Goal: Information Seeking & Learning: Compare options

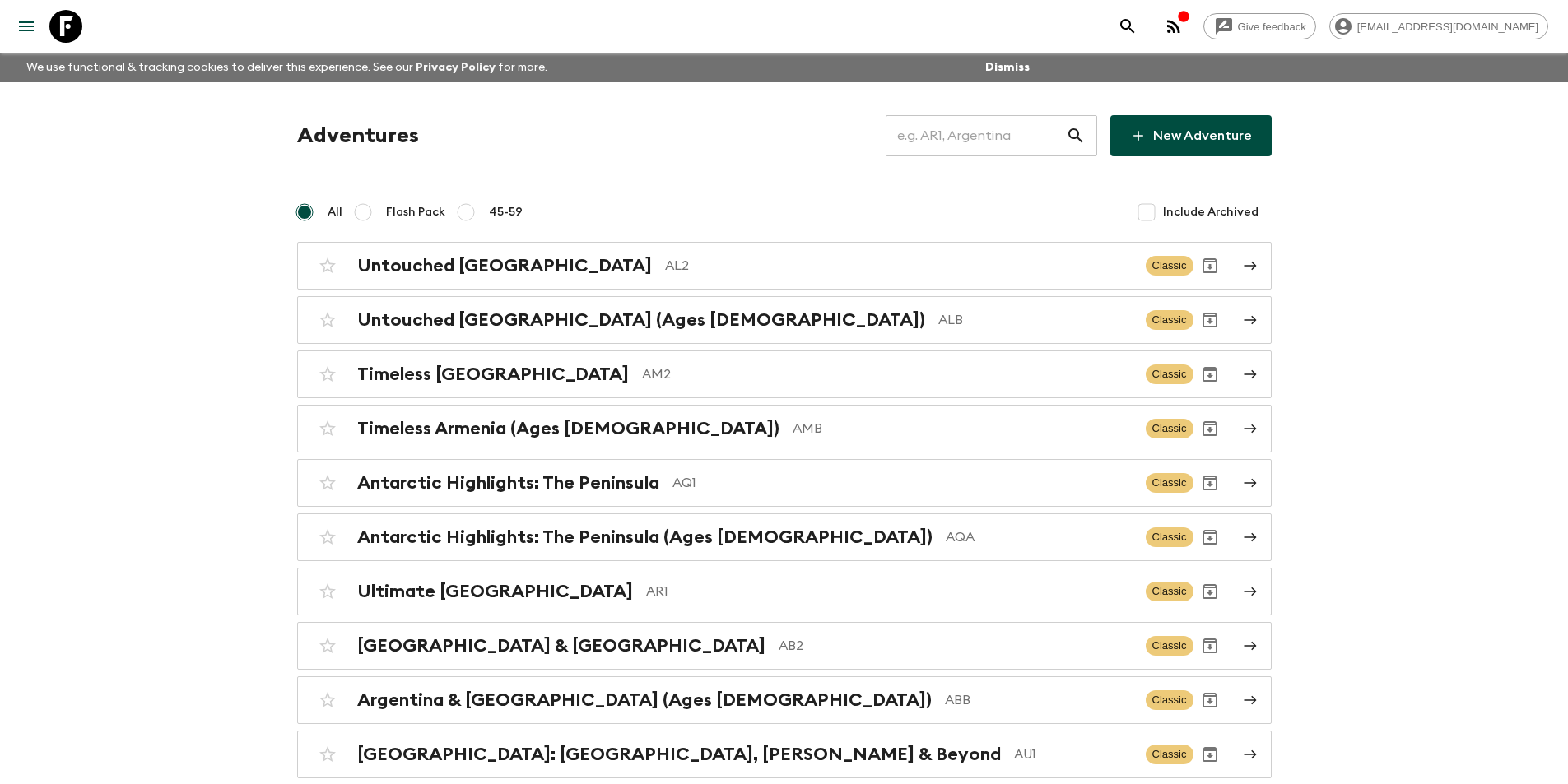
click at [1083, 146] on div "​" at bounding box center [991, 136] width 212 height 41
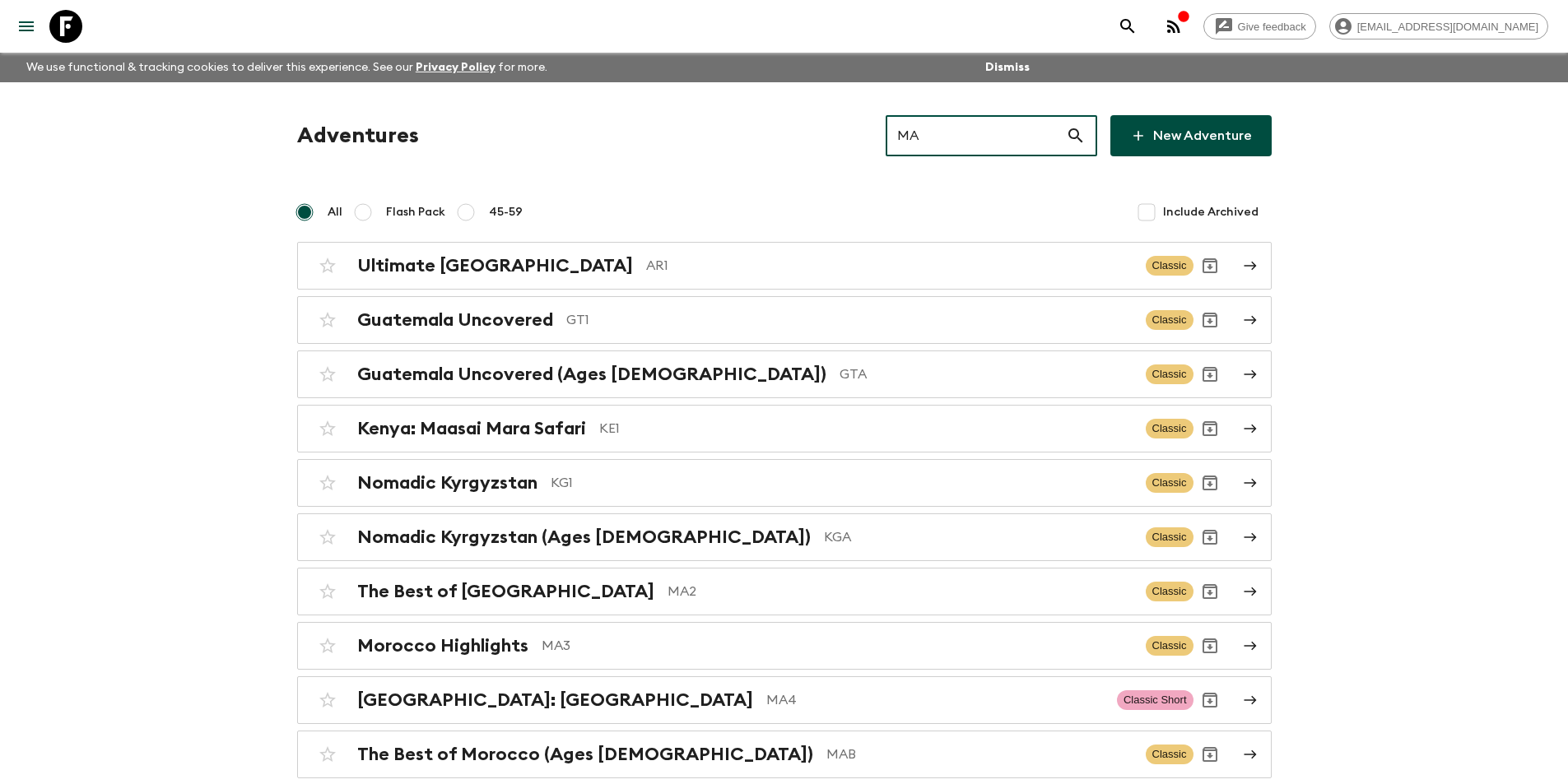
type input "MA3"
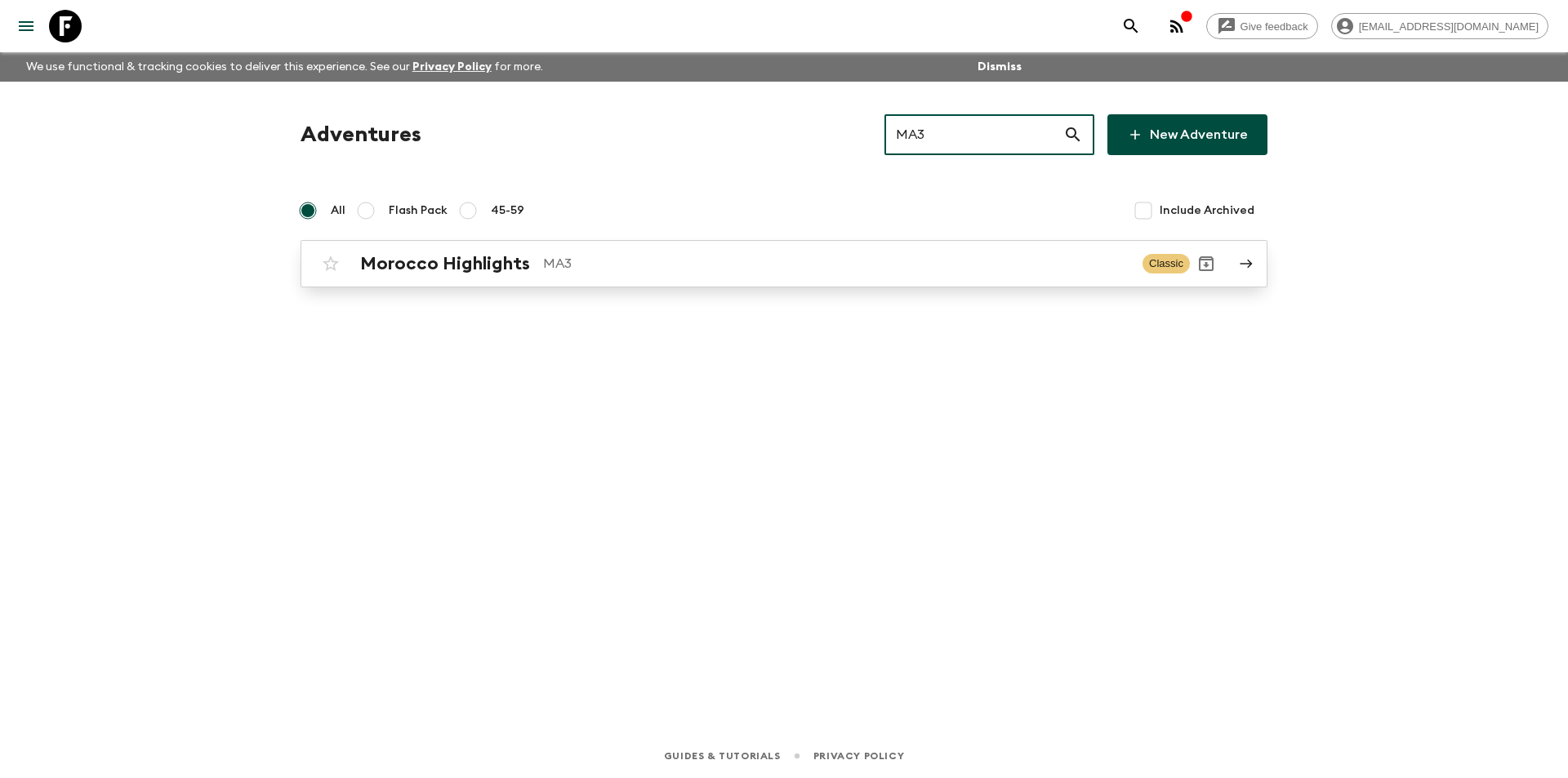
click at [1020, 276] on div "Morocco Highlights MA3 Classic" at bounding box center [752, 263] width 875 height 33
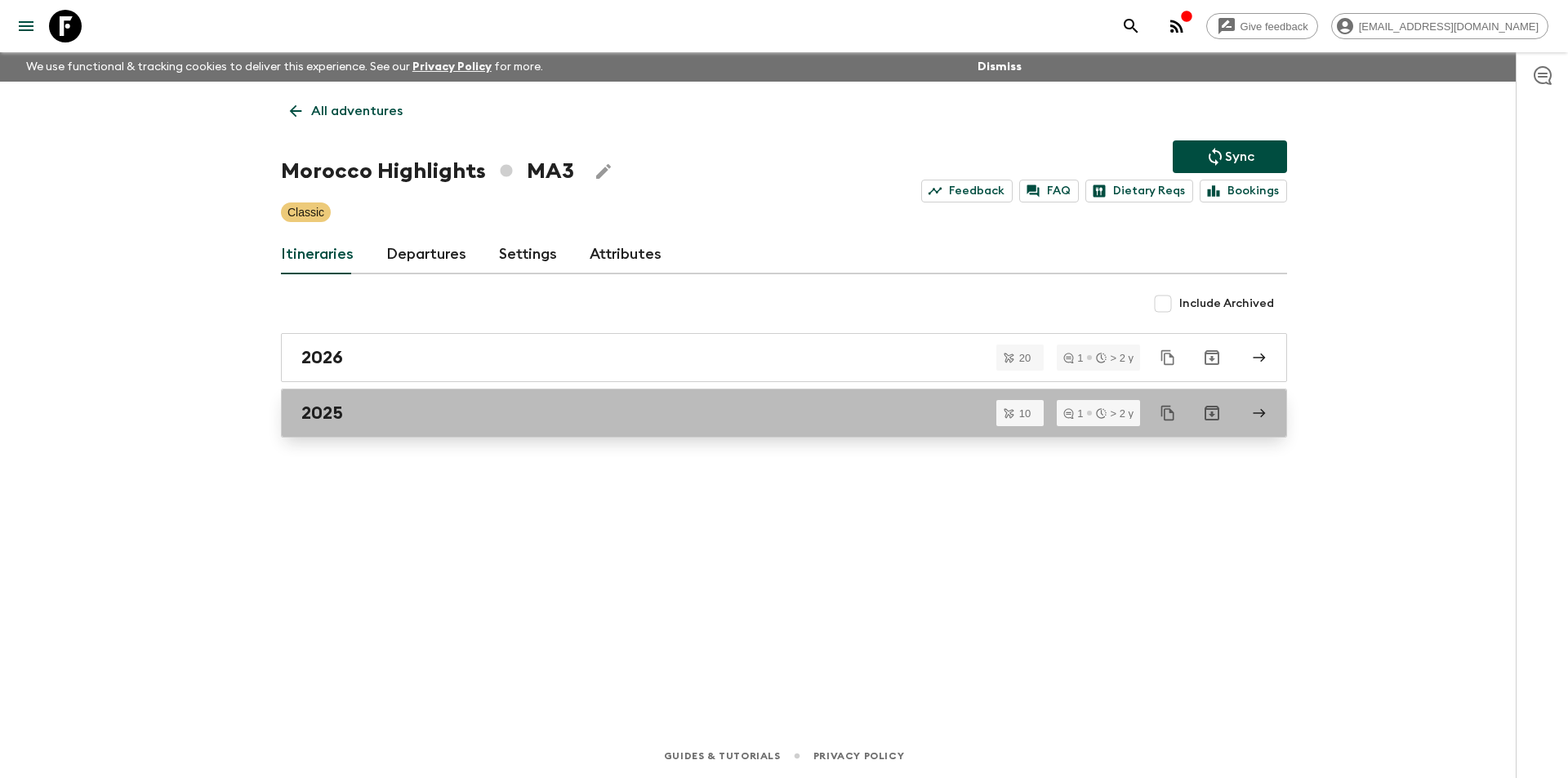
click at [610, 405] on div "2025" at bounding box center [768, 413] width 934 height 21
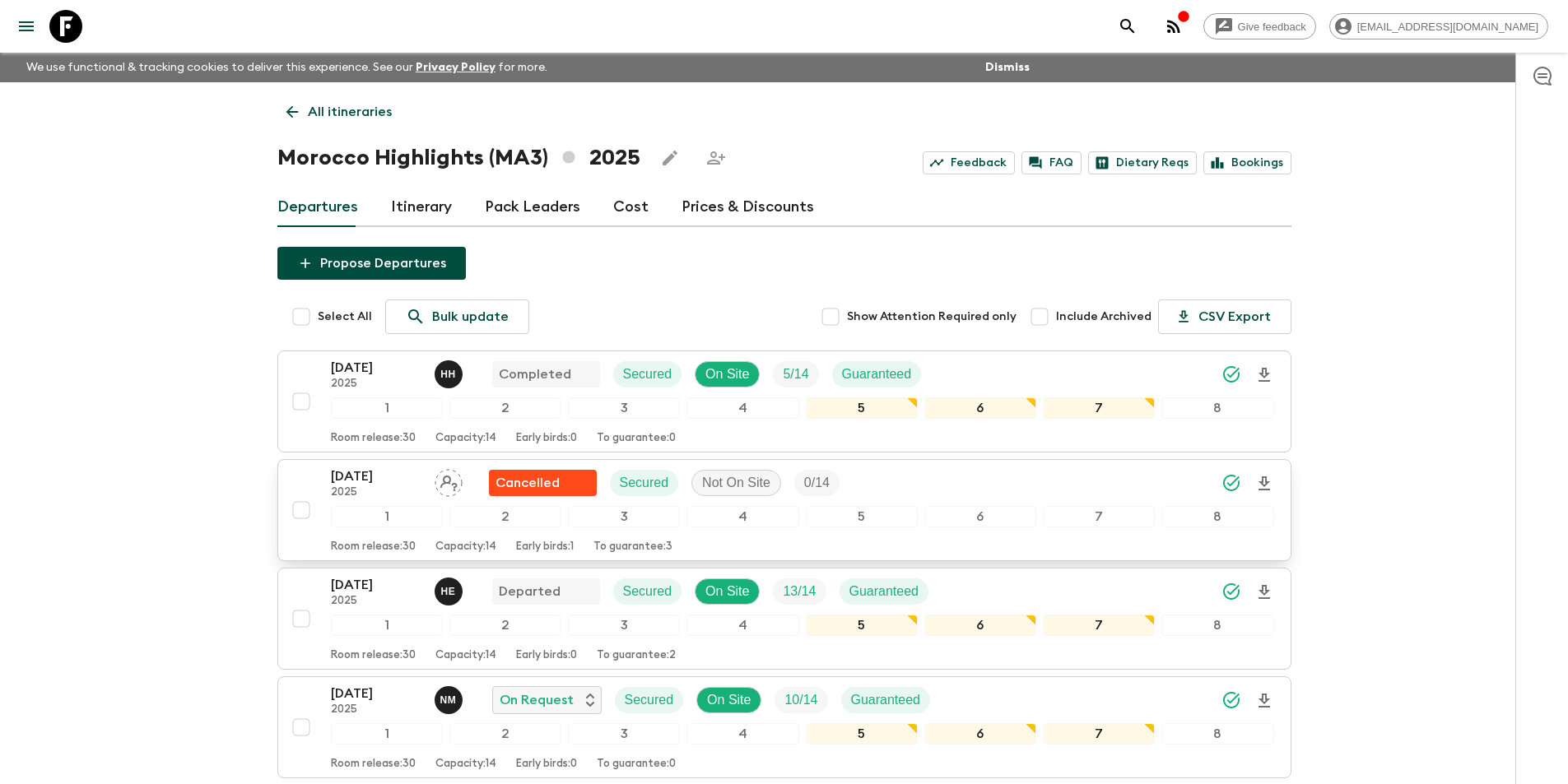
scroll to position [411, 0]
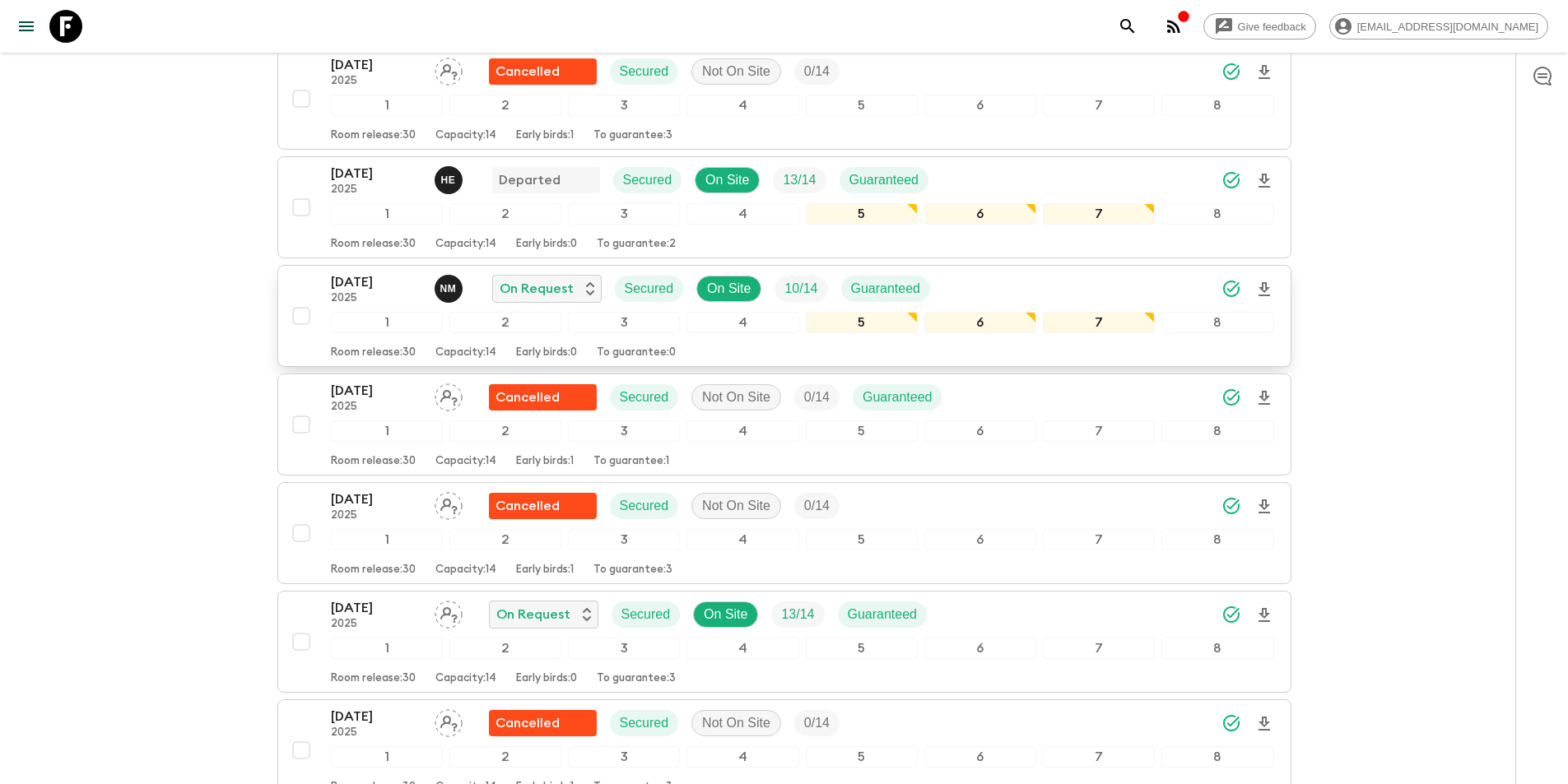
click at [362, 329] on div "1" at bounding box center [386, 323] width 112 height 22
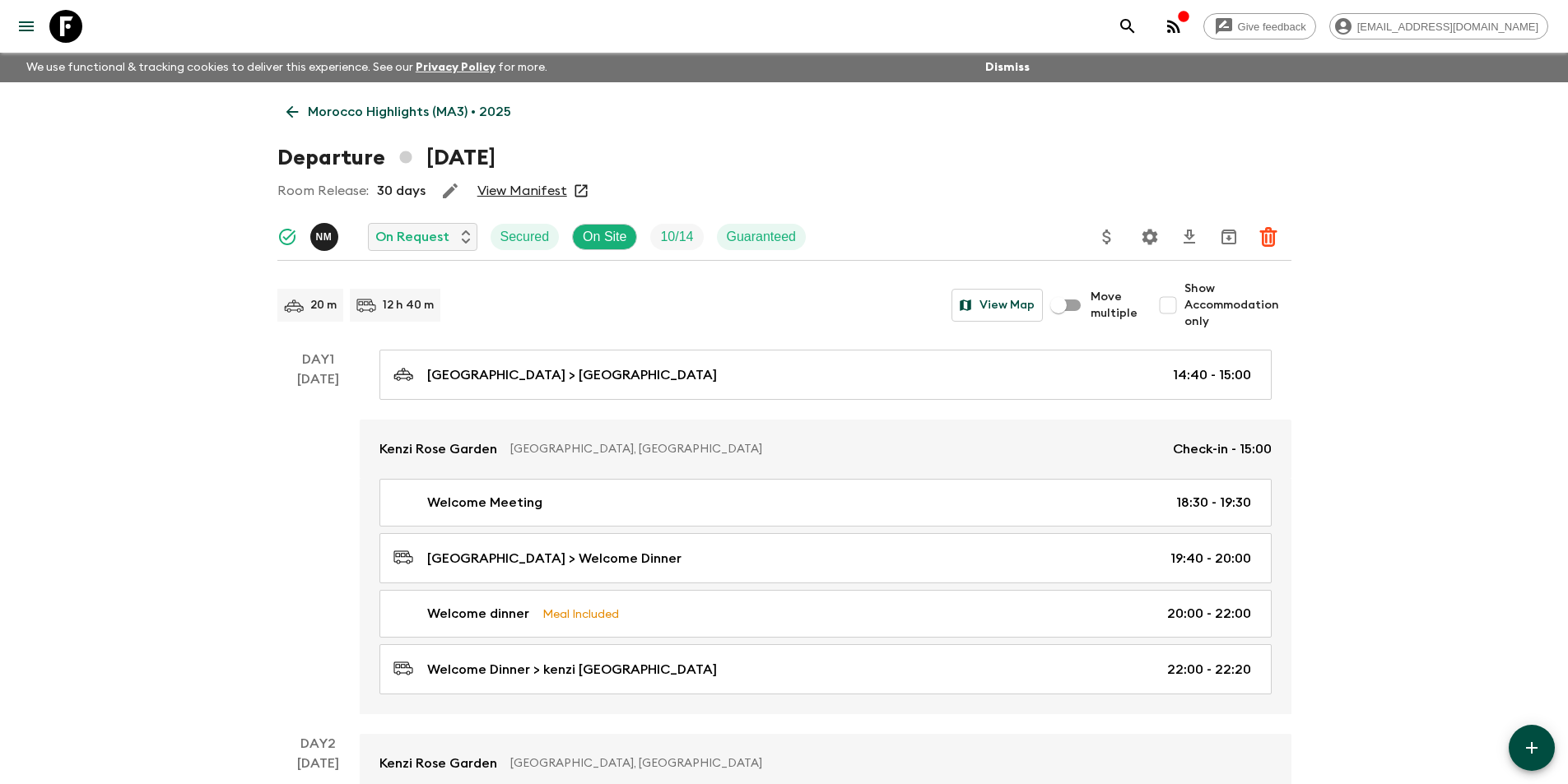
click at [281, 111] on link "Morocco Highlights (MA3) • 2025" at bounding box center [398, 112] width 242 height 33
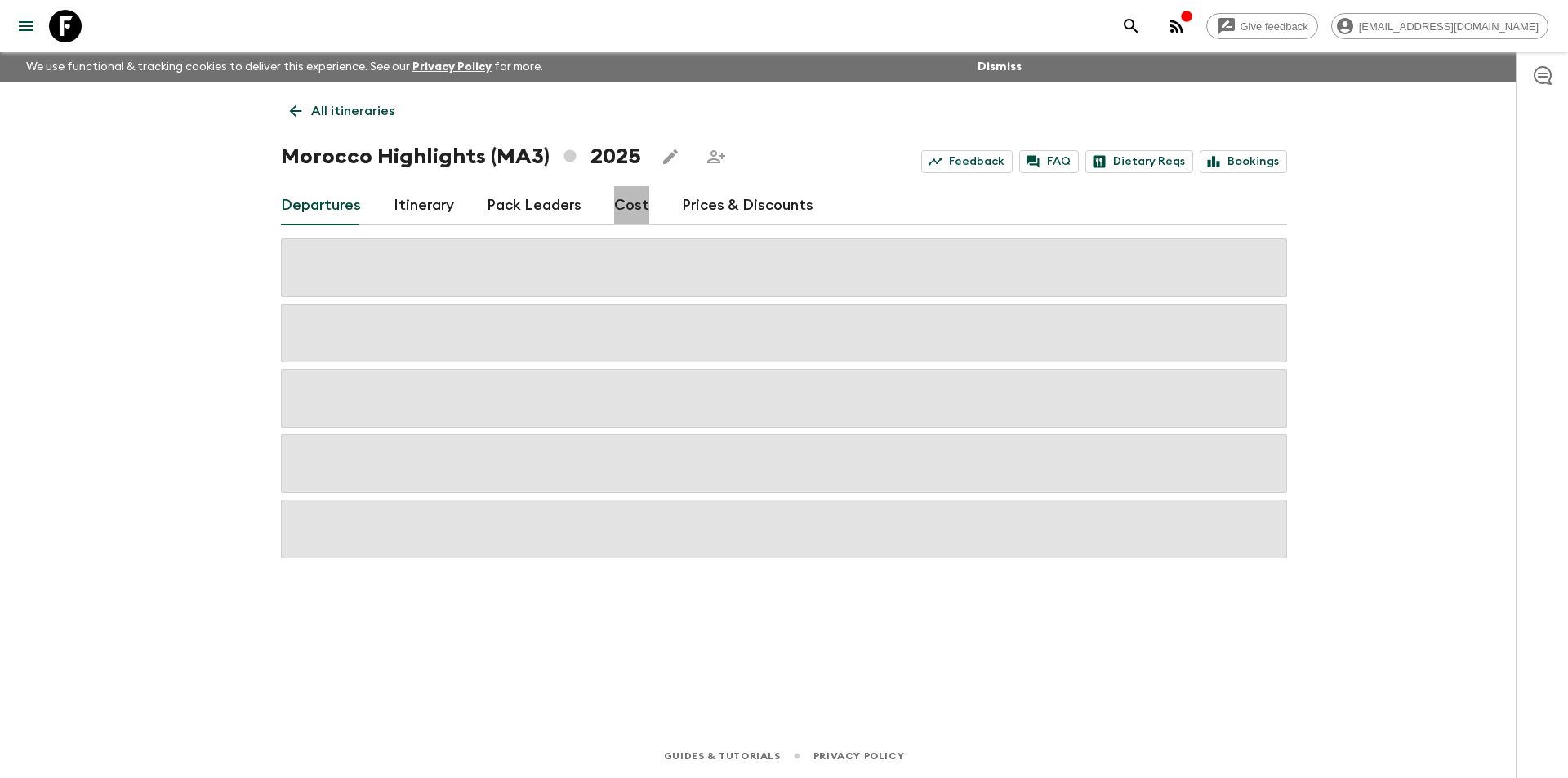
click at [636, 210] on link "Cost" at bounding box center [631, 206] width 35 height 39
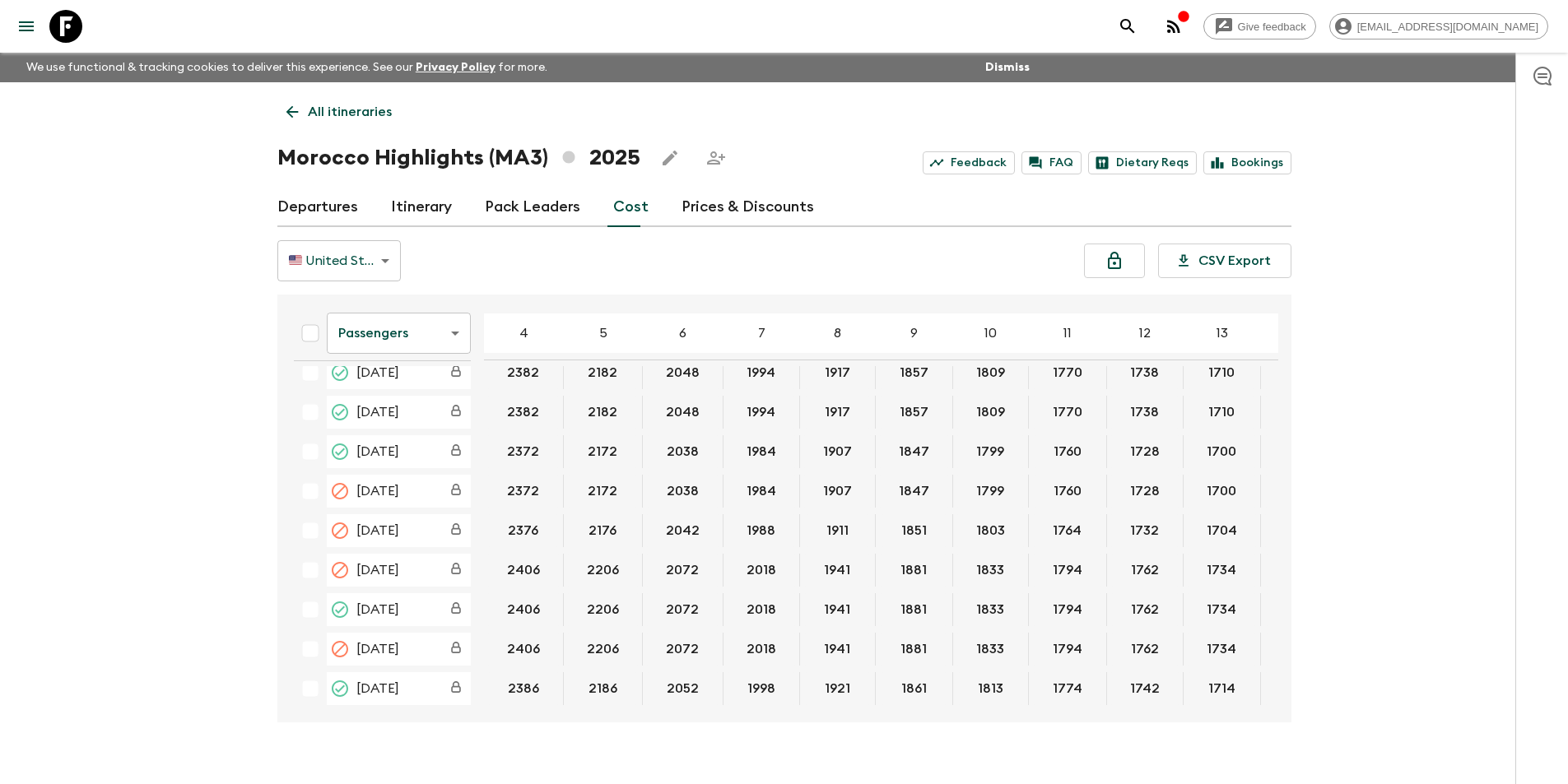
scroll to position [697, 0]
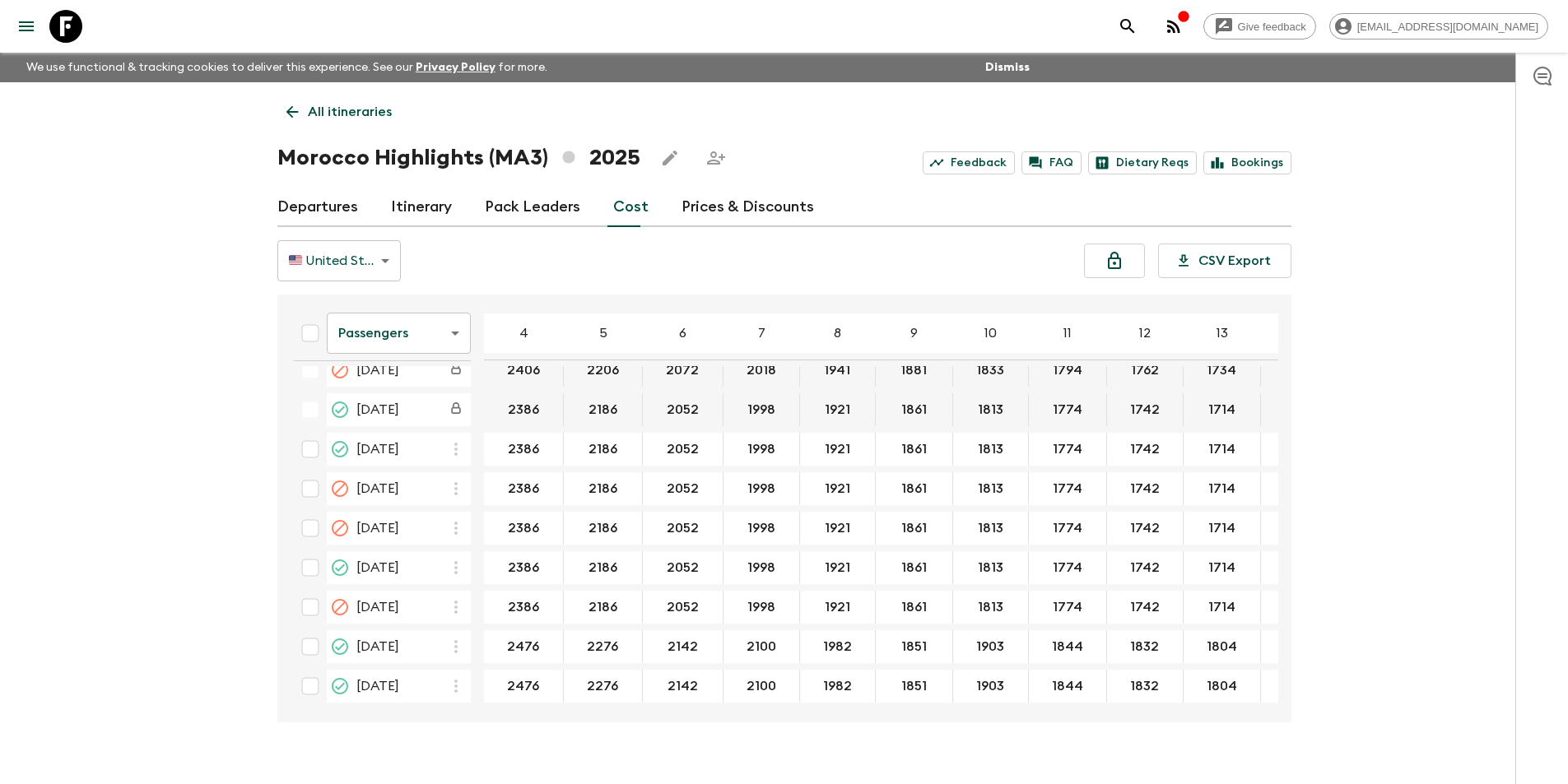
click at [426, 351] on body "Give feedback [EMAIL_ADDRESS][DOMAIN_NAME] We use functional & tracking cookies…" at bounding box center [784, 406] width 1568 height 813
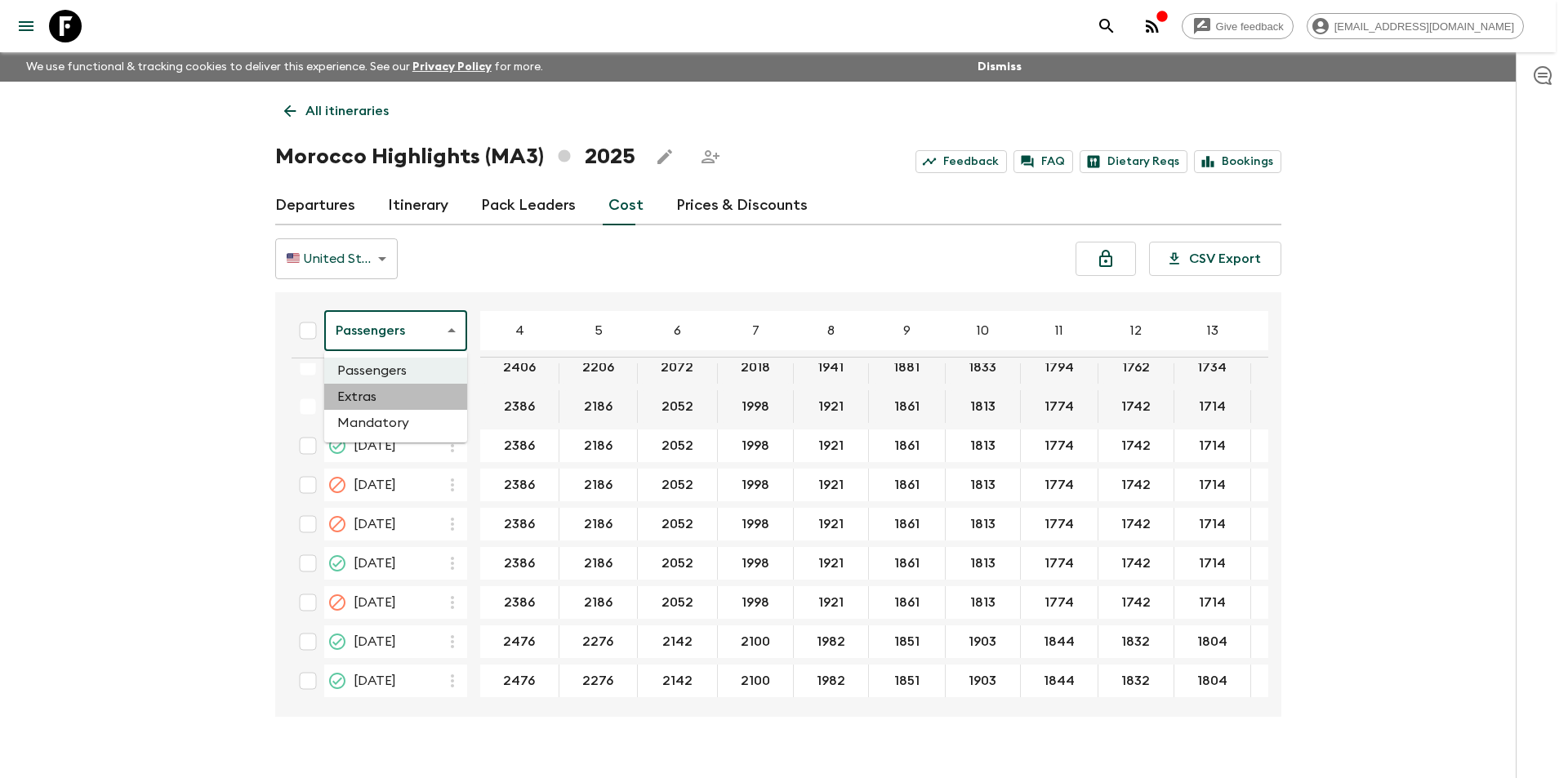
click at [407, 395] on li "Extras" at bounding box center [396, 397] width 143 height 26
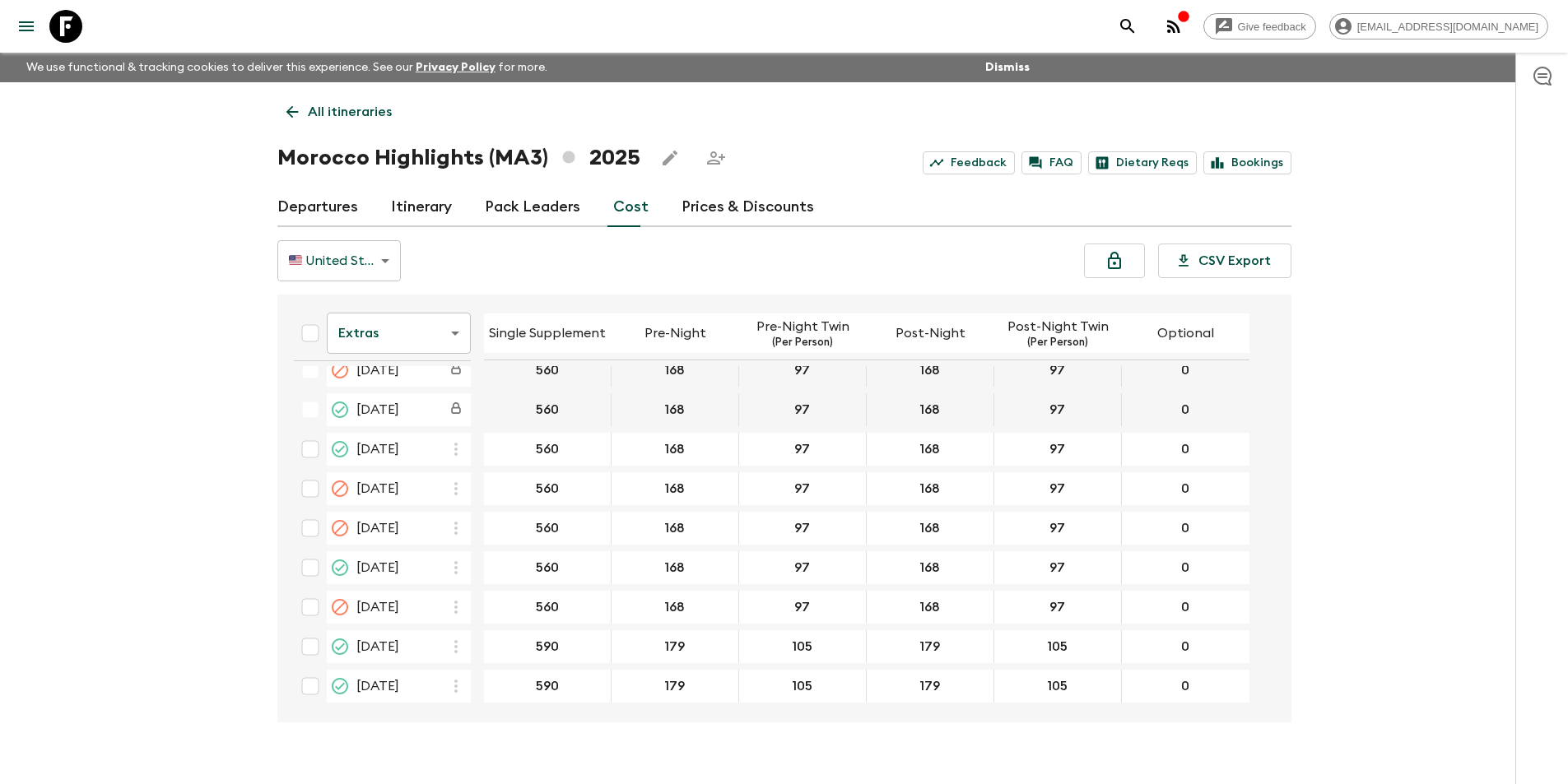
scroll to position [29, 0]
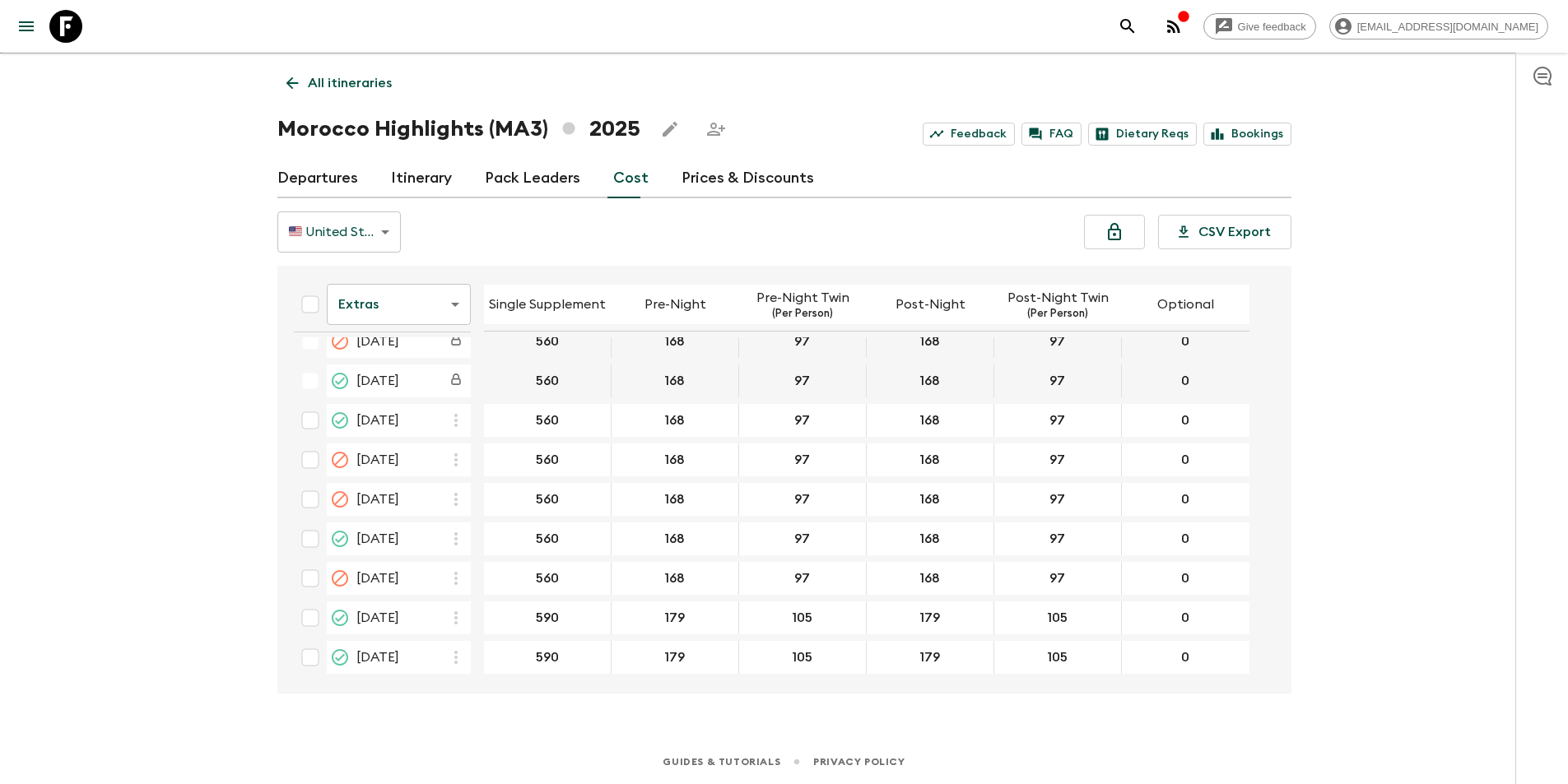
click at [423, 312] on body "Give feedback [EMAIL_ADDRESS][DOMAIN_NAME] We use functional & tracking cookies…" at bounding box center [784, 377] width 1568 height 813
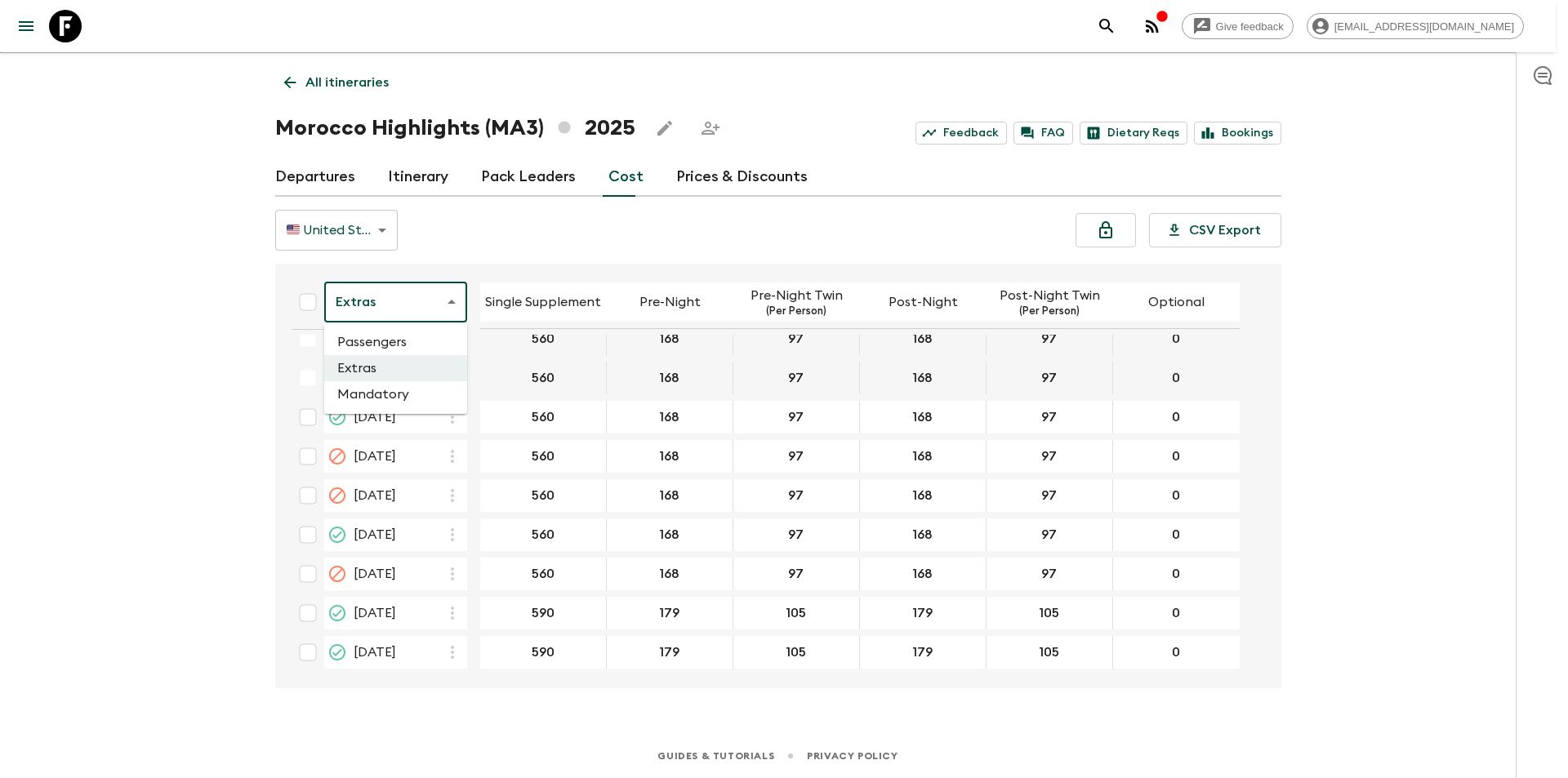
click at [375, 341] on li "Passengers" at bounding box center [396, 342] width 143 height 26
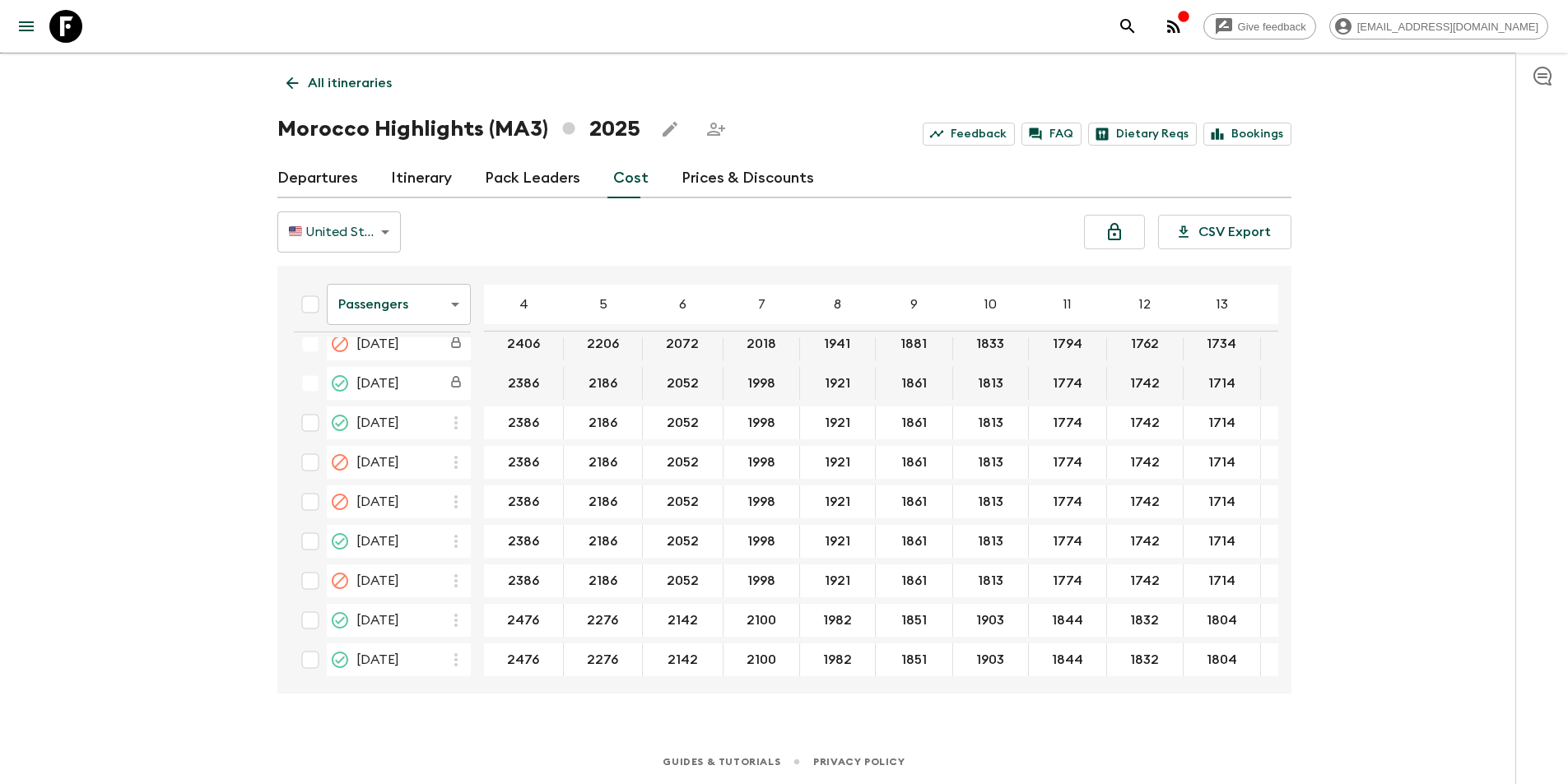
scroll to position [697, 0]
click at [38, 22] on button "menu" at bounding box center [26, 26] width 33 height 33
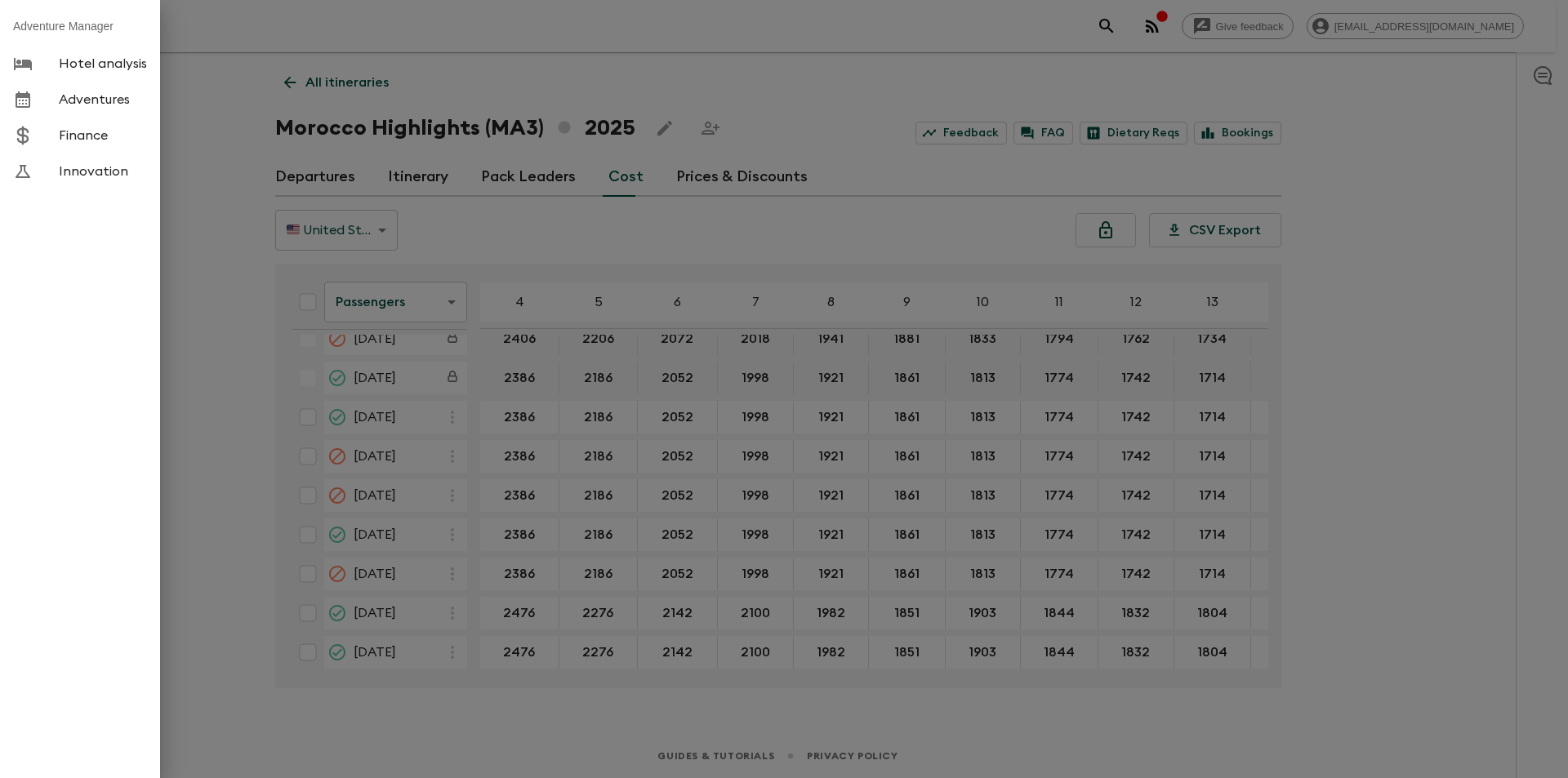
click at [51, 25] on li "Adventure Manager" at bounding box center [80, 26] width 160 height 39
click at [213, 151] on div at bounding box center [784, 389] width 1568 height 778
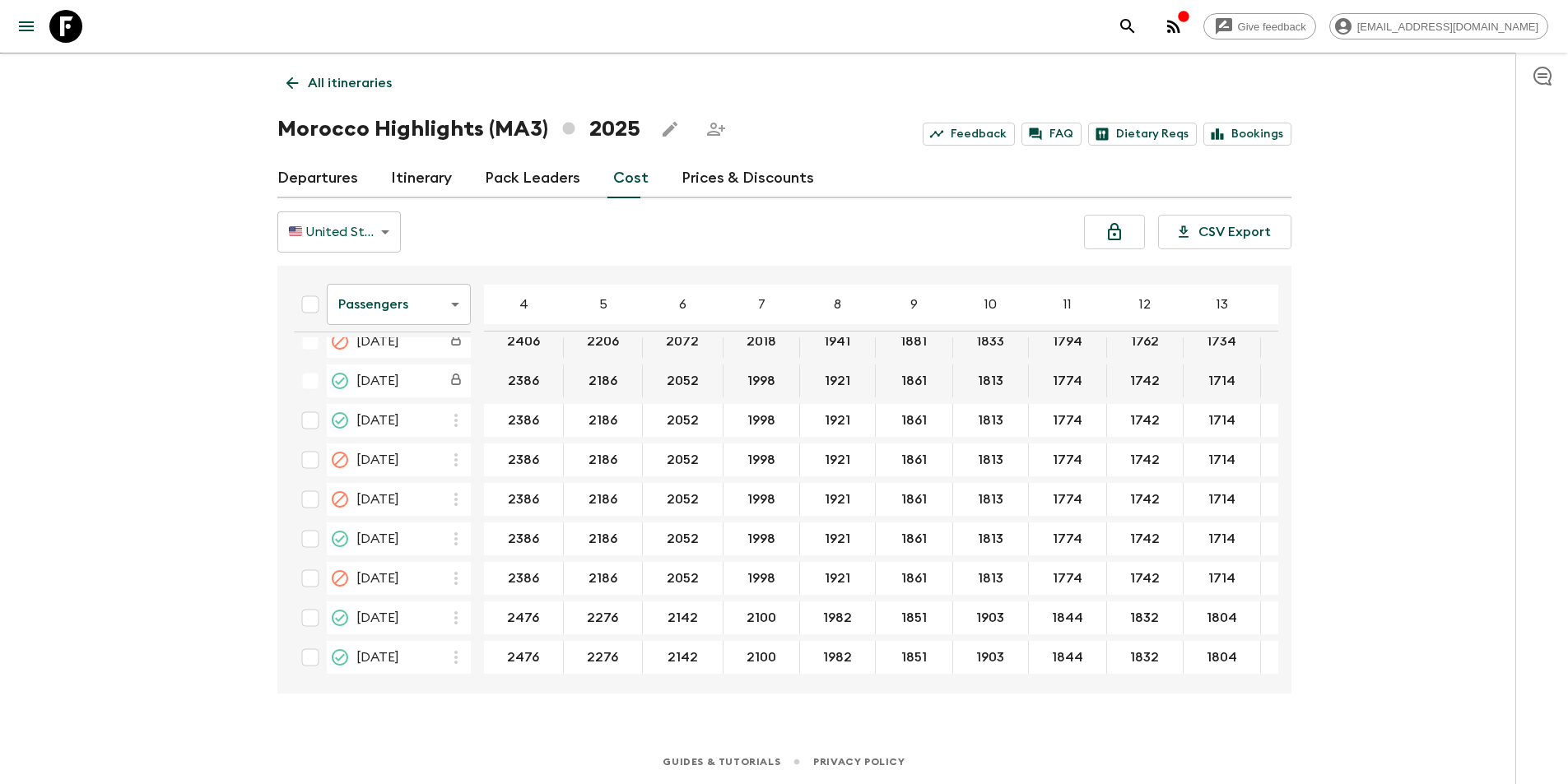
click at [77, 32] on icon at bounding box center [66, 26] width 33 height 33
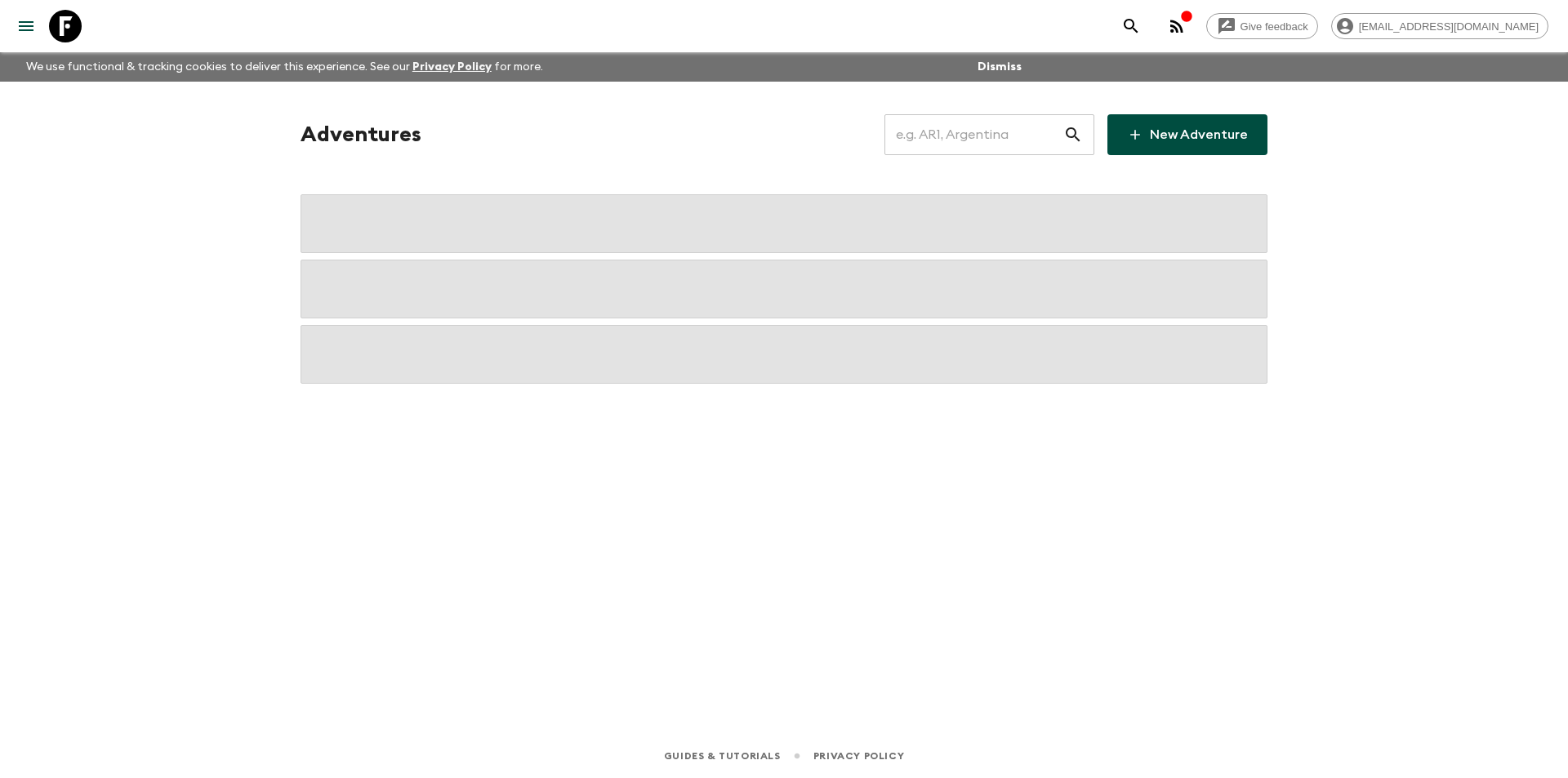
click at [1027, 131] on input "text" at bounding box center [974, 135] width 179 height 46
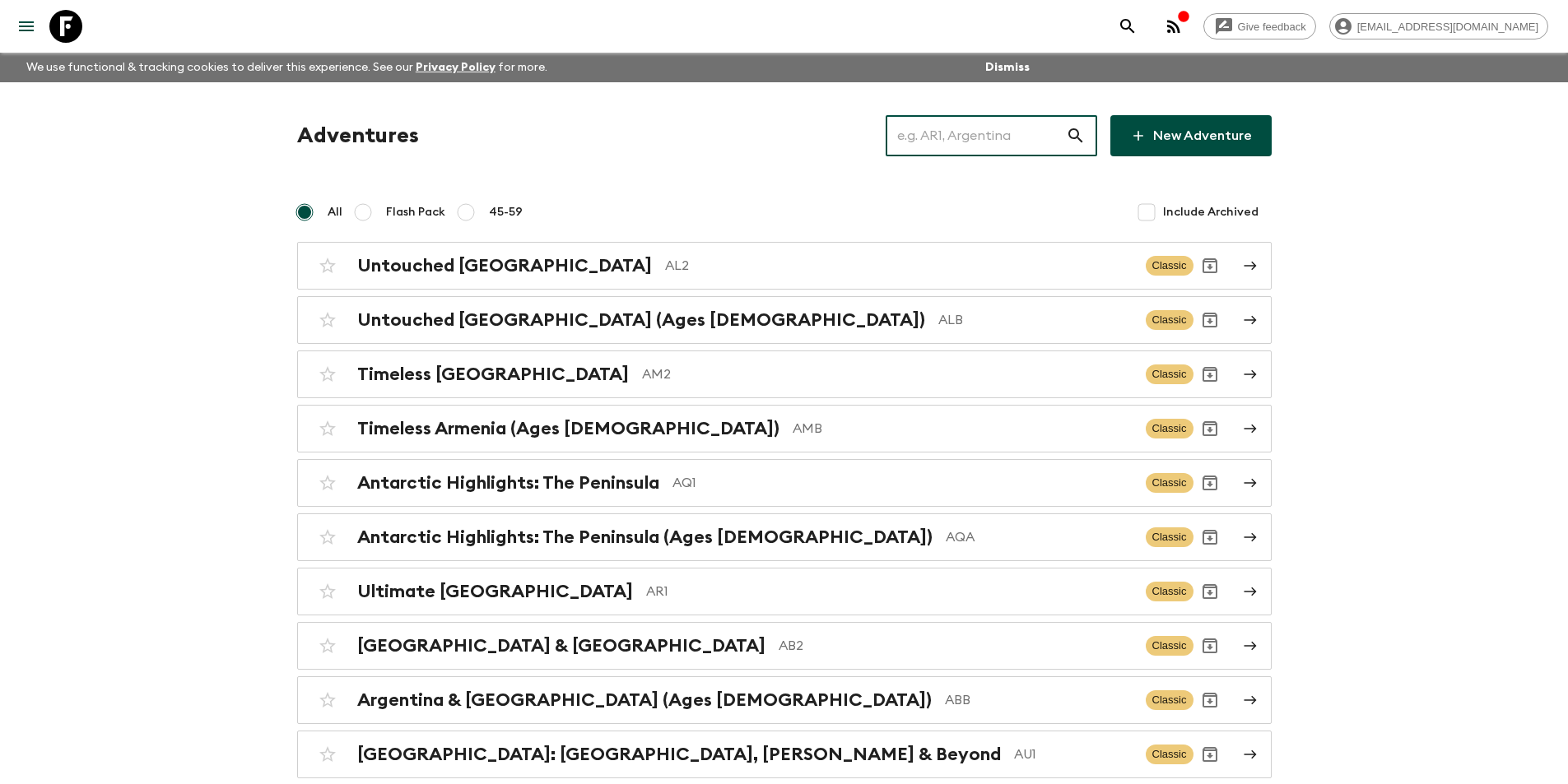
type input "a"
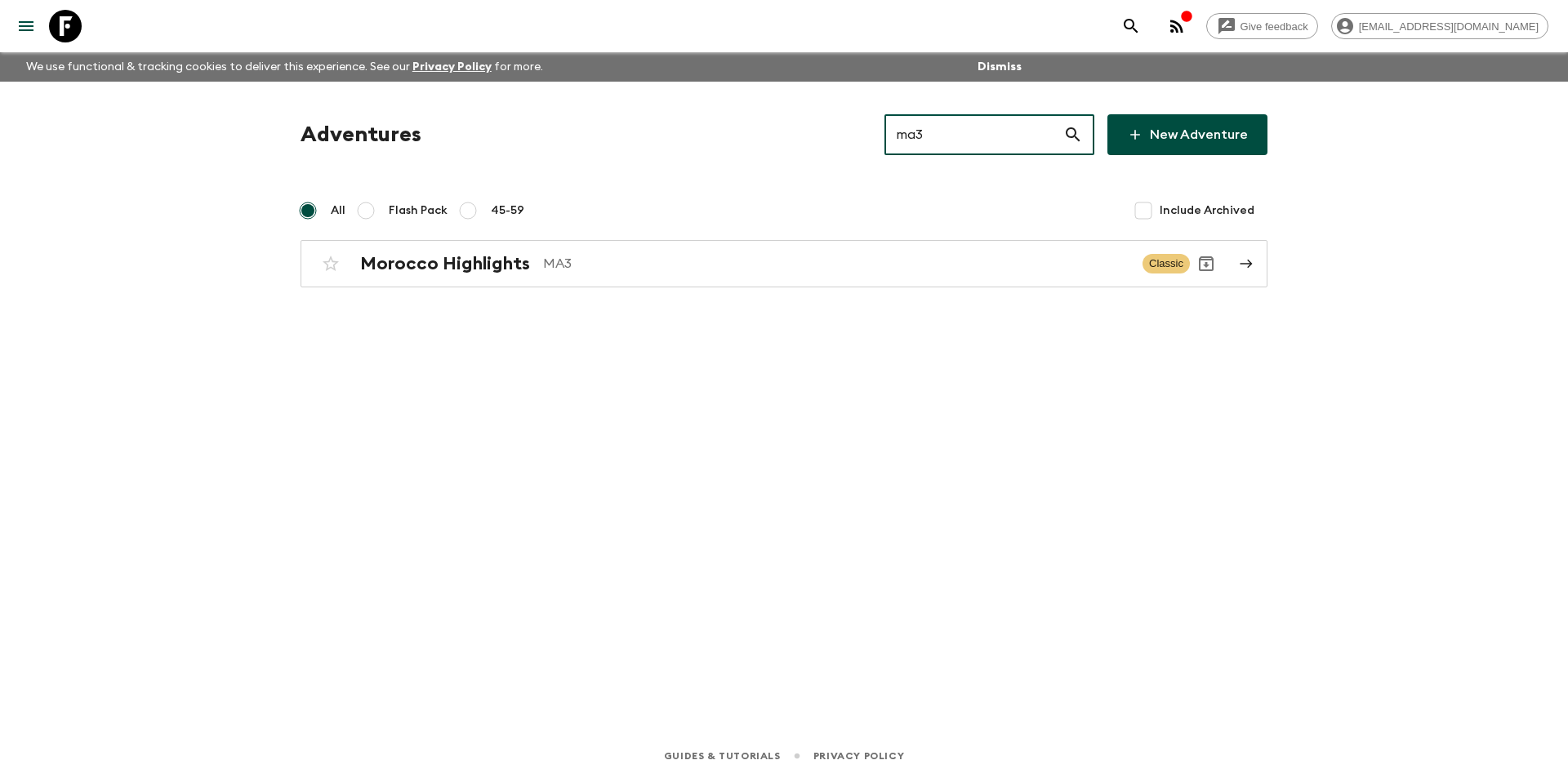
type input "ma3"
drag, startPoint x: 995, startPoint y: 237, endPoint x: 995, endPoint y: 251, distance: 14.0
click at [995, 251] on div "Adventures ma3 ​ New Adventure All Flash Pack 45-59 Include Archived [GEOGRAPHI…" at bounding box center [784, 200] width 1006 height 173
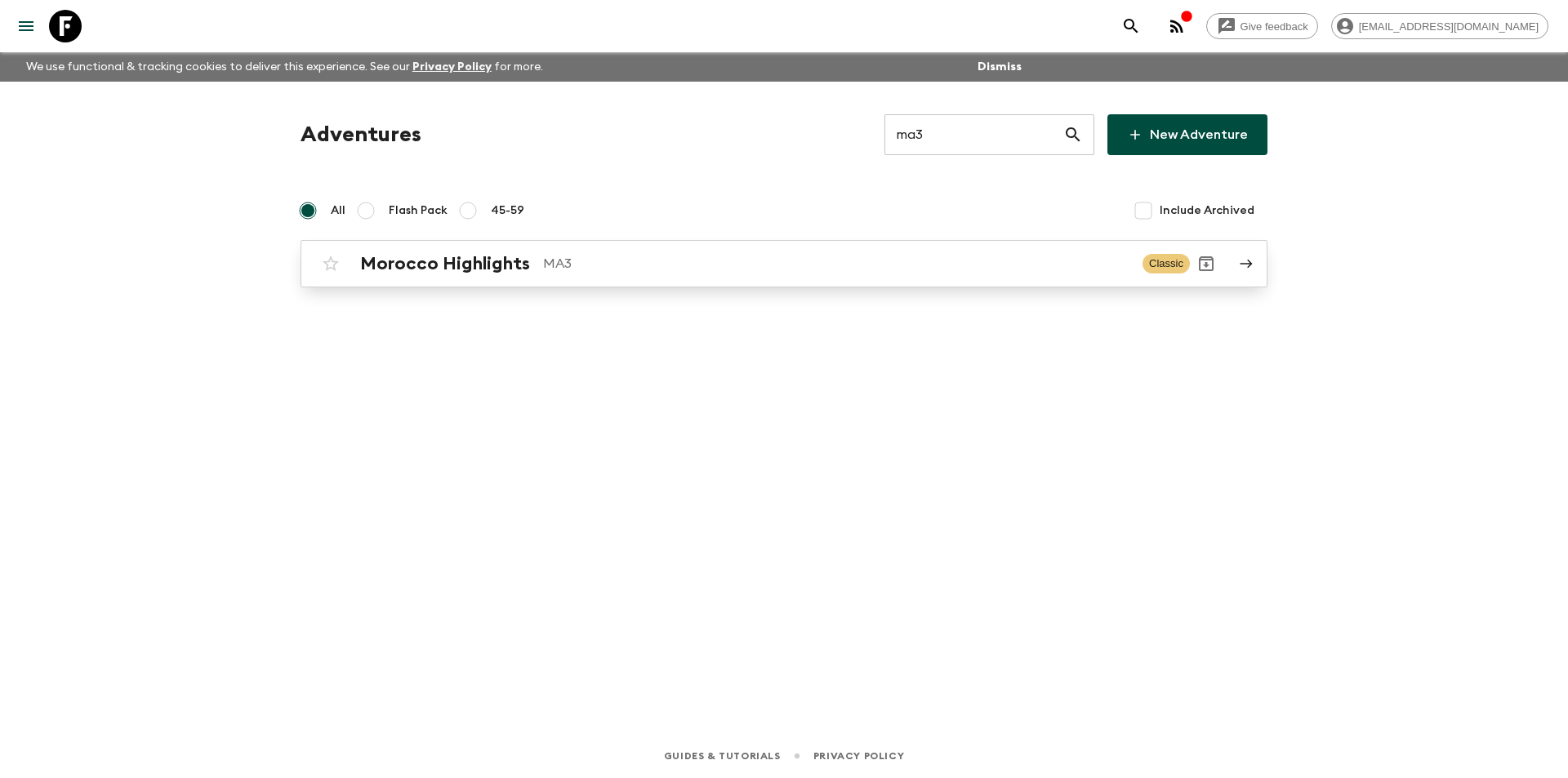
click at [995, 251] on div "Morocco Highlights MA3 Classic" at bounding box center [752, 263] width 875 height 33
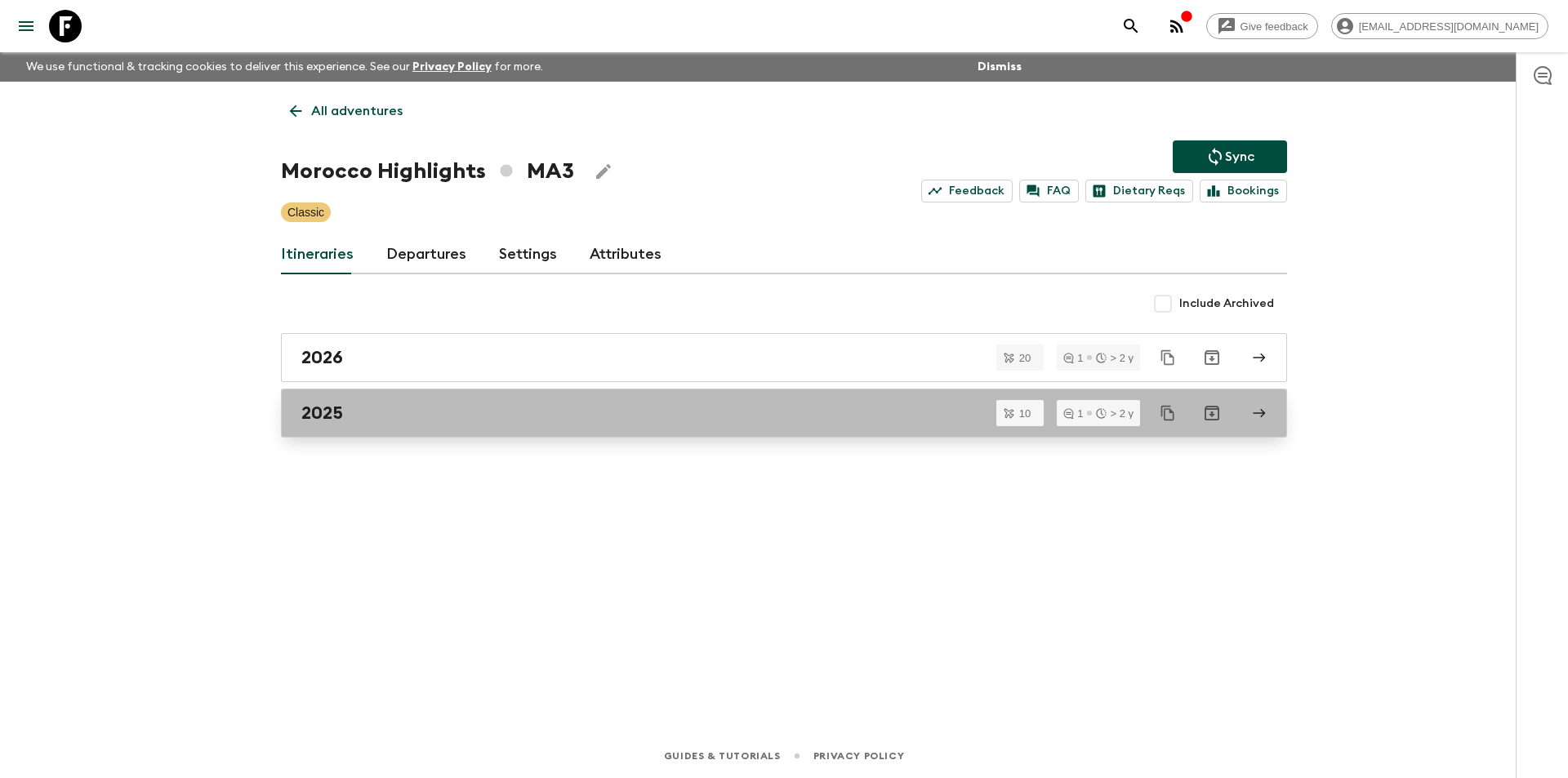
click at [601, 417] on div "2025" at bounding box center [768, 413] width 934 height 21
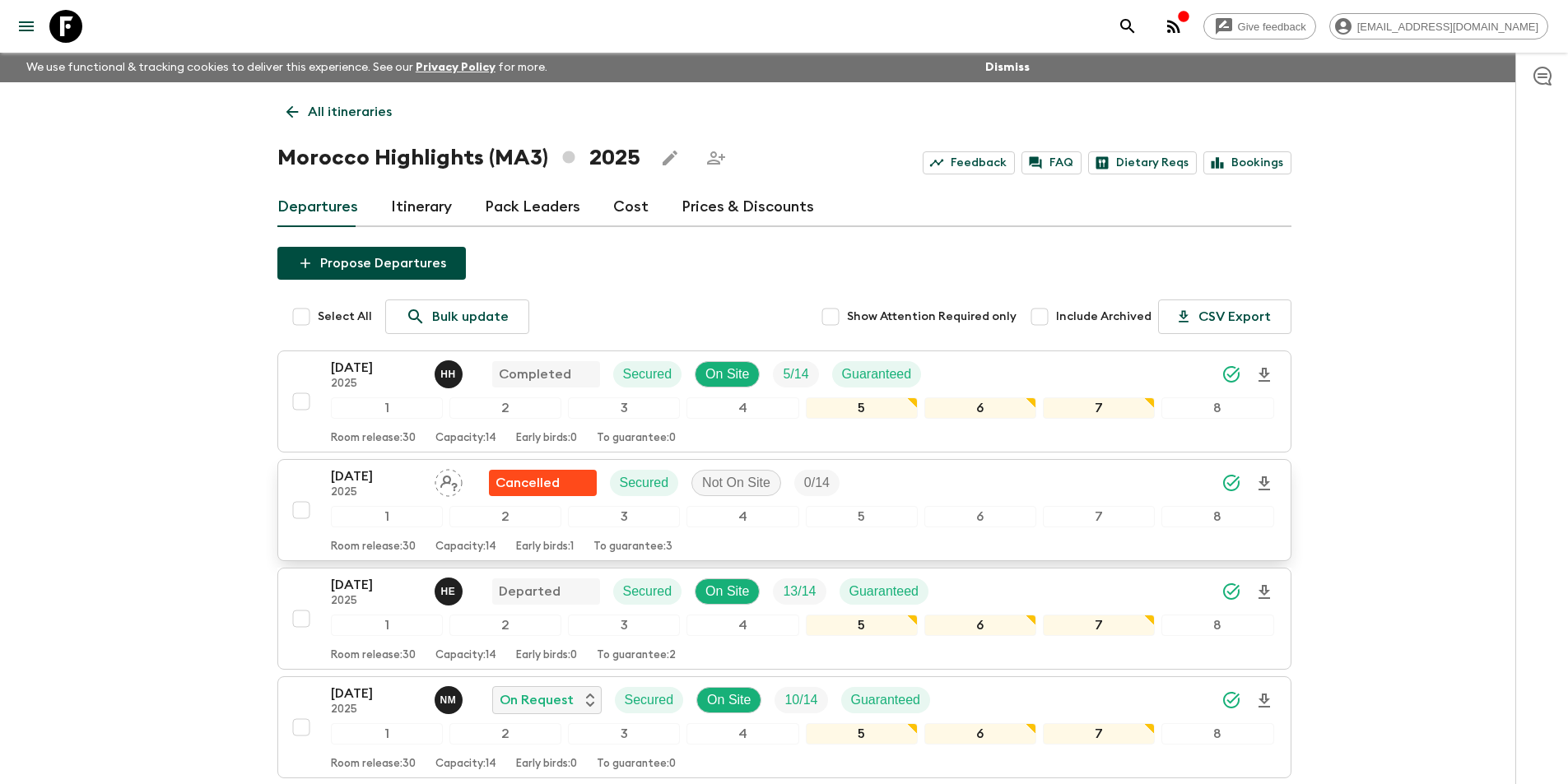
scroll to position [411, 0]
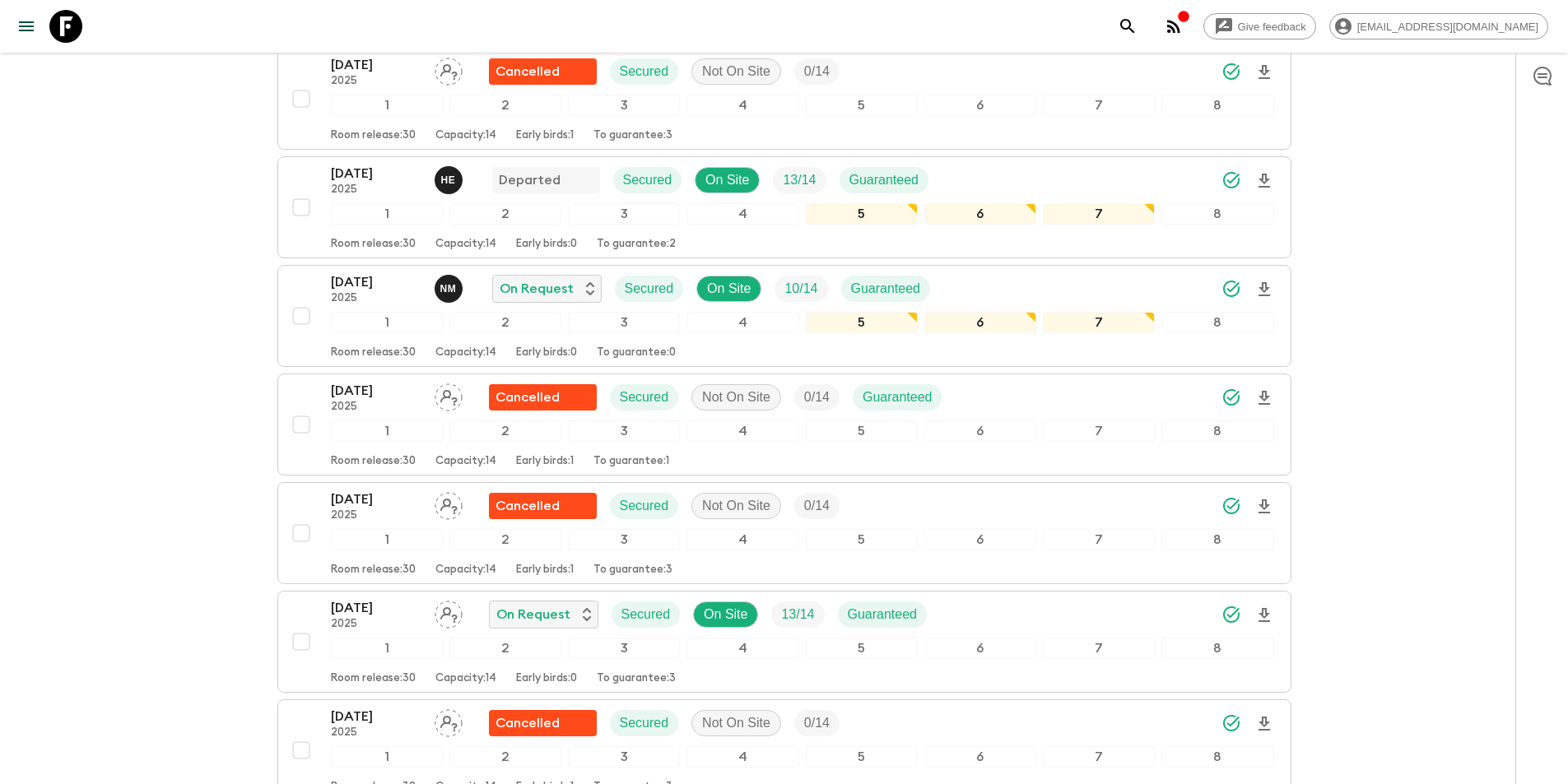
click at [365, 184] on p "2025" at bounding box center [376, 190] width 90 height 13
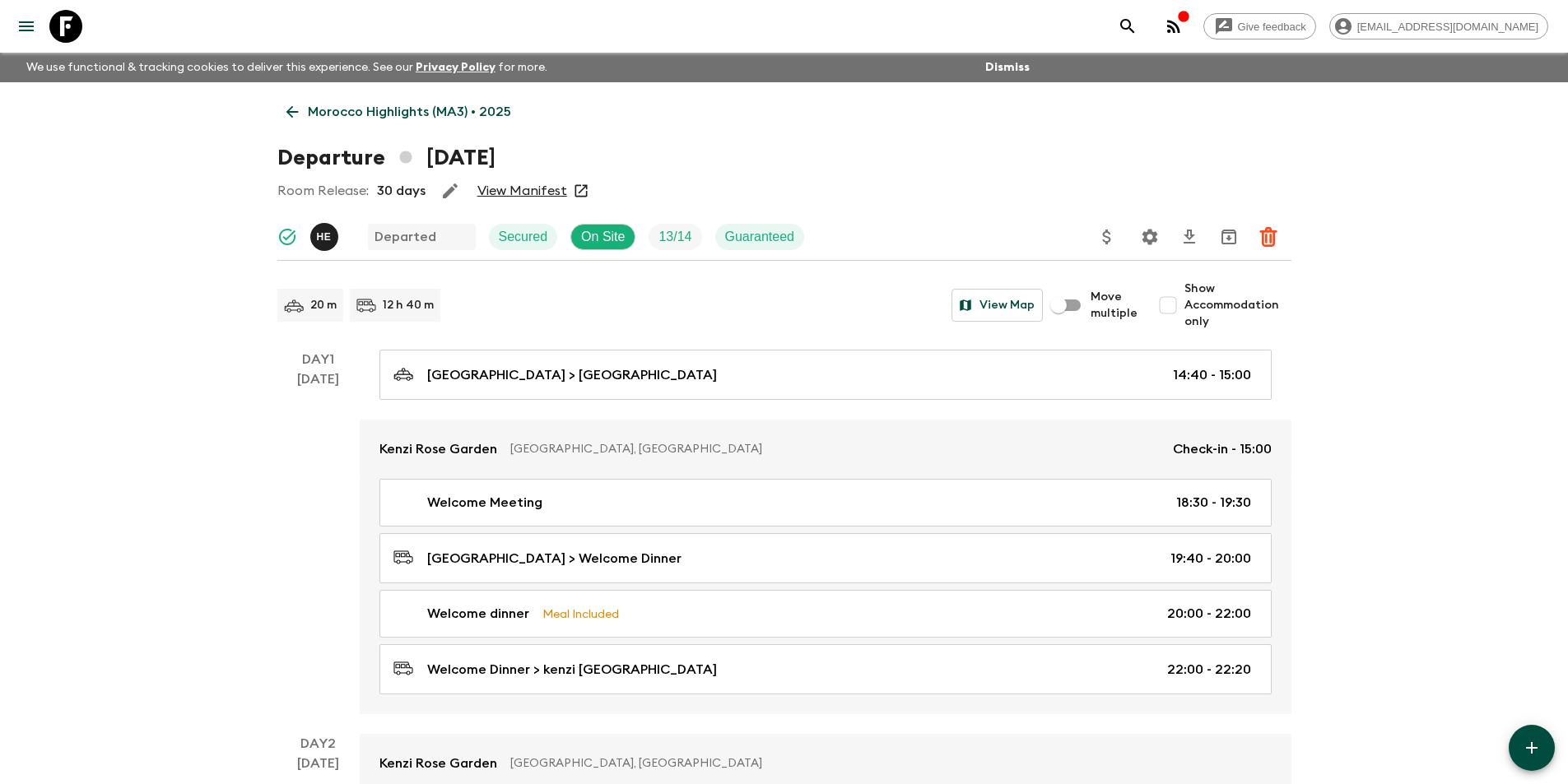
click at [295, 118] on icon at bounding box center [292, 112] width 18 height 18
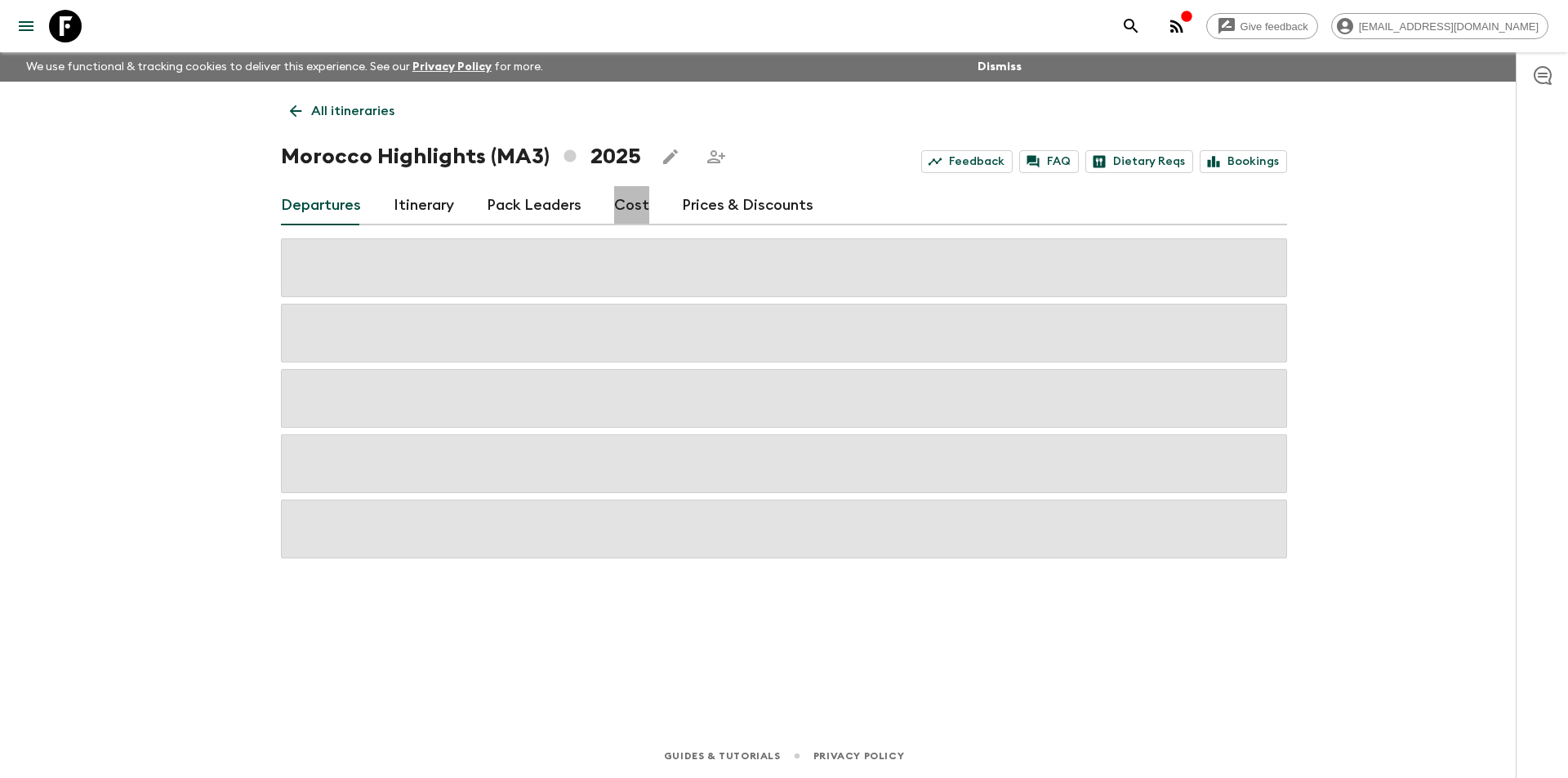
click at [617, 208] on link "Cost" at bounding box center [631, 206] width 35 height 39
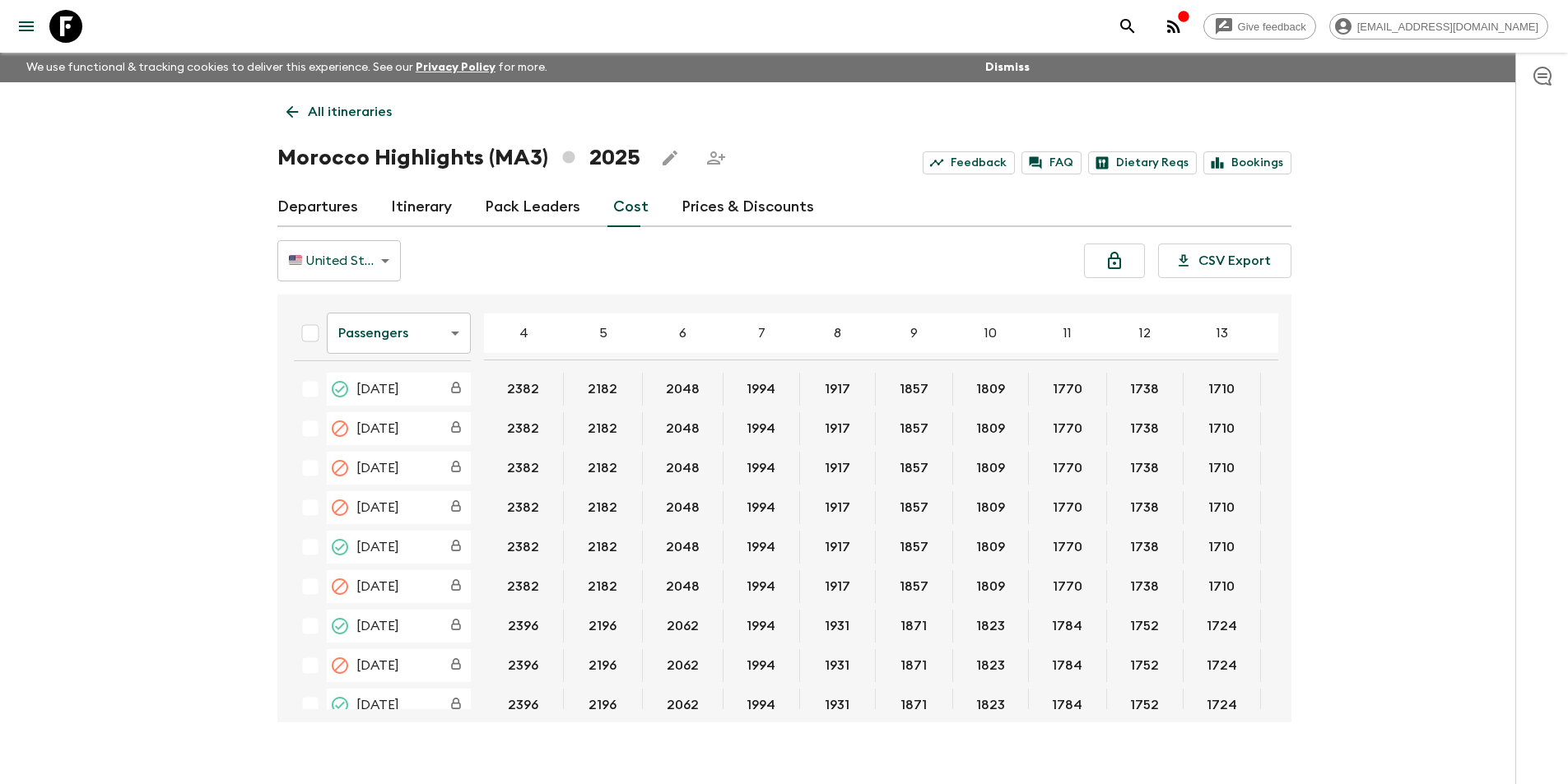
click at [120, 418] on div "Give feedback [EMAIL_ADDRESS][DOMAIN_NAME] We use functional & tracking cookies…" at bounding box center [784, 406] width 1568 height 813
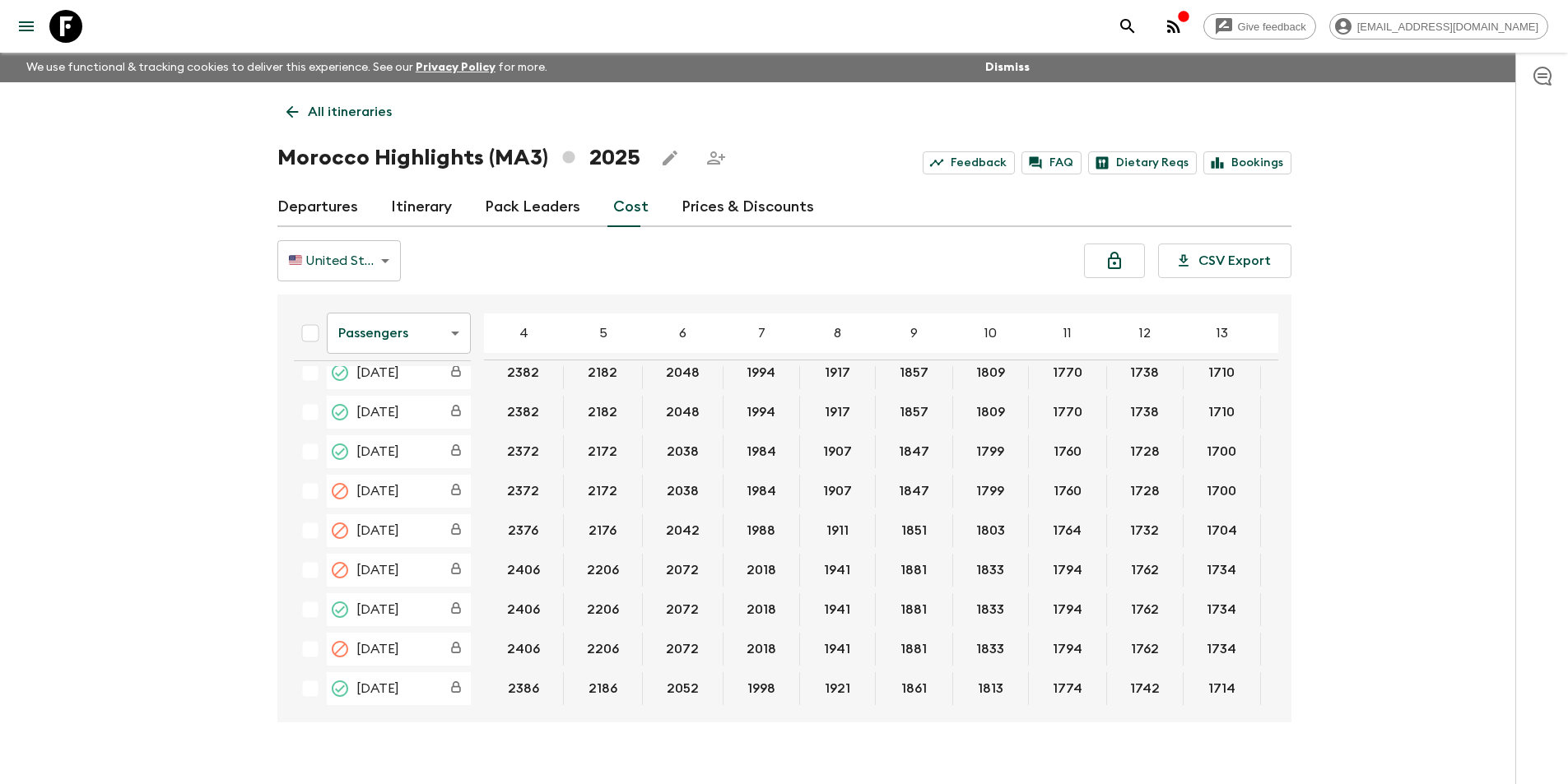
scroll to position [697, 0]
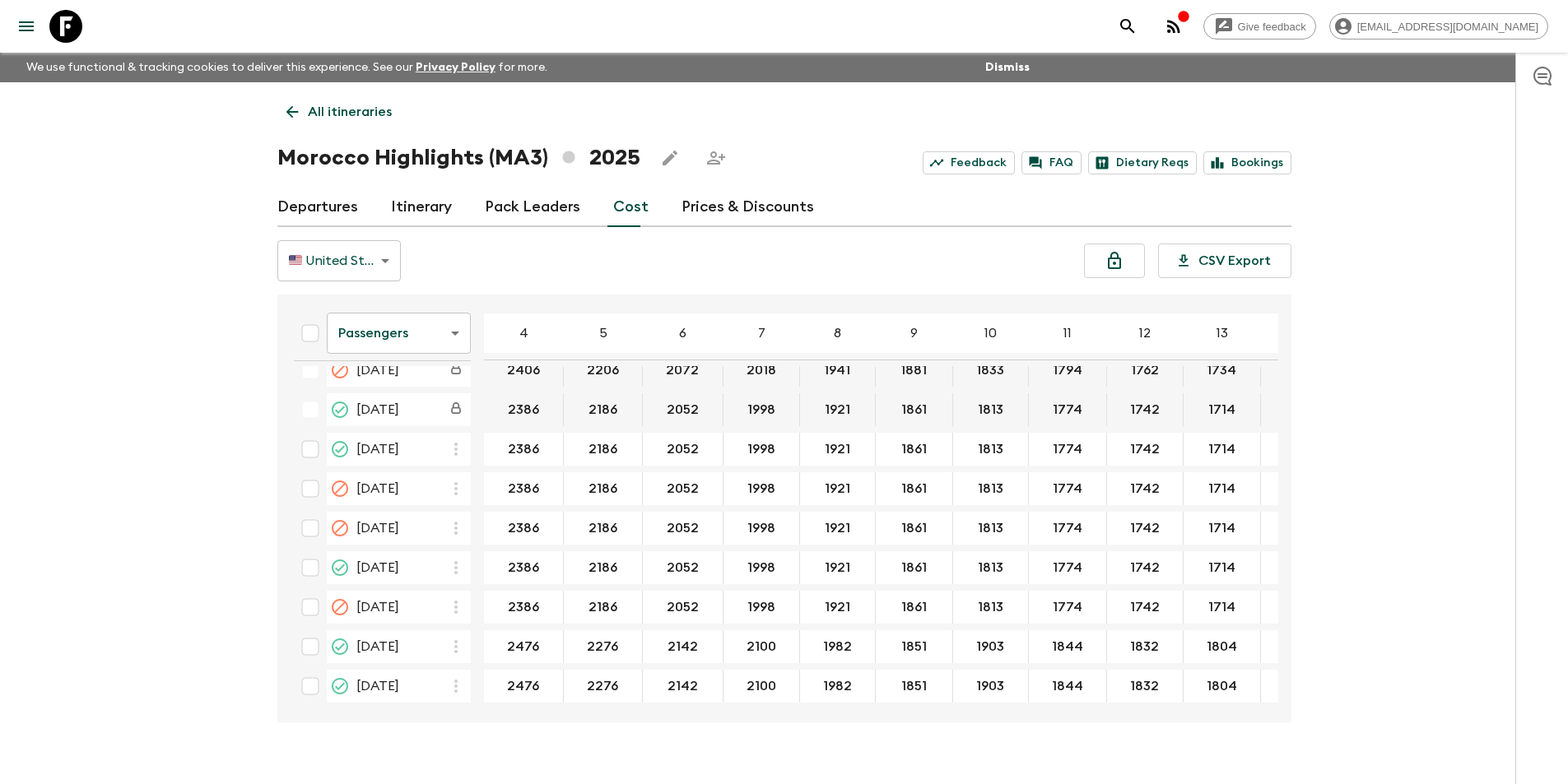
click at [421, 348] on body "Give feedback [EMAIL_ADDRESS][DOMAIN_NAME] We use functional & tracking cookies…" at bounding box center [784, 406] width 1568 height 813
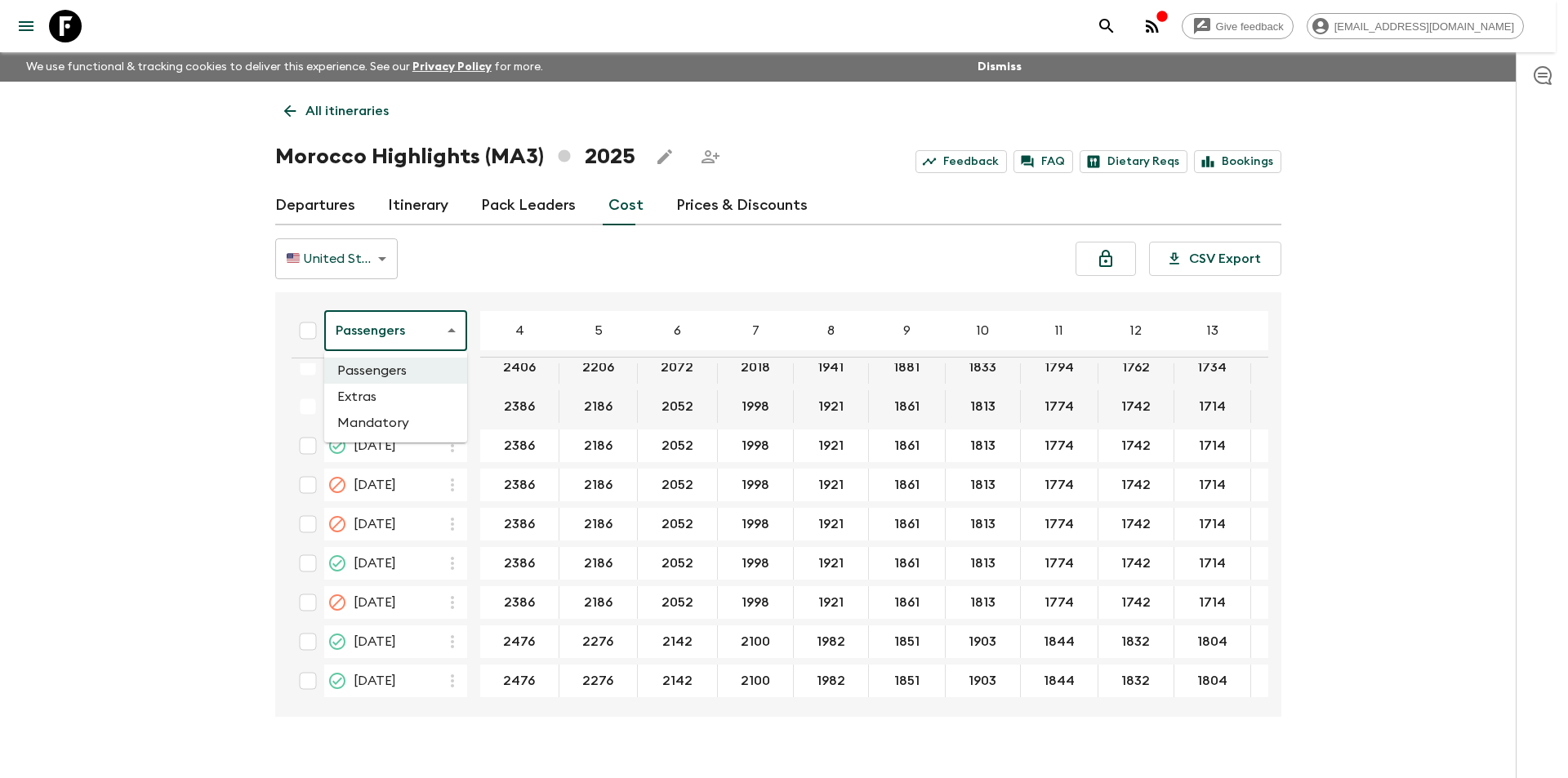
click at [415, 391] on li "Extras" at bounding box center [396, 397] width 143 height 26
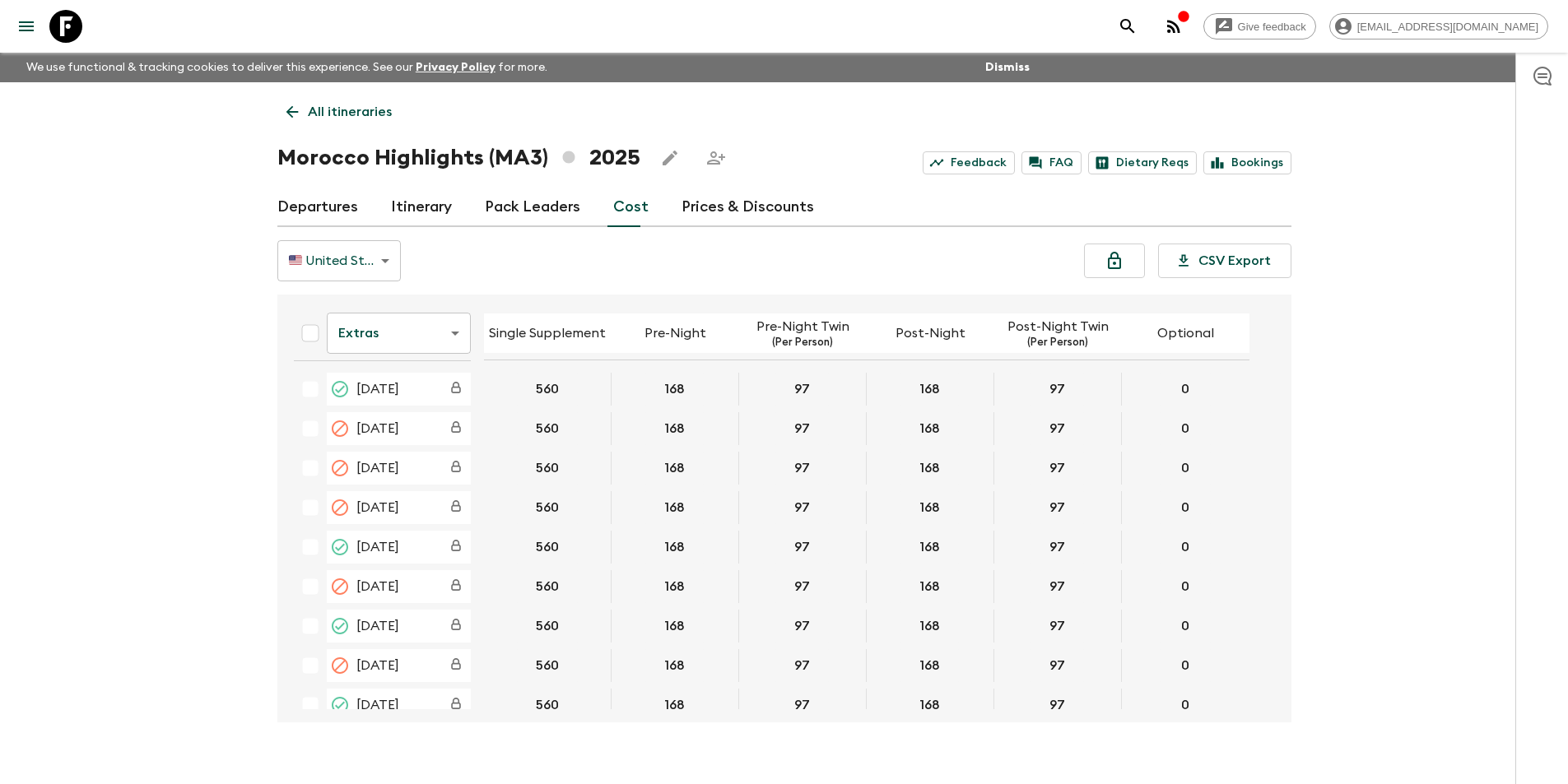
scroll to position [691, 0]
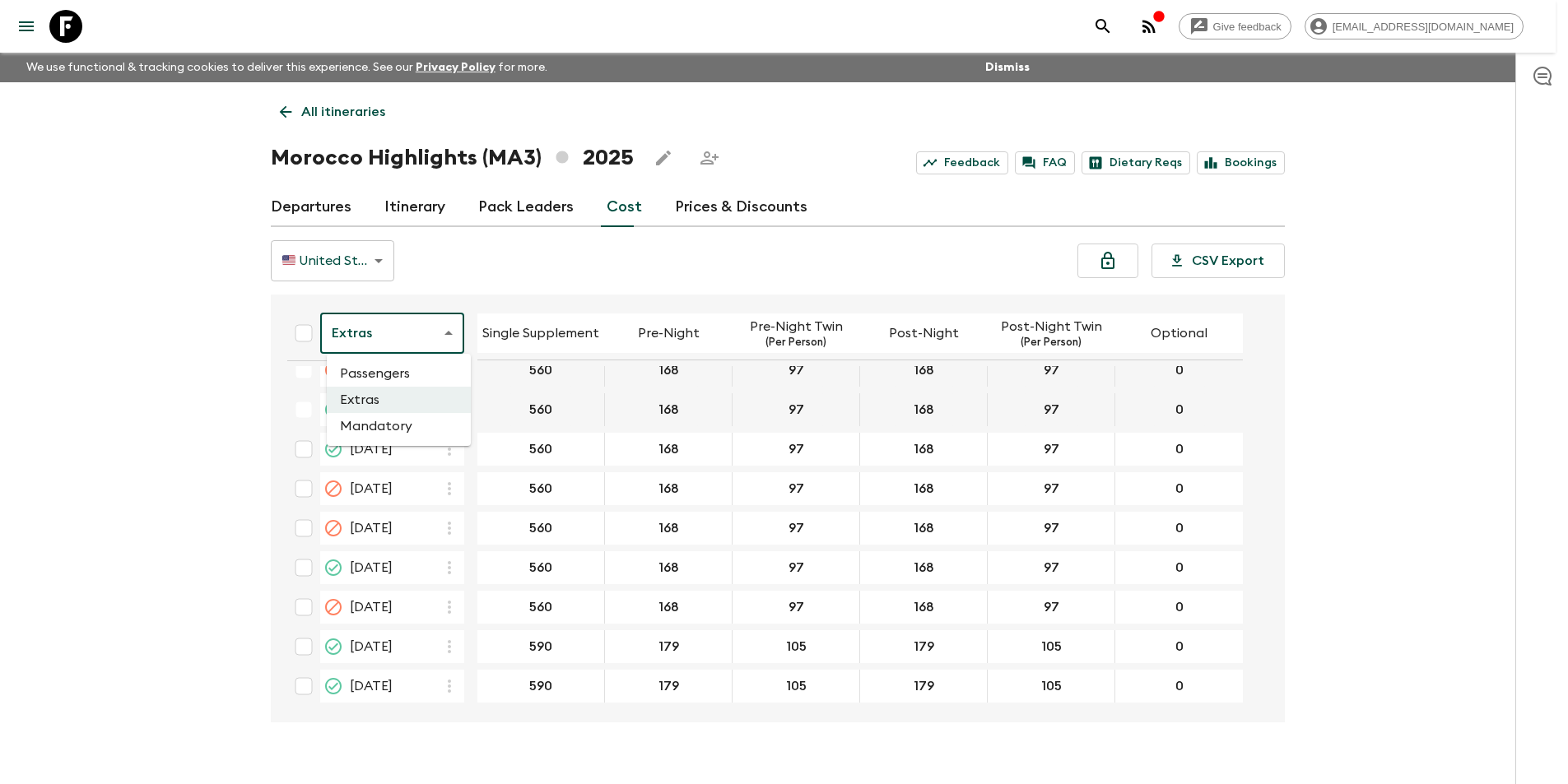
click at [433, 327] on body "Give feedback [EMAIL_ADDRESS][DOMAIN_NAME] We use functional & tracking cookies…" at bounding box center [784, 406] width 1568 height 813
click at [429, 420] on li "Mandatory" at bounding box center [399, 426] width 144 height 26
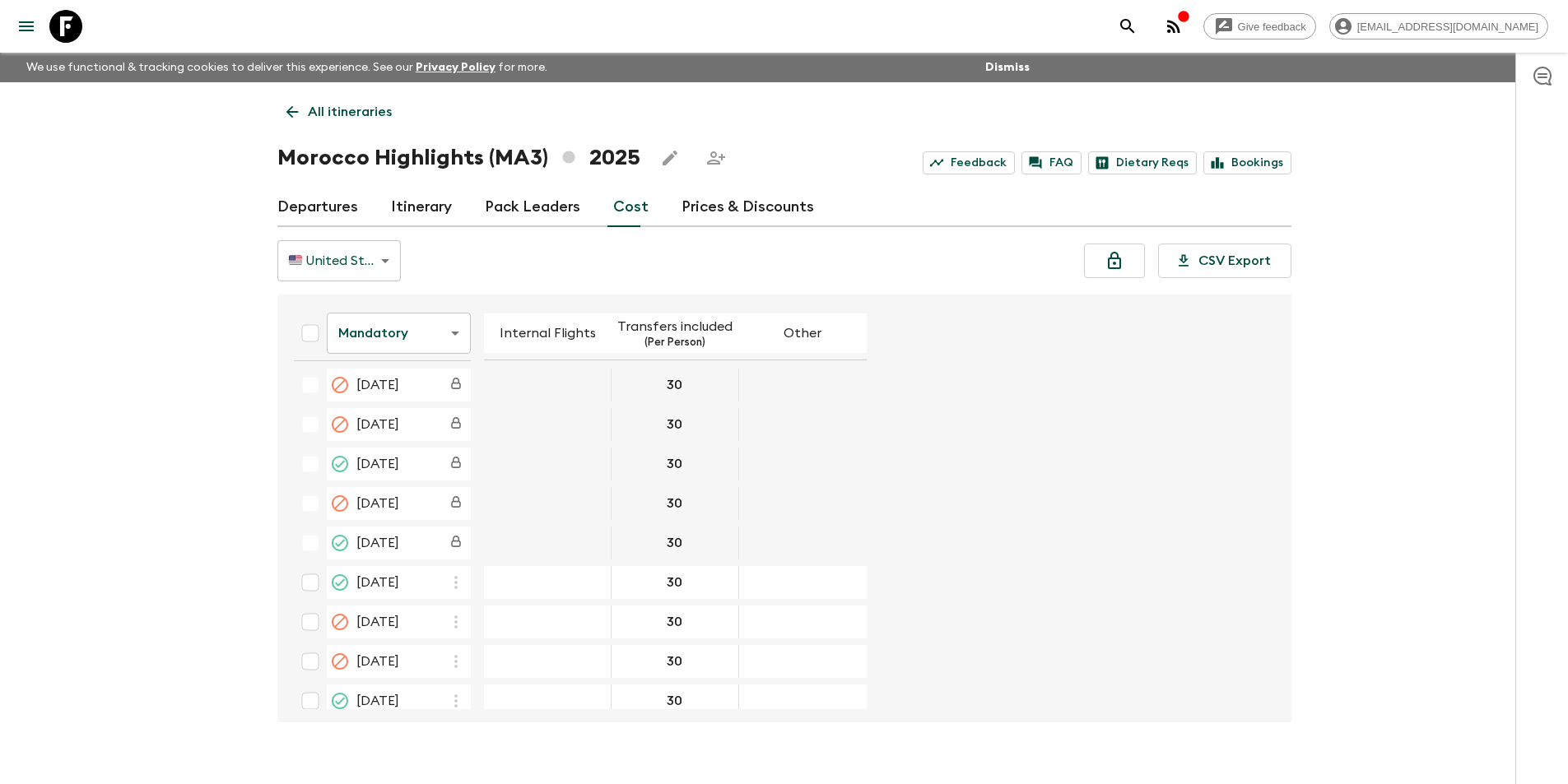
scroll to position [691, 0]
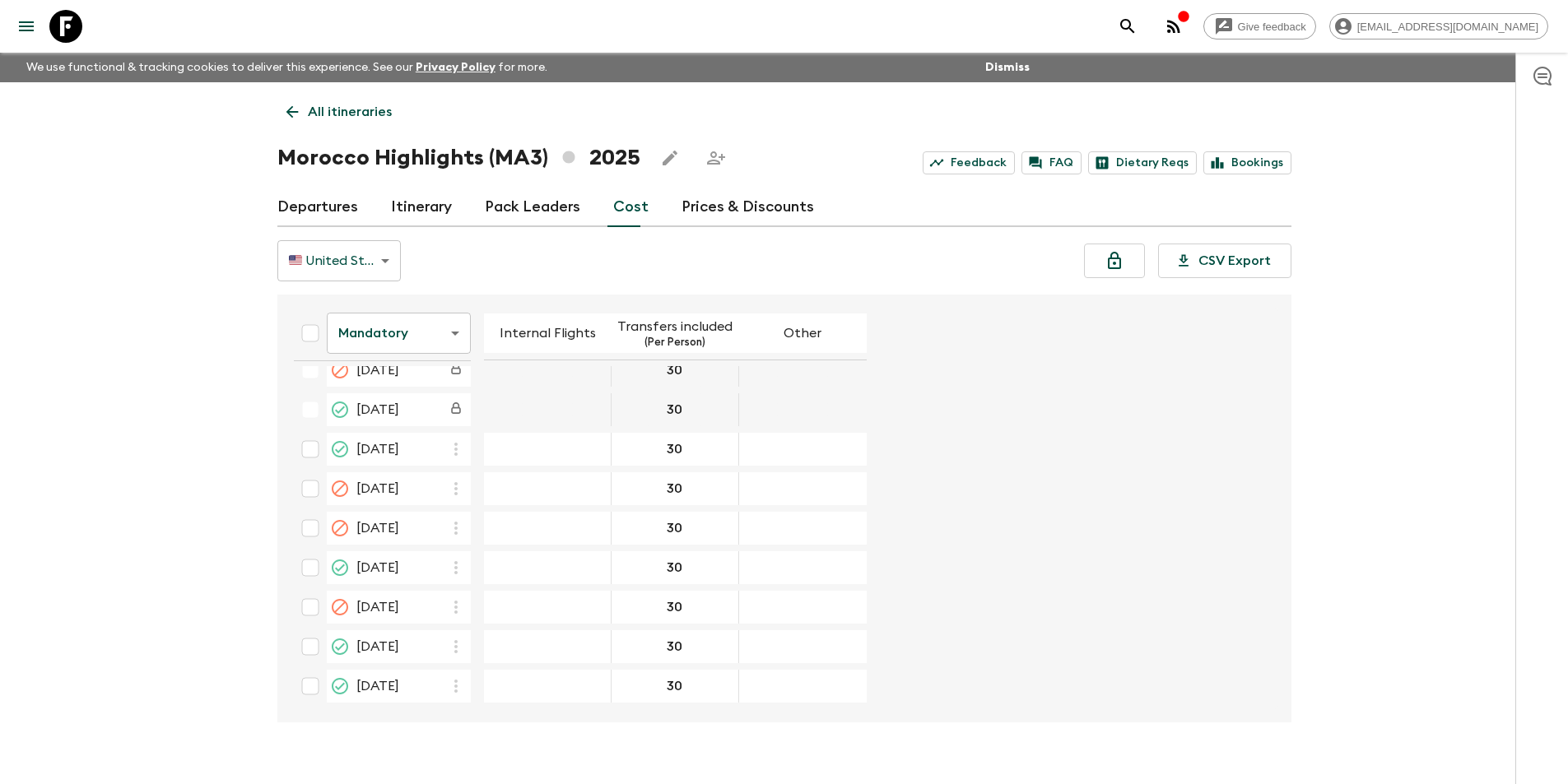
click at [384, 312] on body "Give feedback [EMAIL_ADDRESS][DOMAIN_NAME] We use functional & tracking cookies…" at bounding box center [784, 406] width 1568 height 813
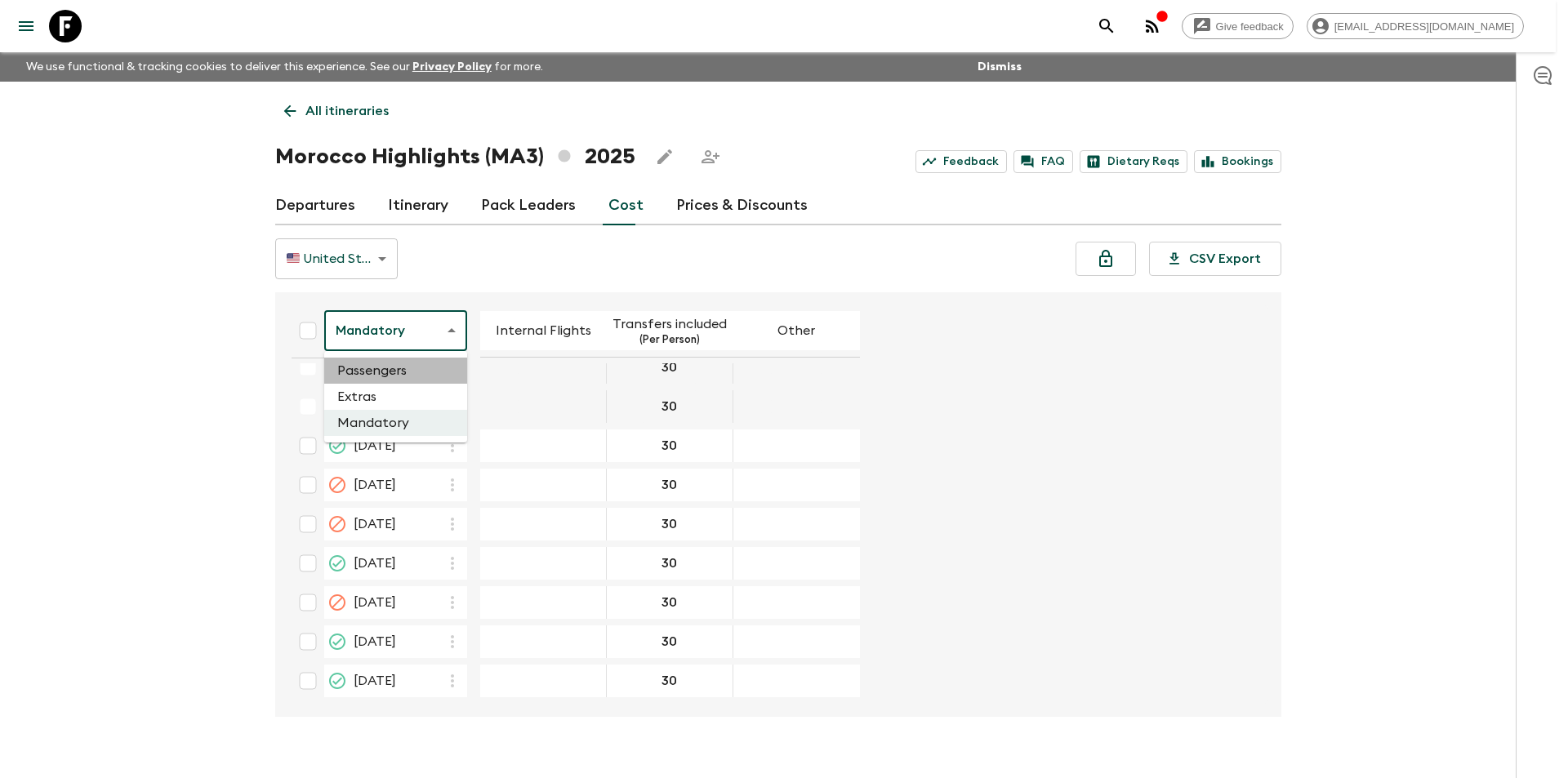
click at [394, 382] on li "Passengers" at bounding box center [396, 371] width 143 height 26
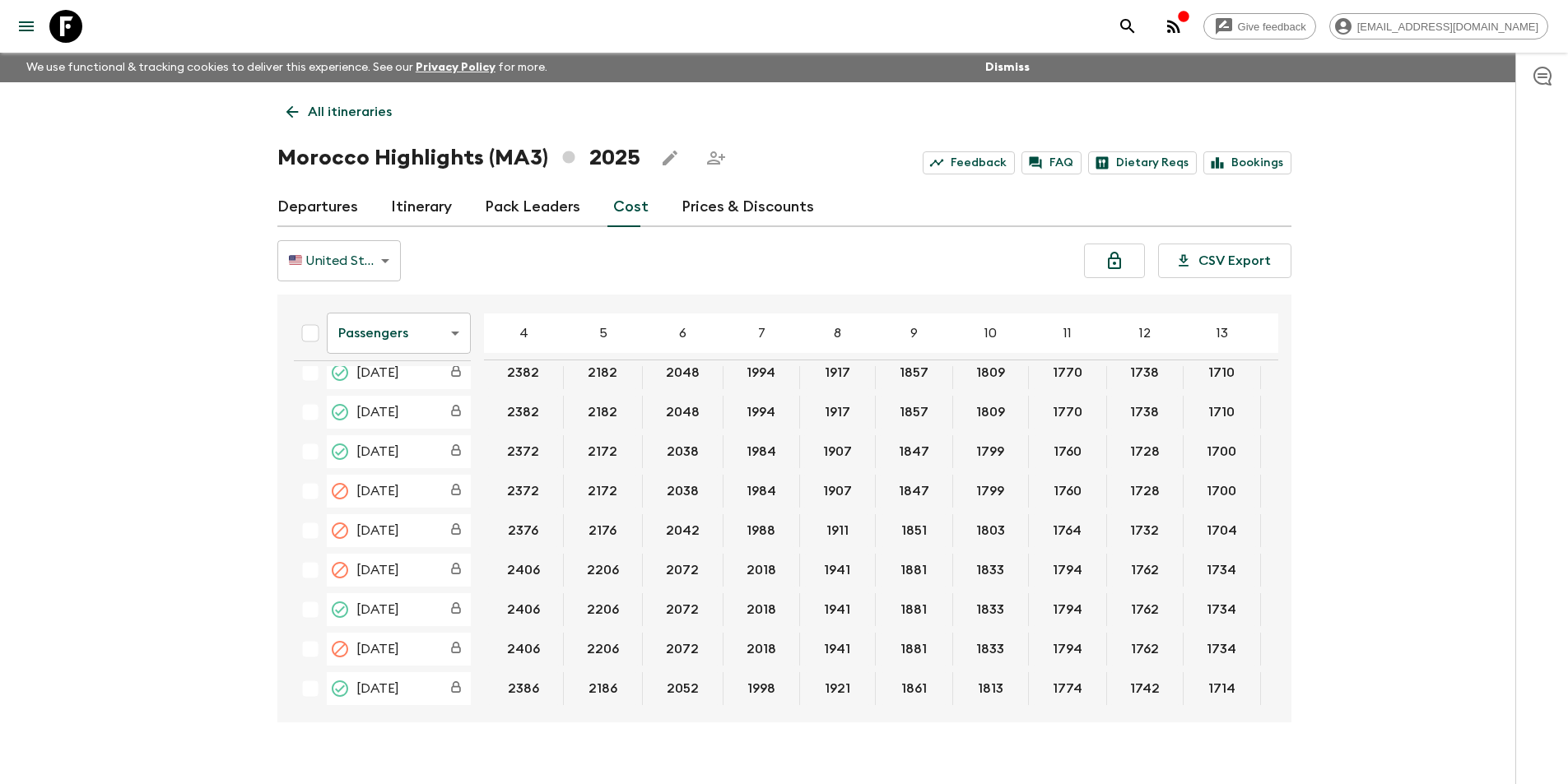
scroll to position [697, 0]
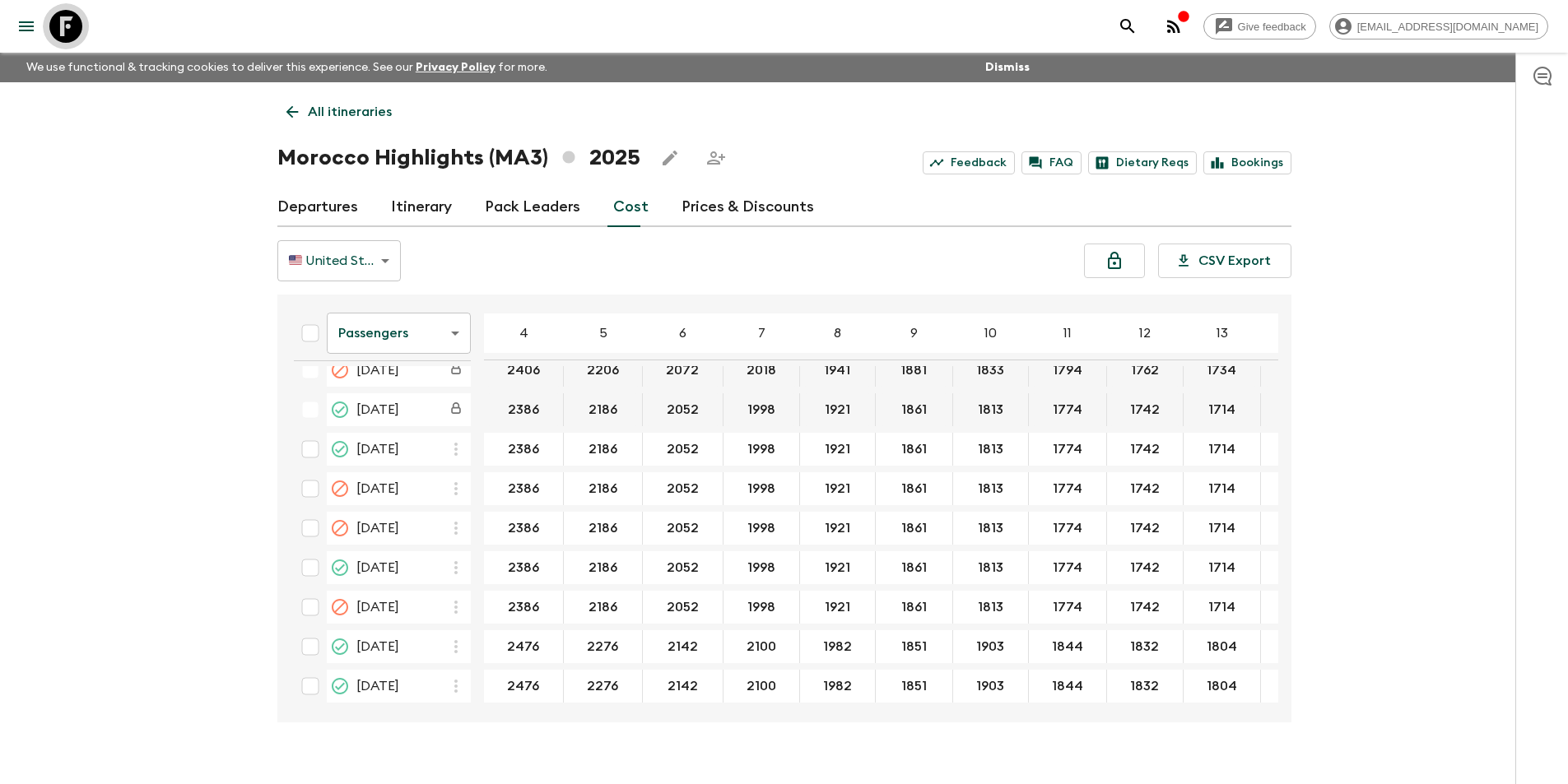
click at [79, 35] on icon at bounding box center [66, 26] width 33 height 33
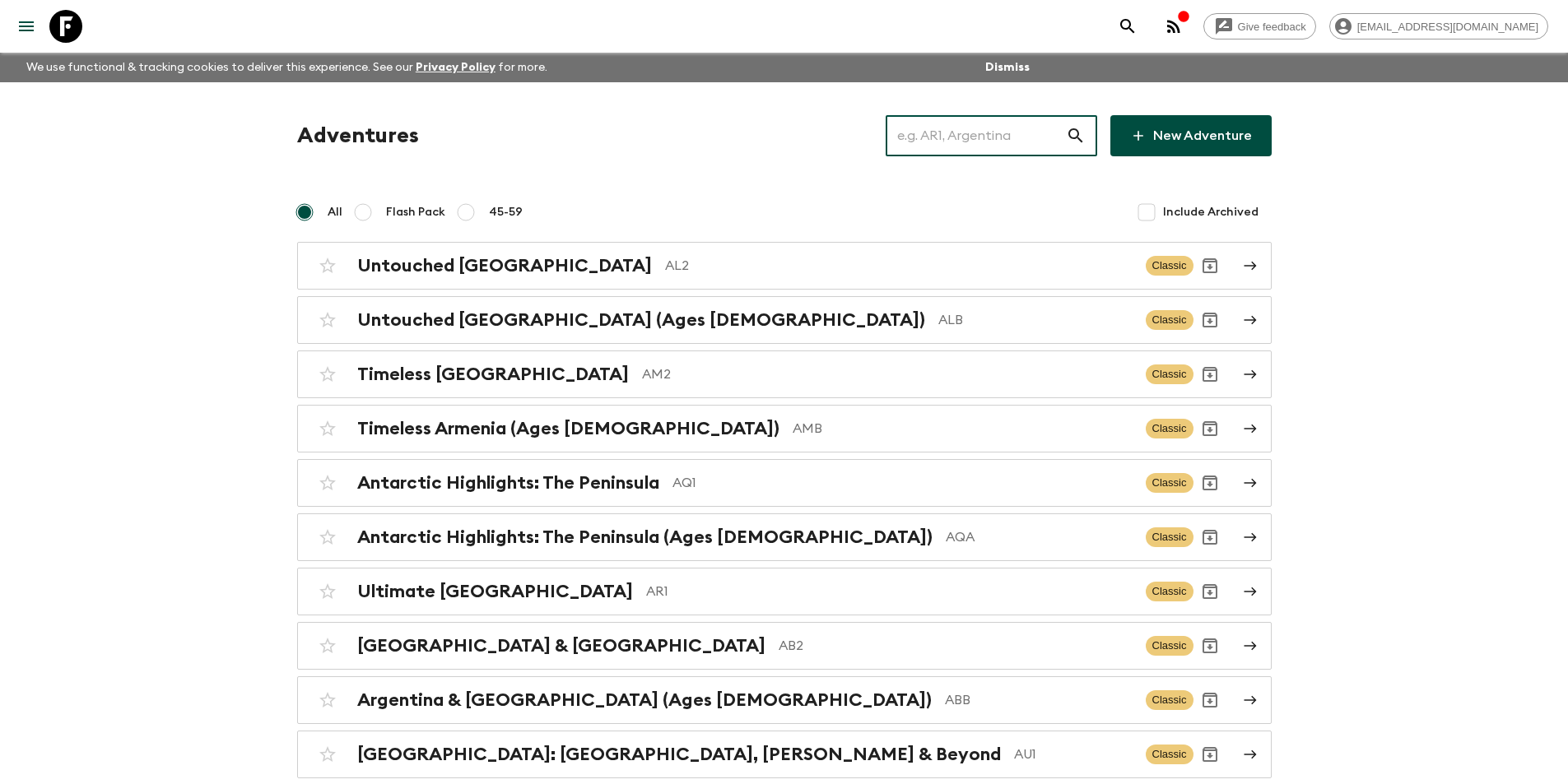
click at [992, 115] on input "text" at bounding box center [976, 136] width 180 height 46
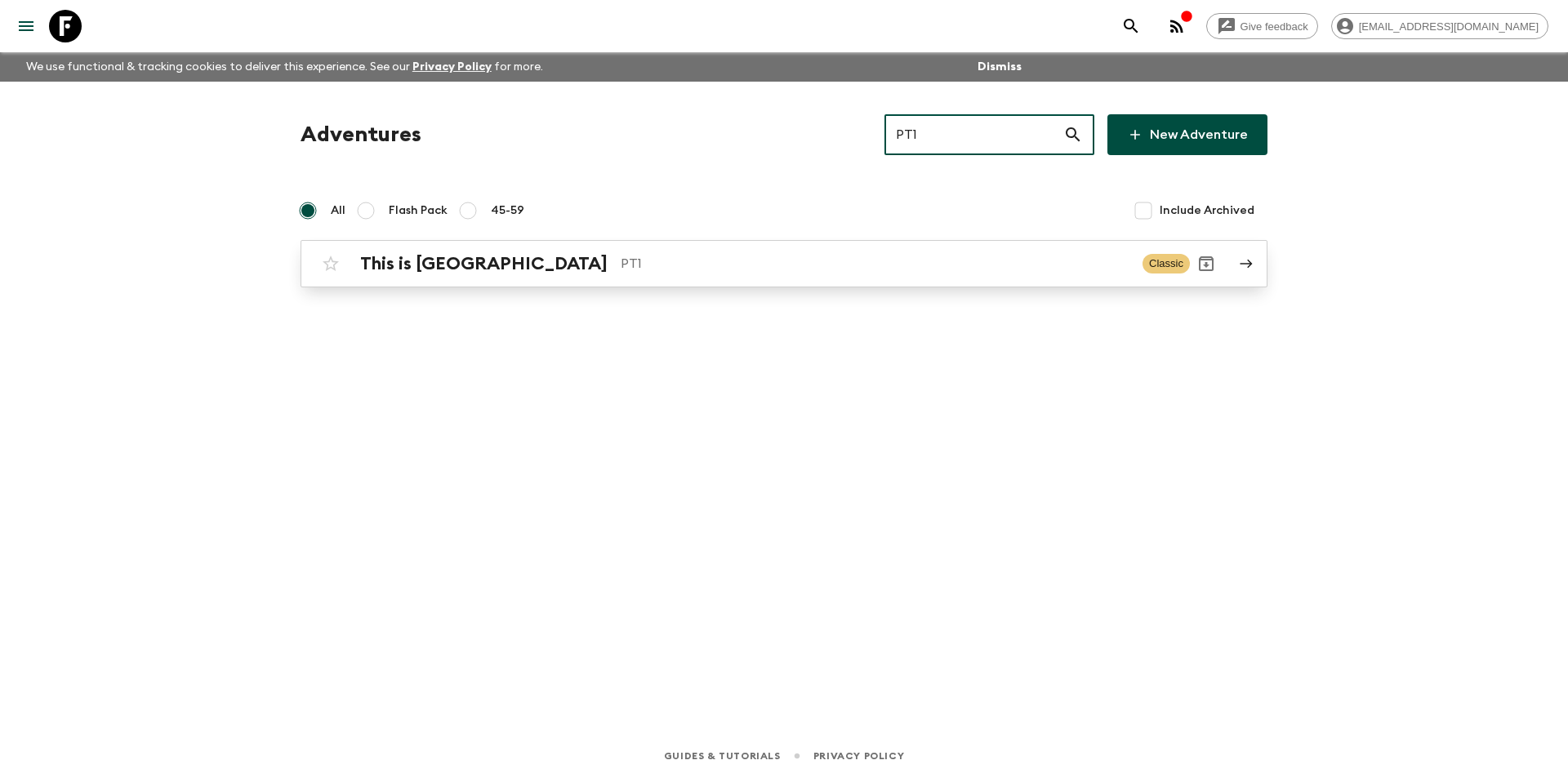
type input "PT1"
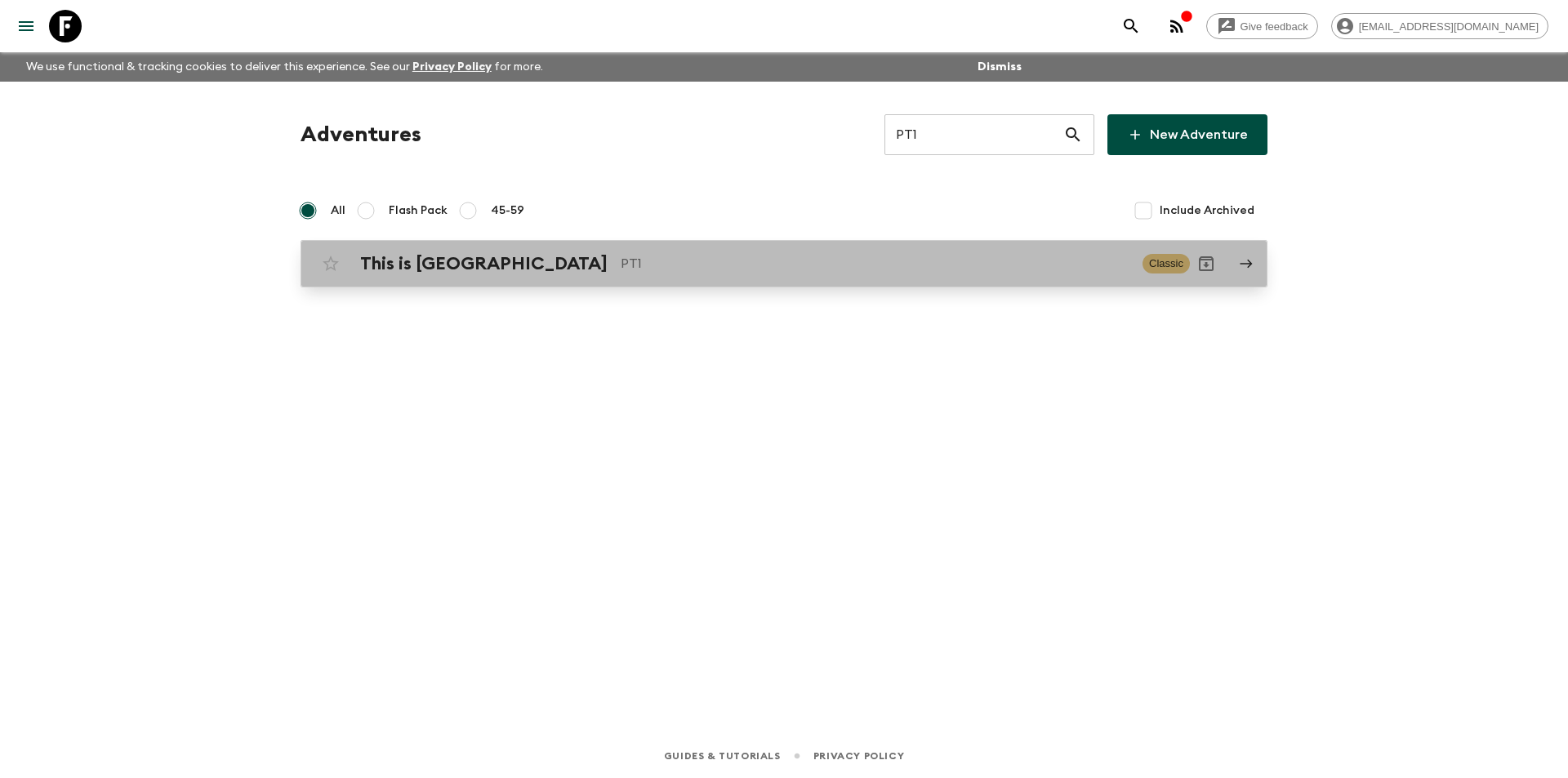
click at [690, 286] on link "This is Portugal PT1 Classic" at bounding box center [784, 263] width 967 height 48
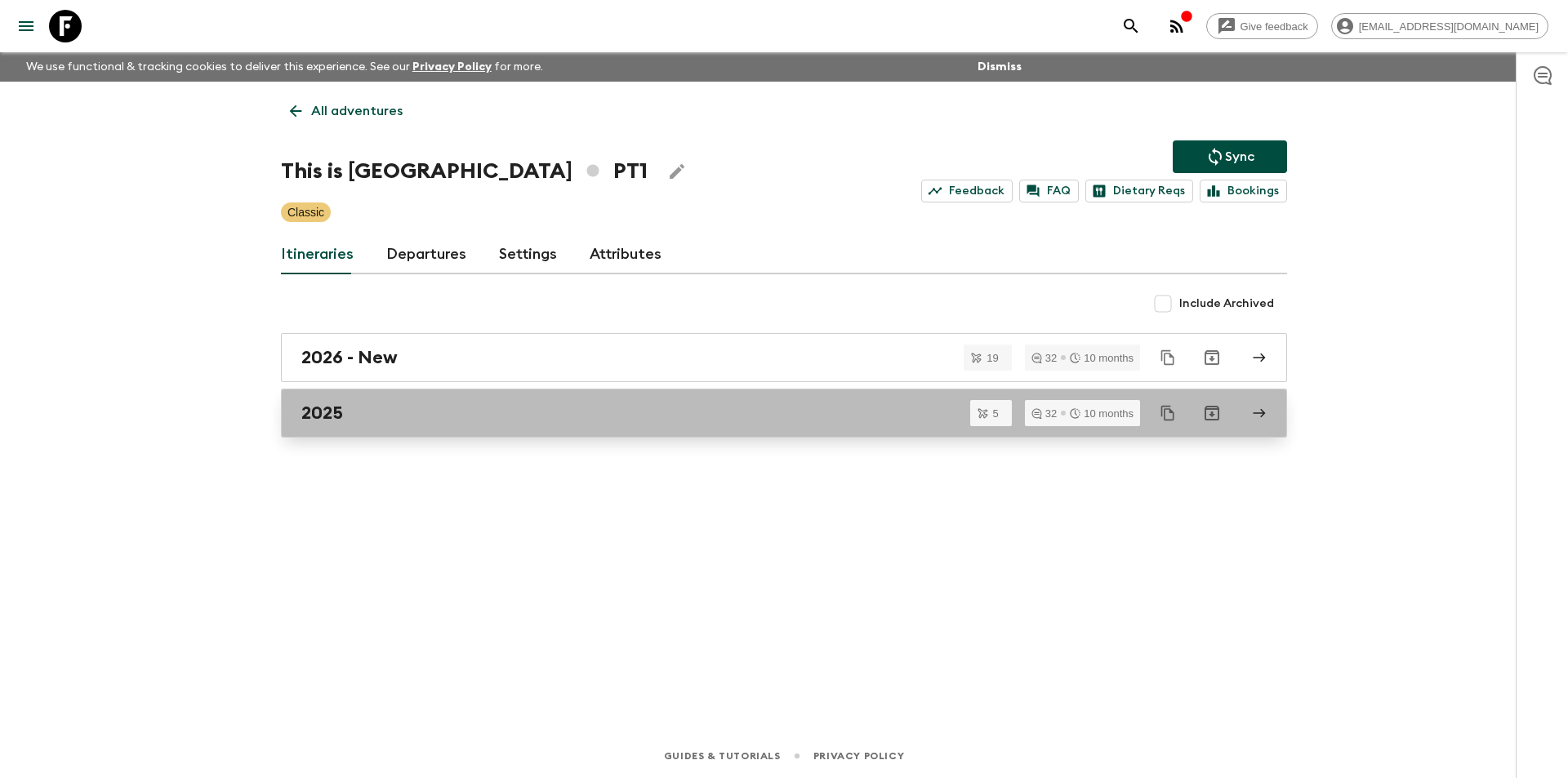
click at [431, 424] on link "2025" at bounding box center [784, 414] width 1006 height 49
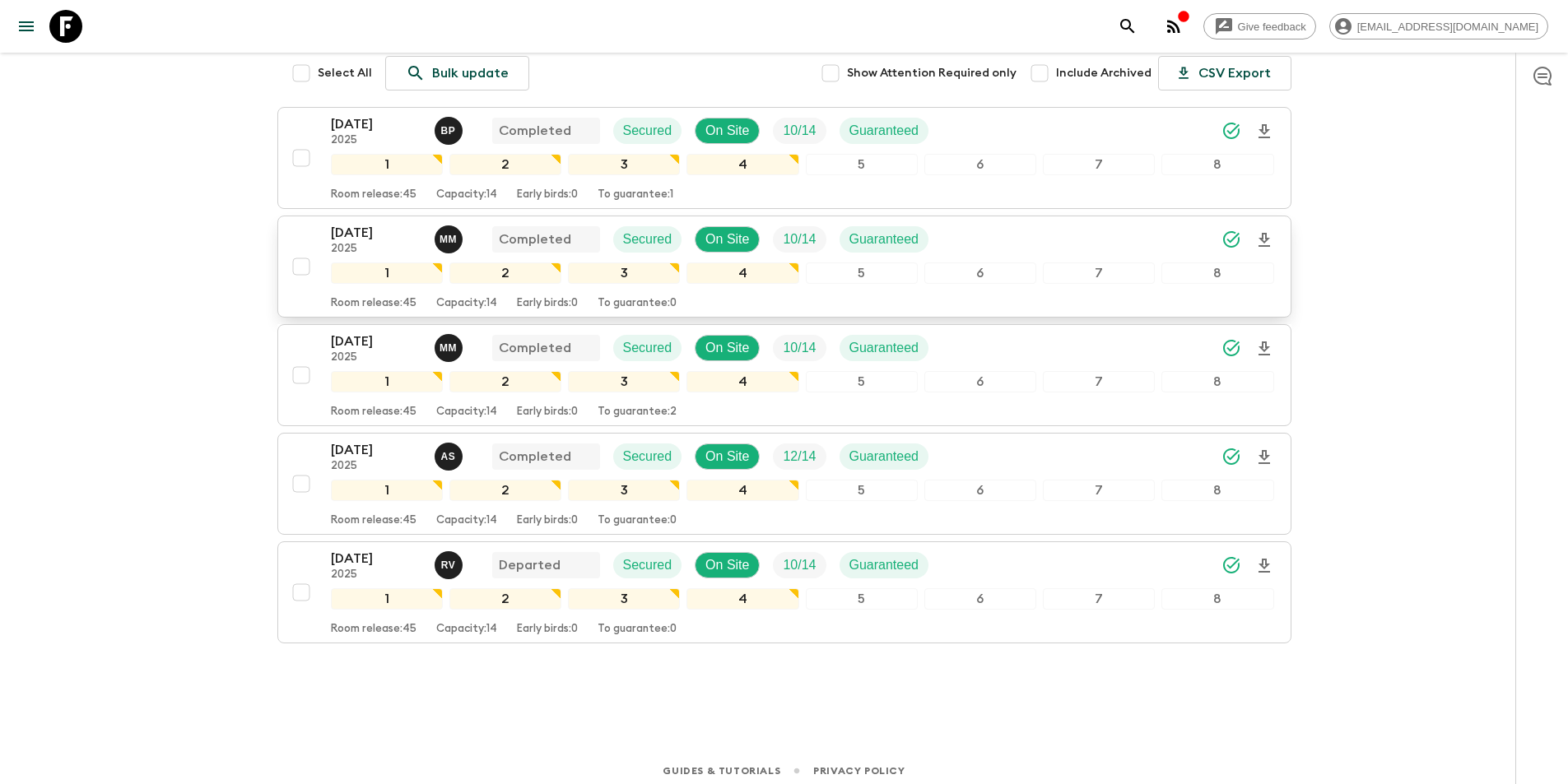
scroll to position [252, 0]
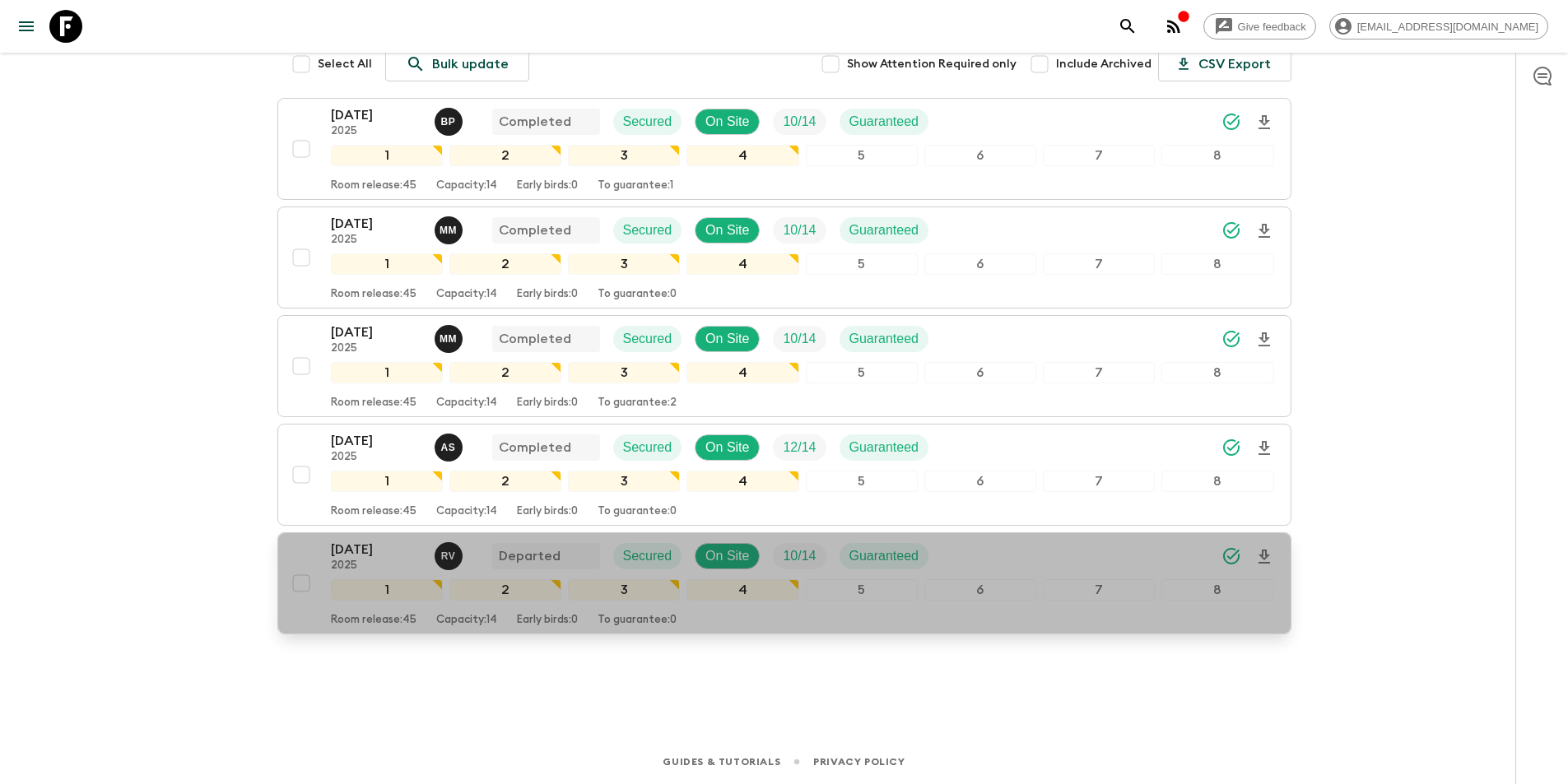
click at [339, 572] on div "[DATE] 2025 R V Departed Secured On Site 10 / 14 Guaranteed 1 2 3 4 5 6 7 8 Roo…" at bounding box center [803, 583] width 943 height 87
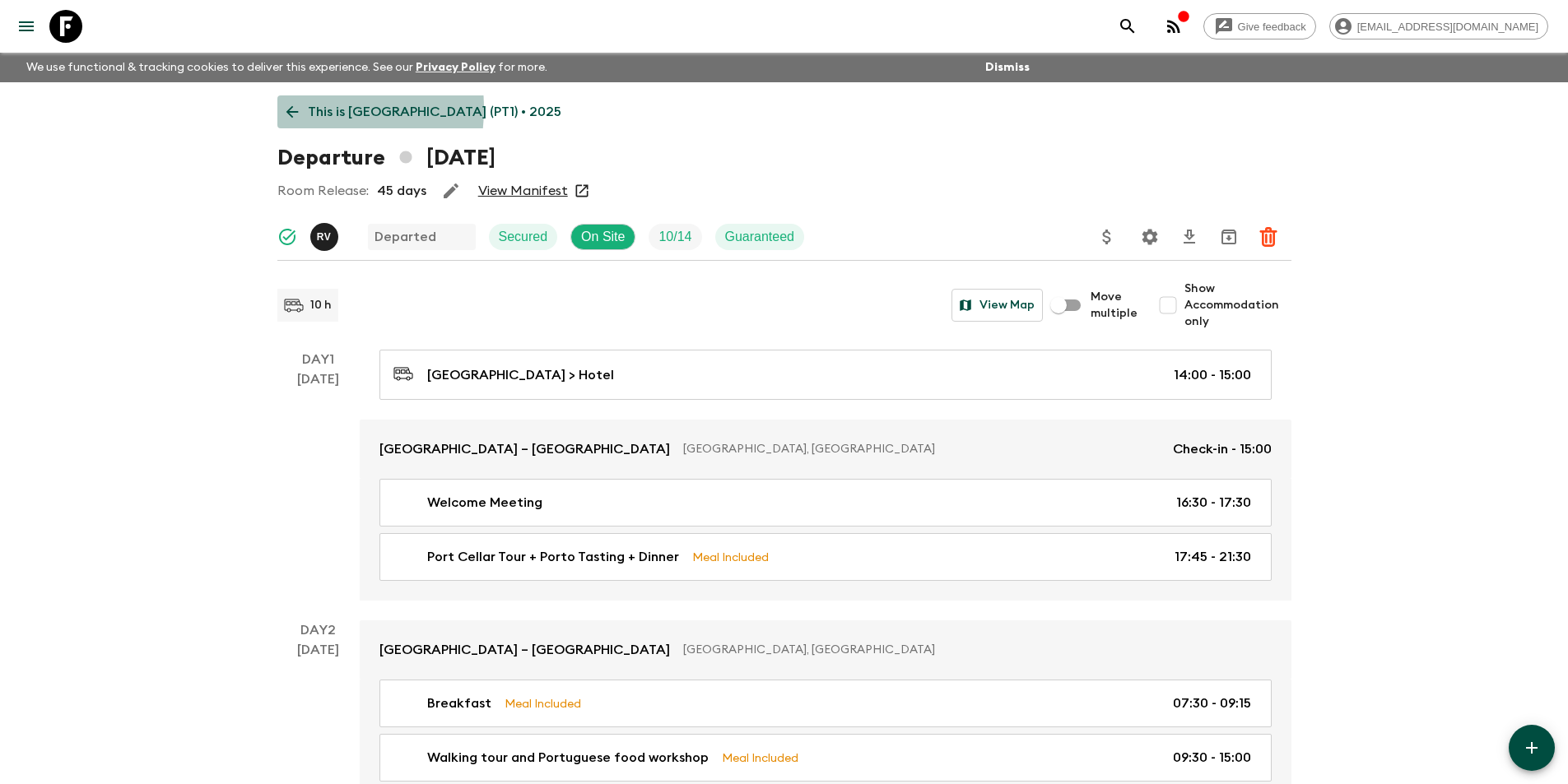
click at [296, 108] on icon at bounding box center [292, 112] width 18 height 18
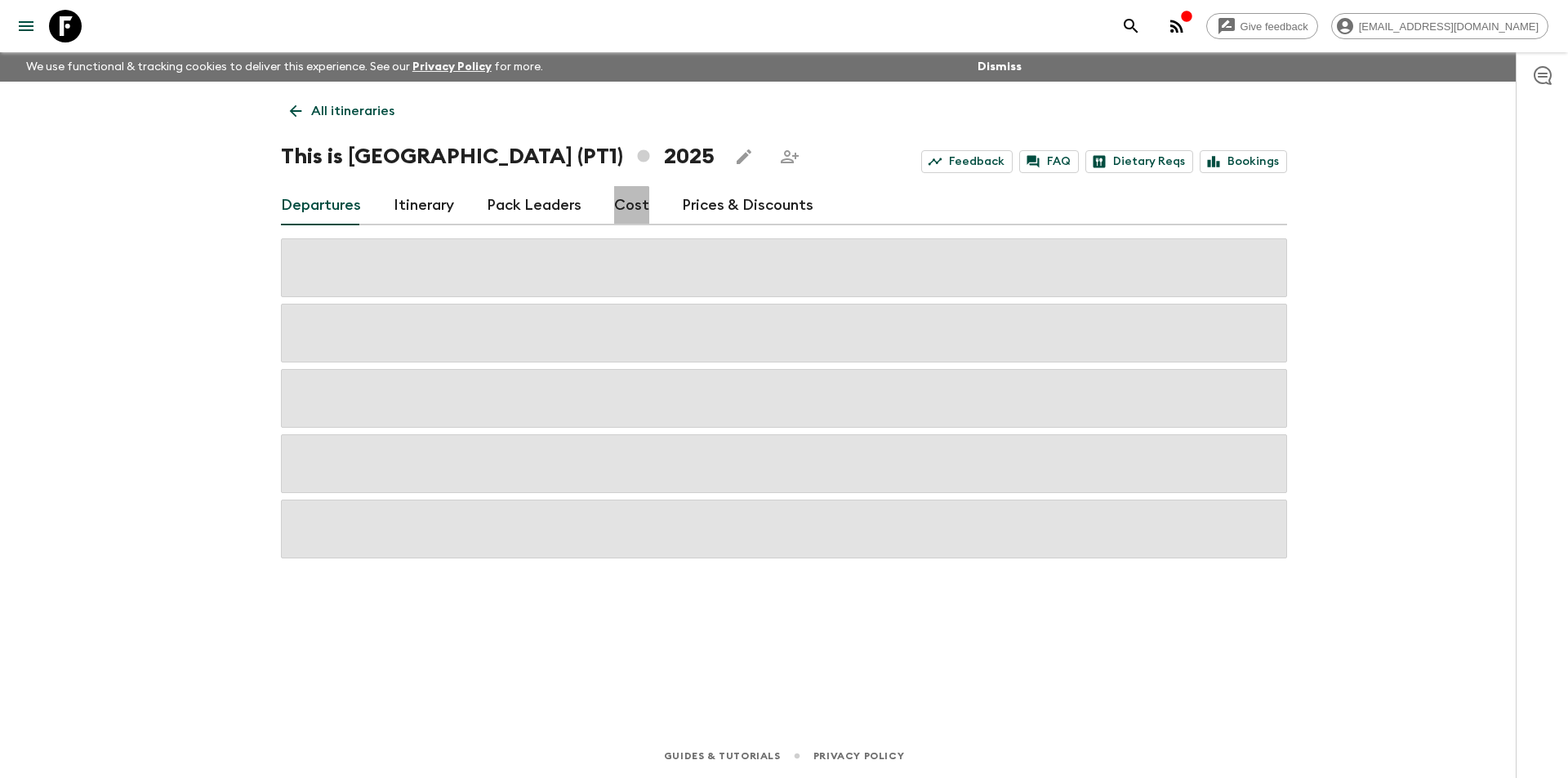
click at [620, 211] on link "Cost" at bounding box center [631, 206] width 35 height 39
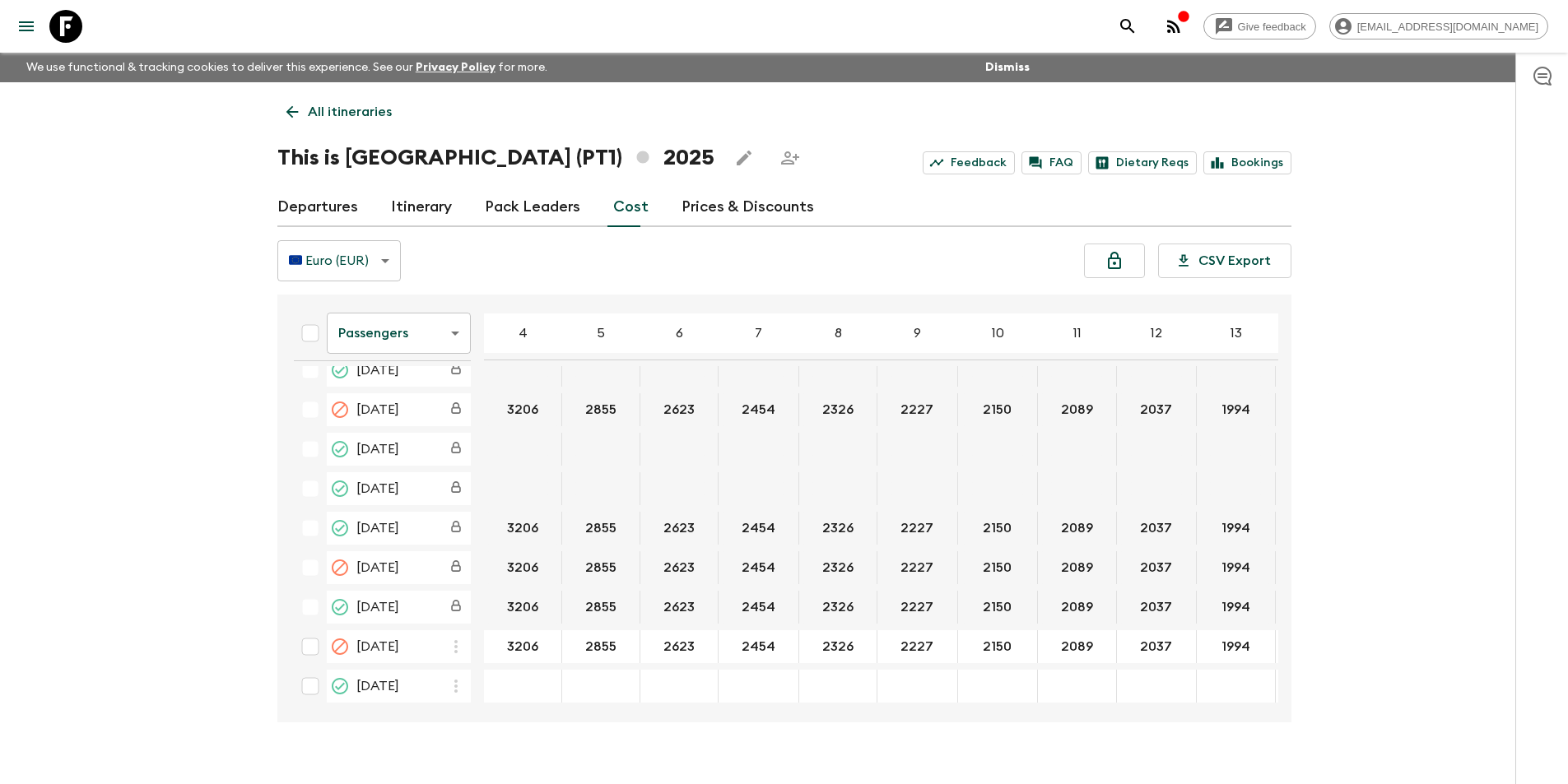
scroll to position [1763, 0]
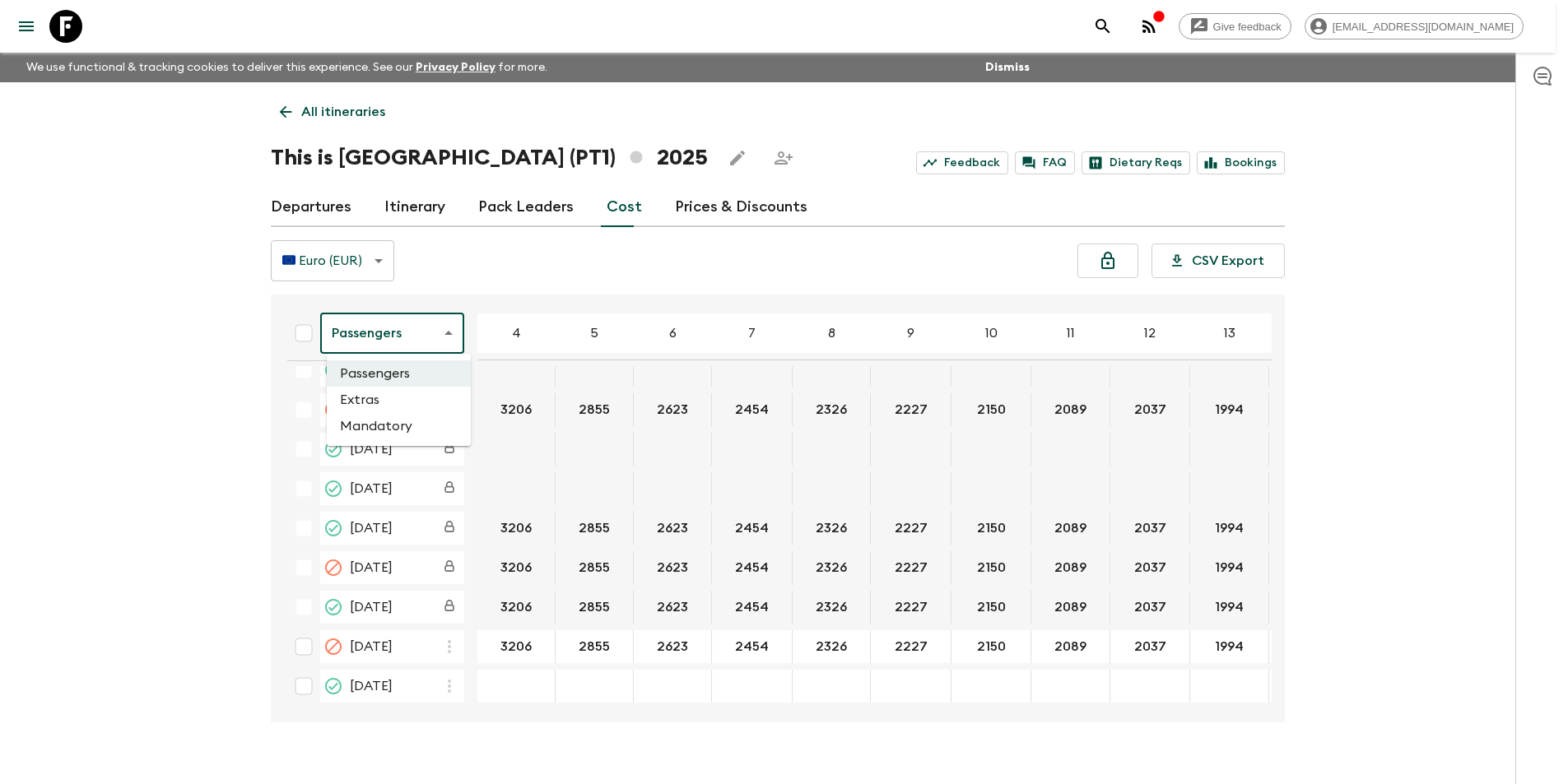
click at [402, 341] on body "Give feedback [EMAIL_ADDRESS][DOMAIN_NAME] We use functional & tracking cookies…" at bounding box center [784, 406] width 1568 height 813
click at [403, 393] on li "Extras" at bounding box center [399, 400] width 144 height 26
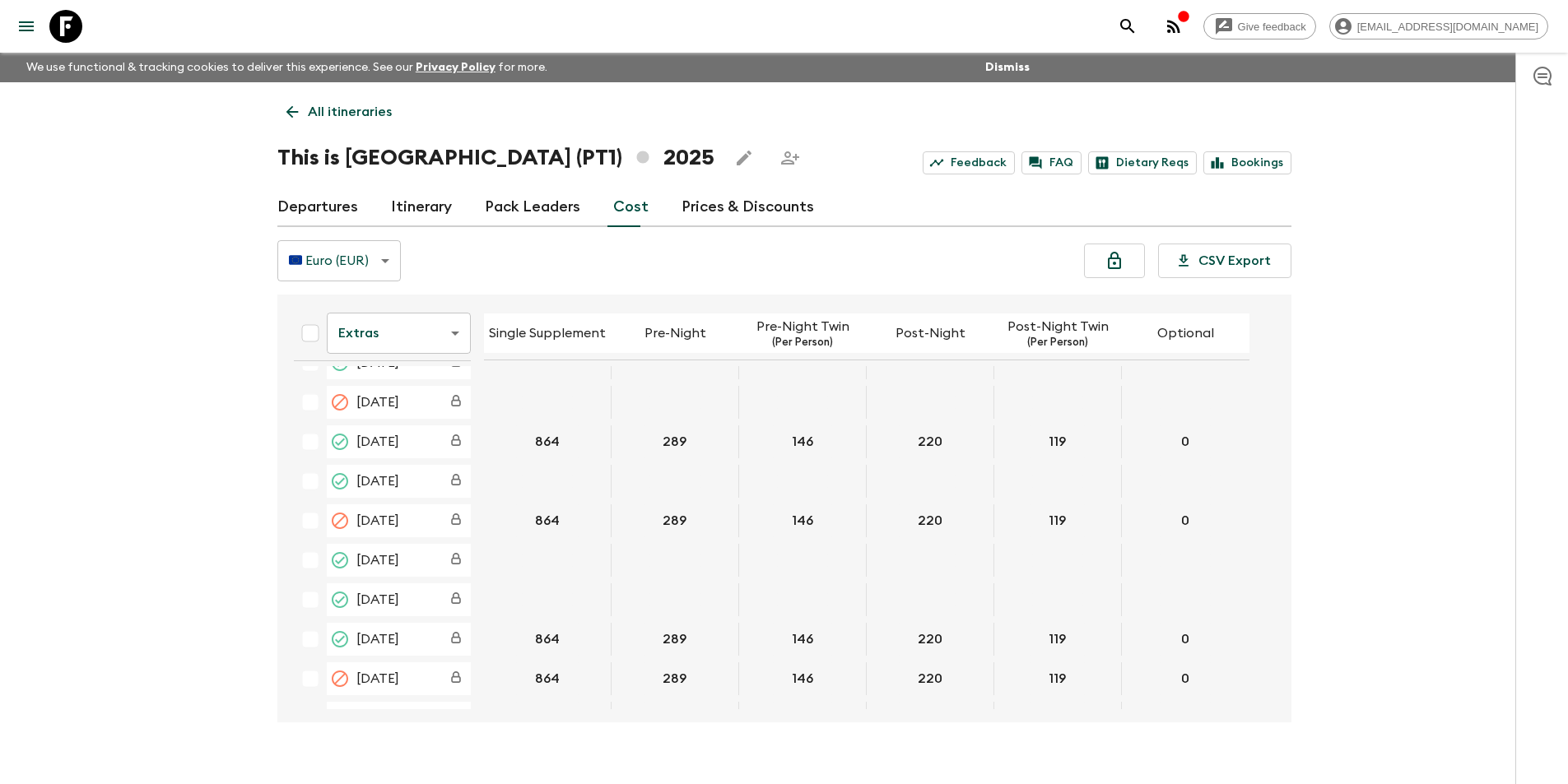
scroll to position [1757, 0]
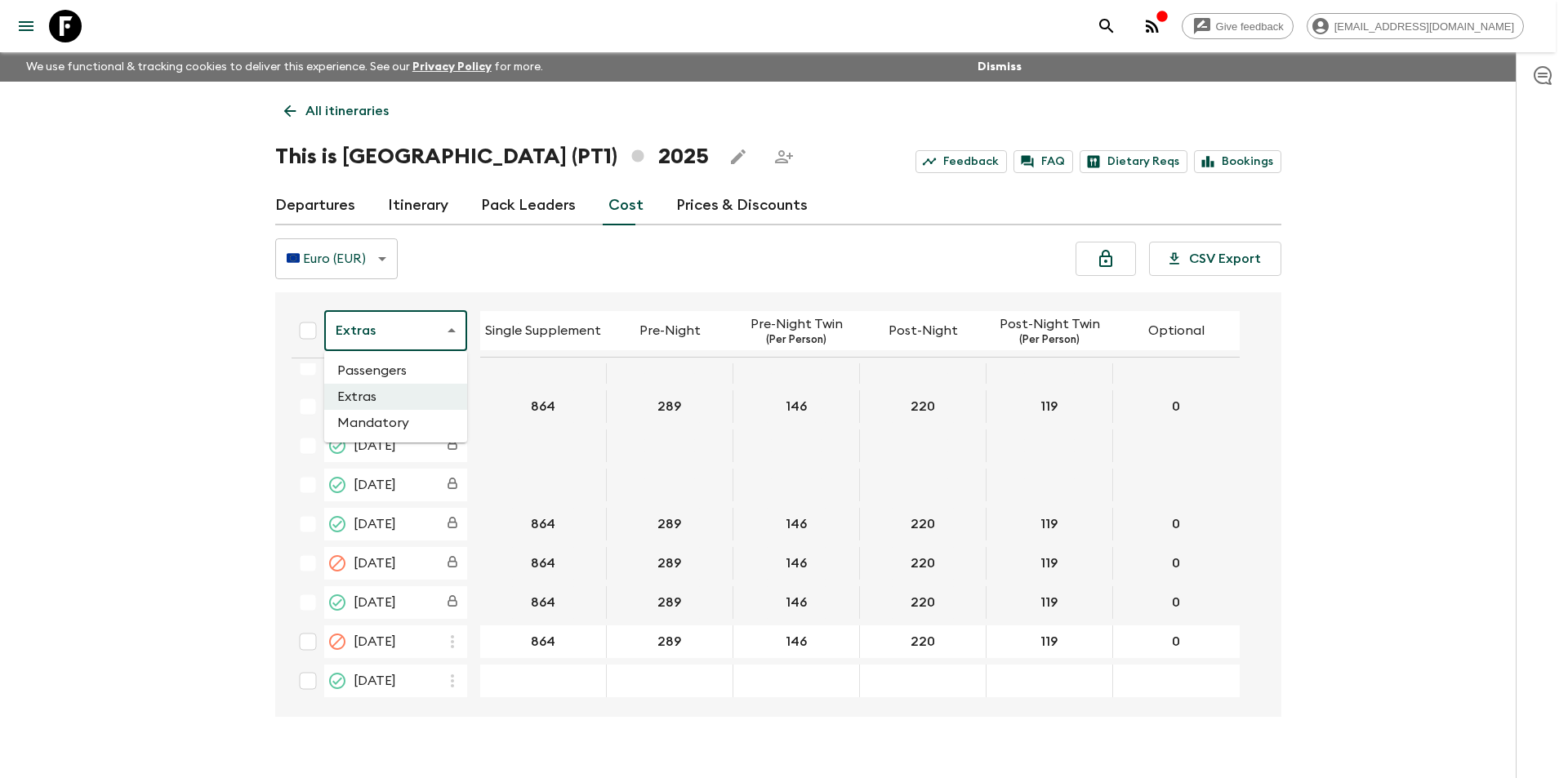
click at [378, 339] on body "Give feedback [EMAIL_ADDRESS][DOMAIN_NAME] We use functional & tracking cookies…" at bounding box center [784, 403] width 1568 height 807
click at [378, 361] on li "Passengers" at bounding box center [396, 371] width 143 height 26
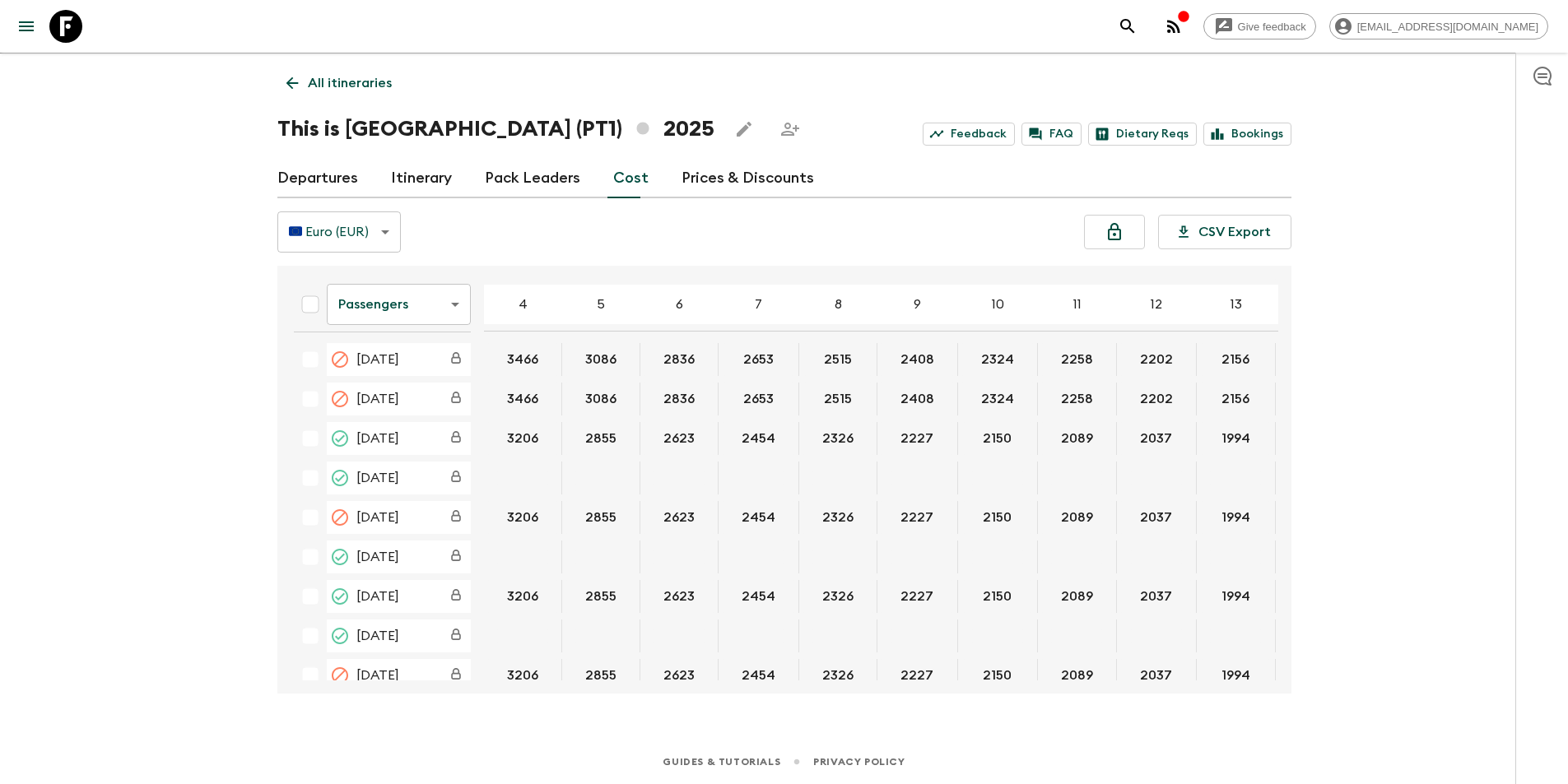
scroll to position [940, 0]
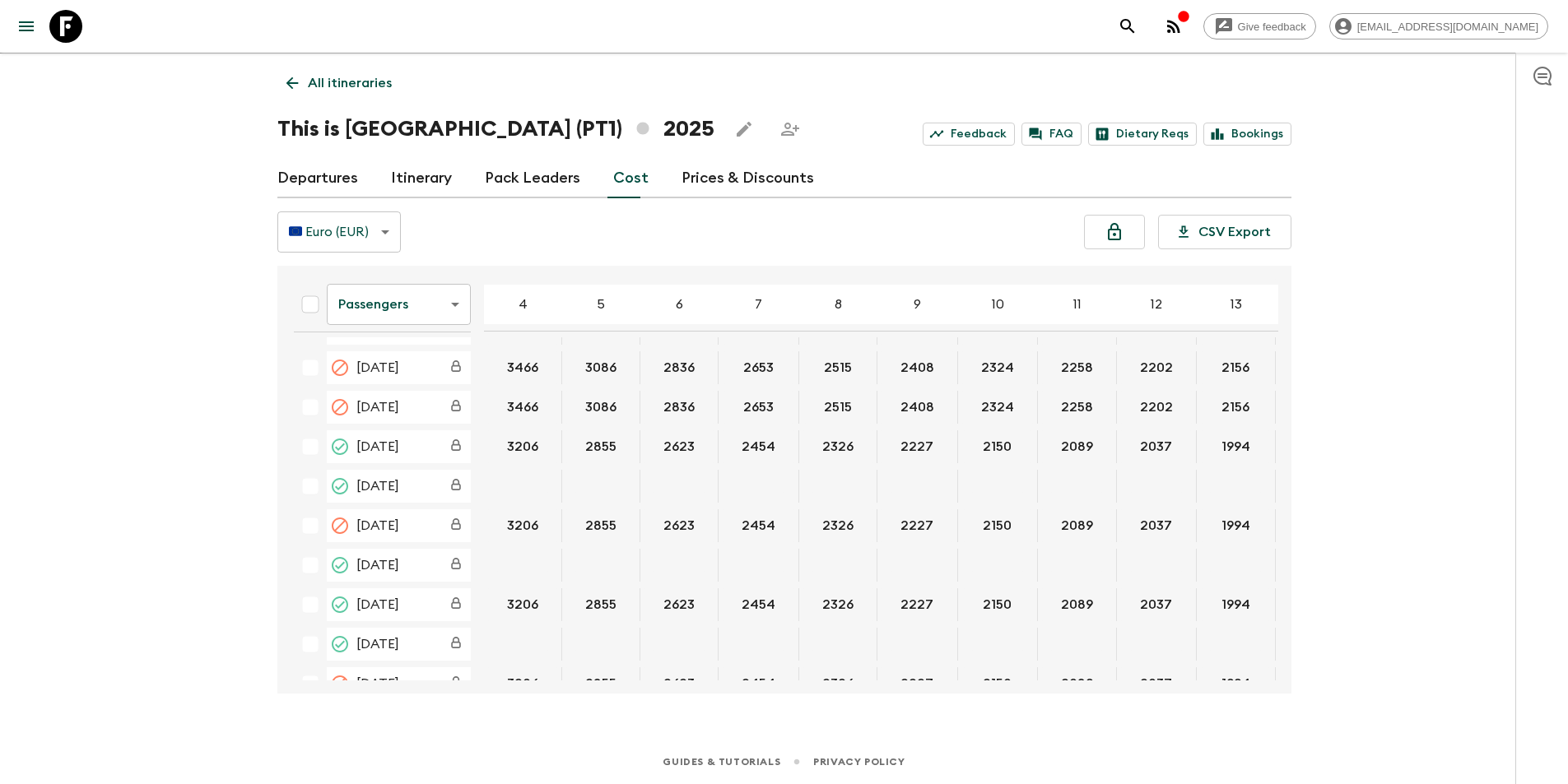
click at [426, 317] on body "Give feedback [EMAIL_ADDRESS][DOMAIN_NAME] We use functional & tracking cookies…" at bounding box center [784, 377] width 1568 height 813
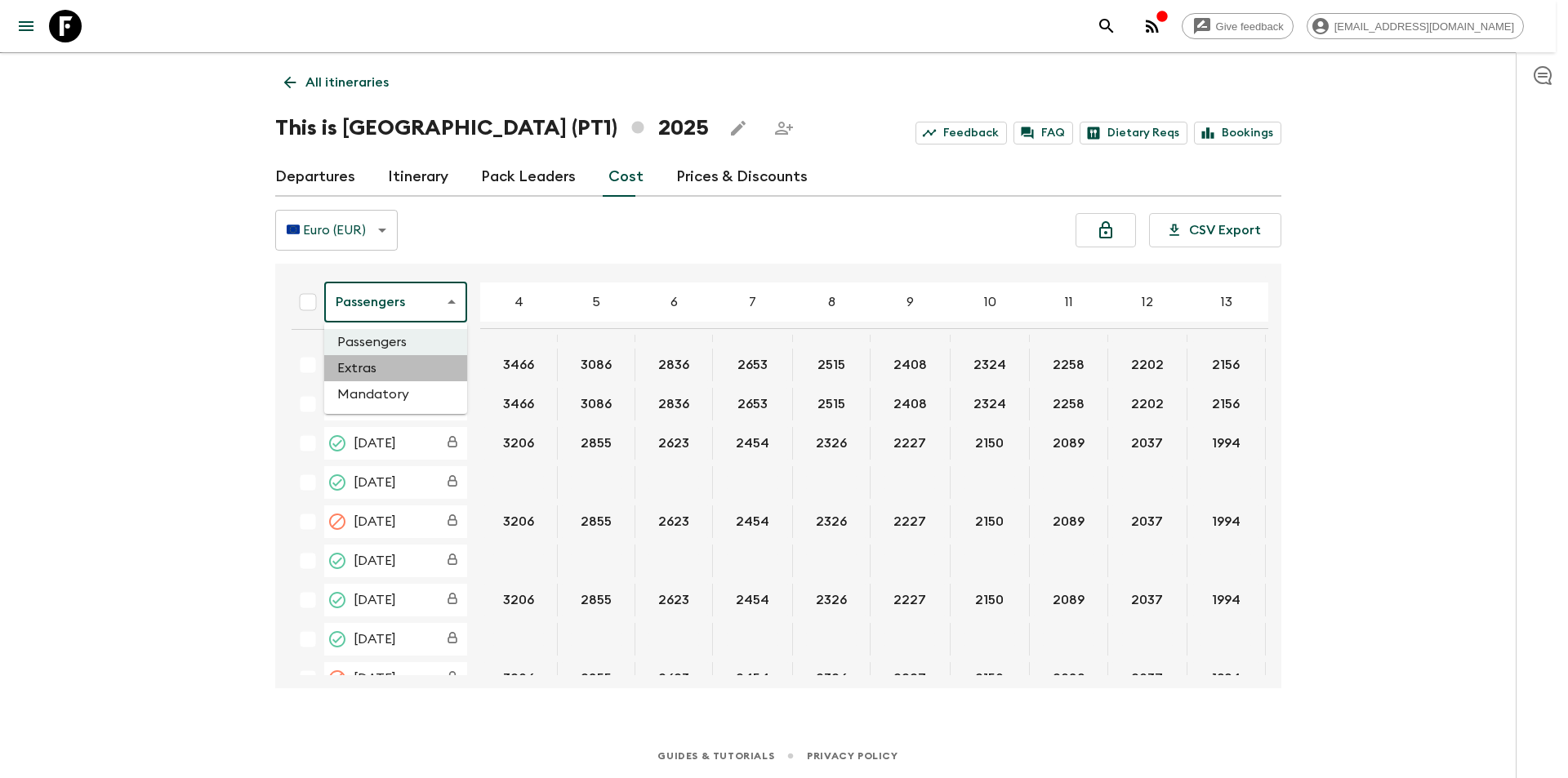
click at [405, 369] on li "Extras" at bounding box center [396, 368] width 143 height 26
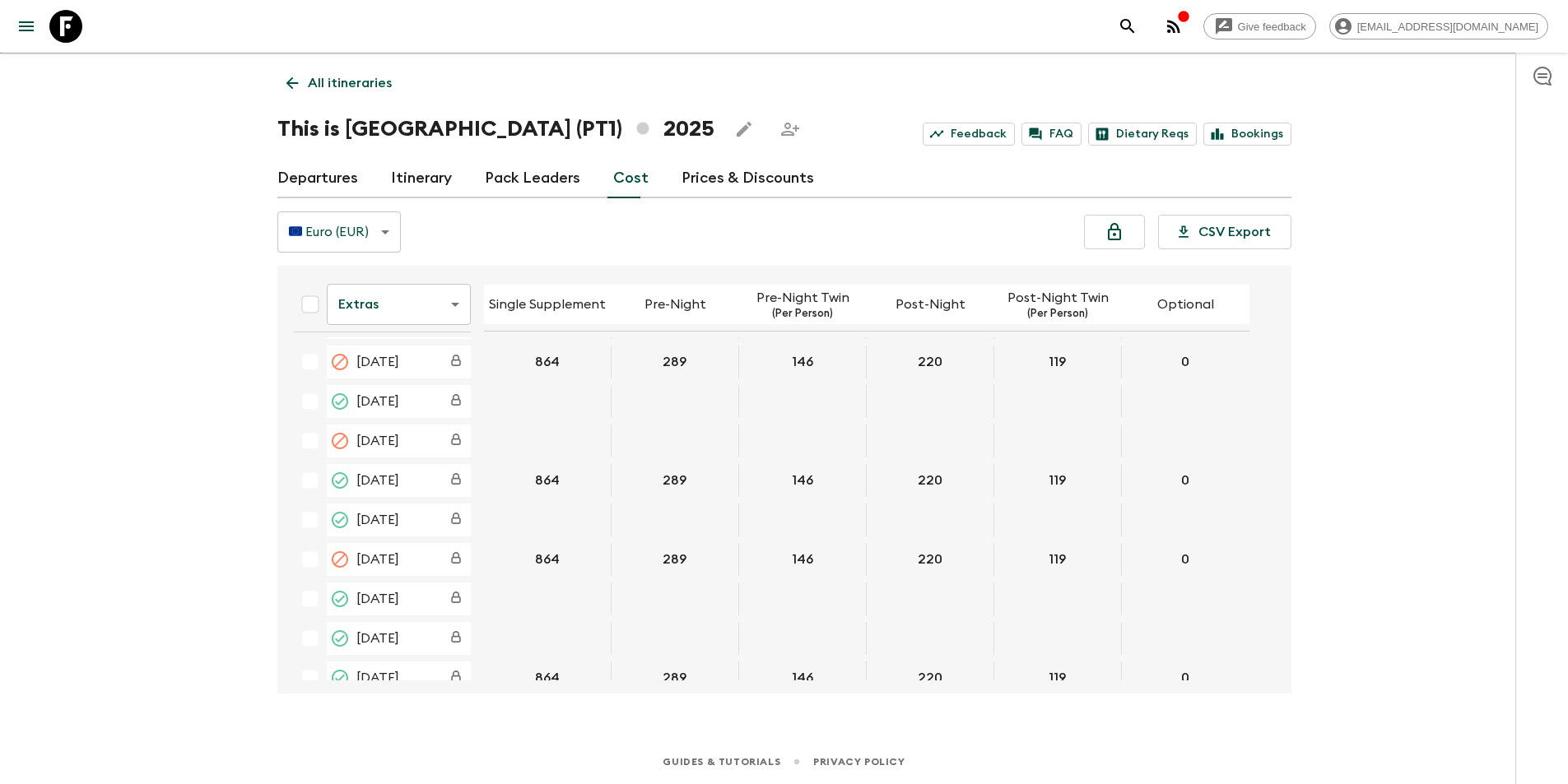
scroll to position [1757, 0]
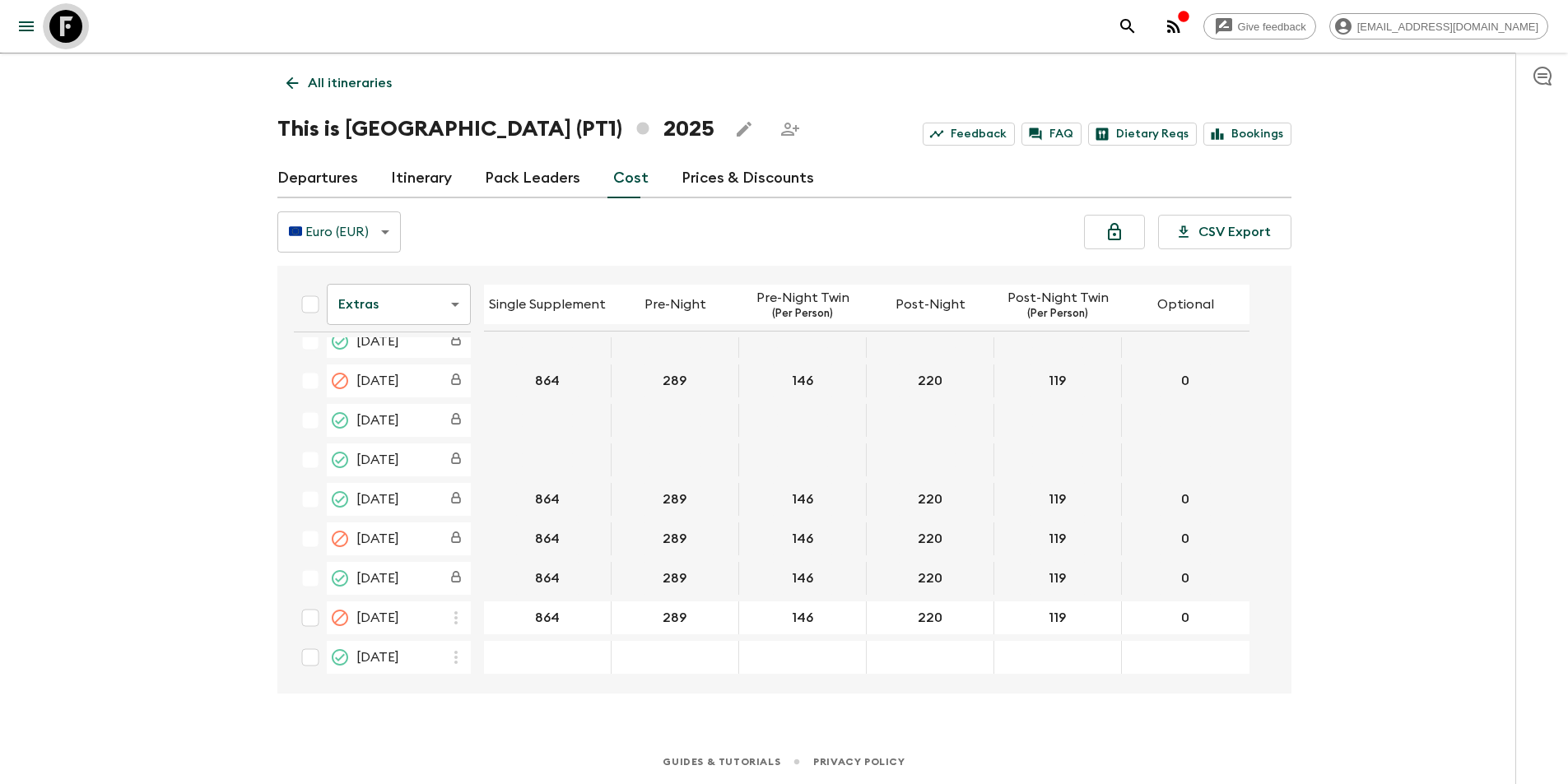
click at [68, 39] on icon at bounding box center [66, 26] width 33 height 33
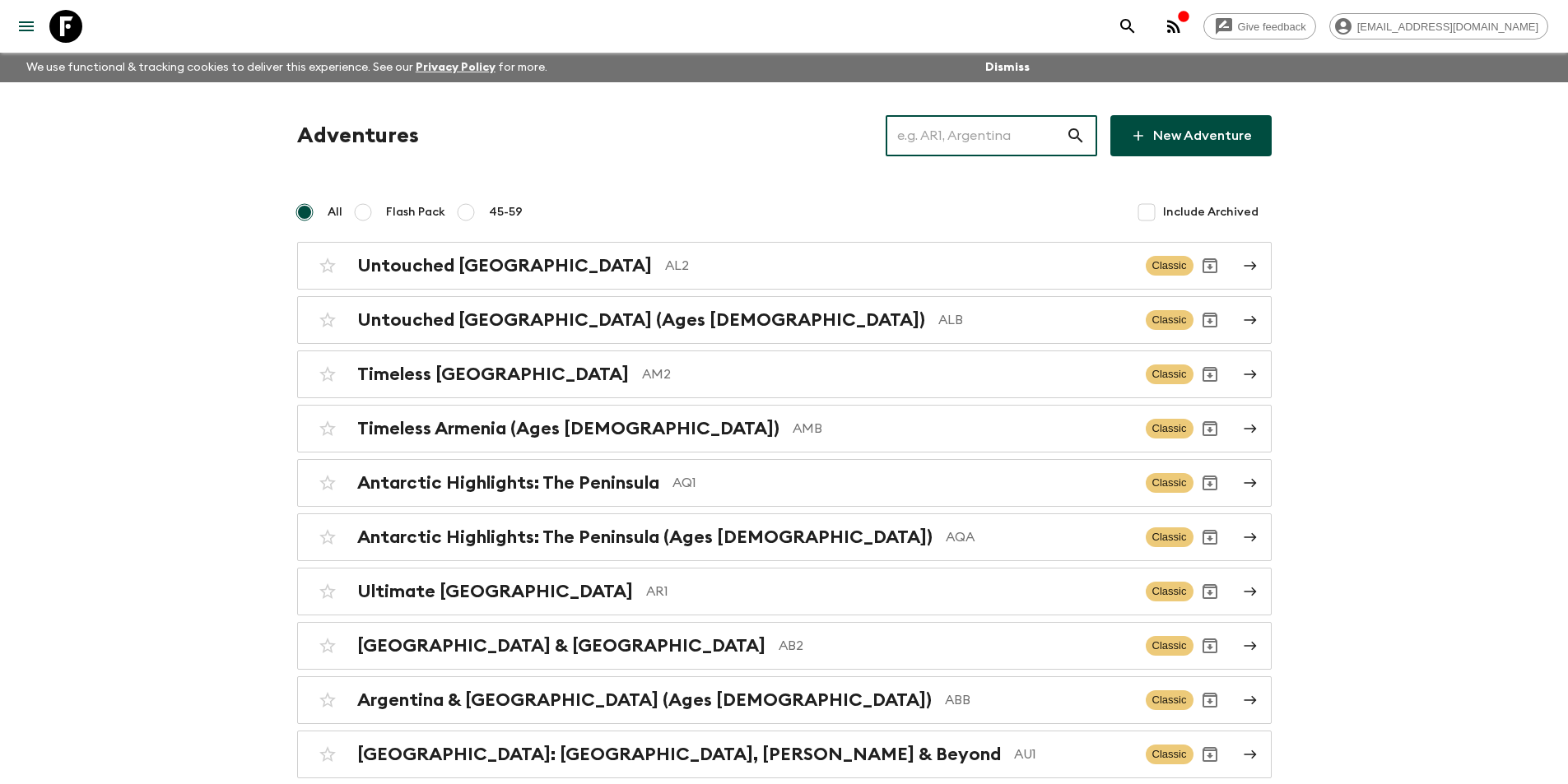
click at [968, 122] on input "text" at bounding box center [976, 136] width 180 height 46
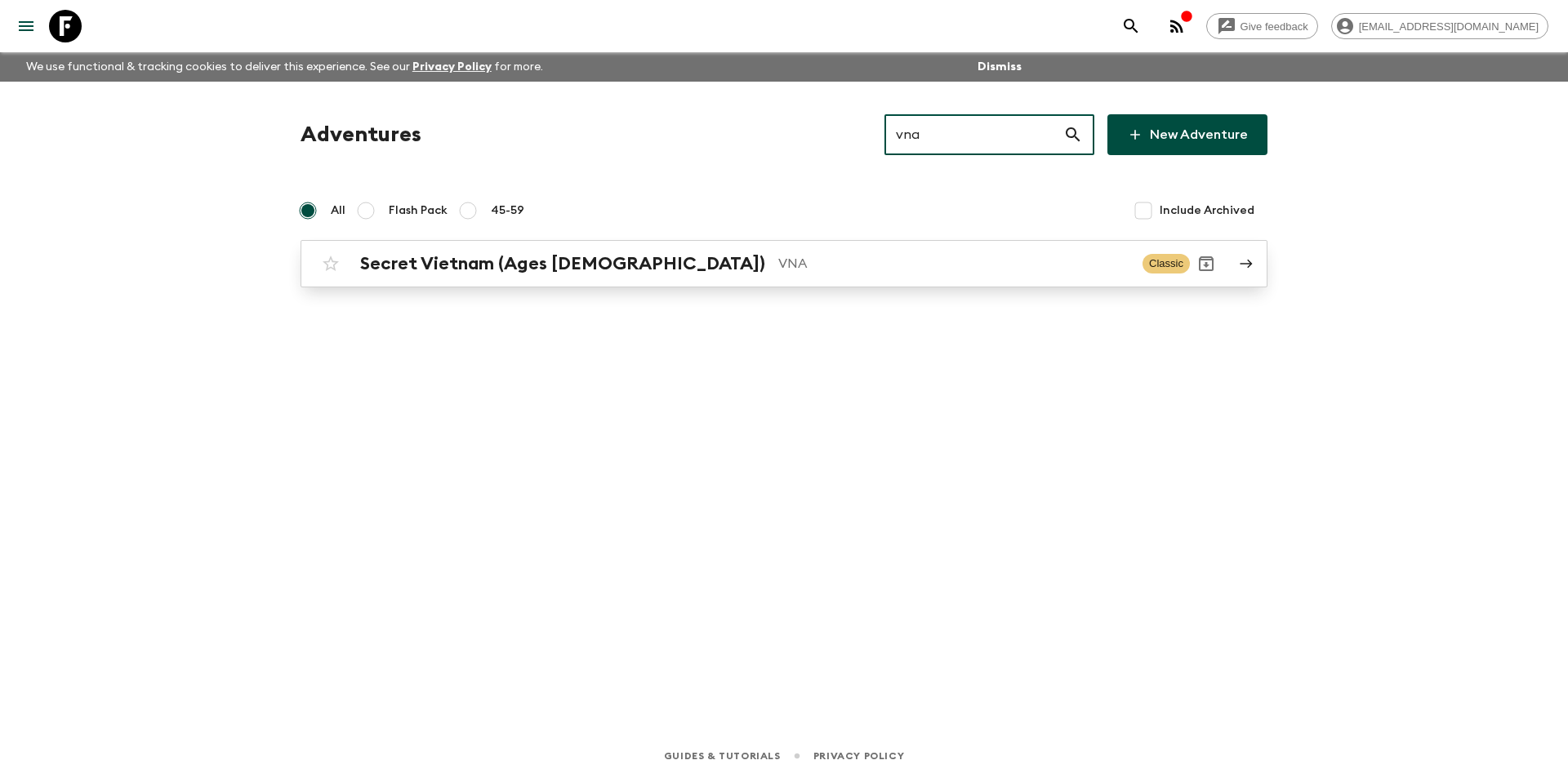
type input "vna"
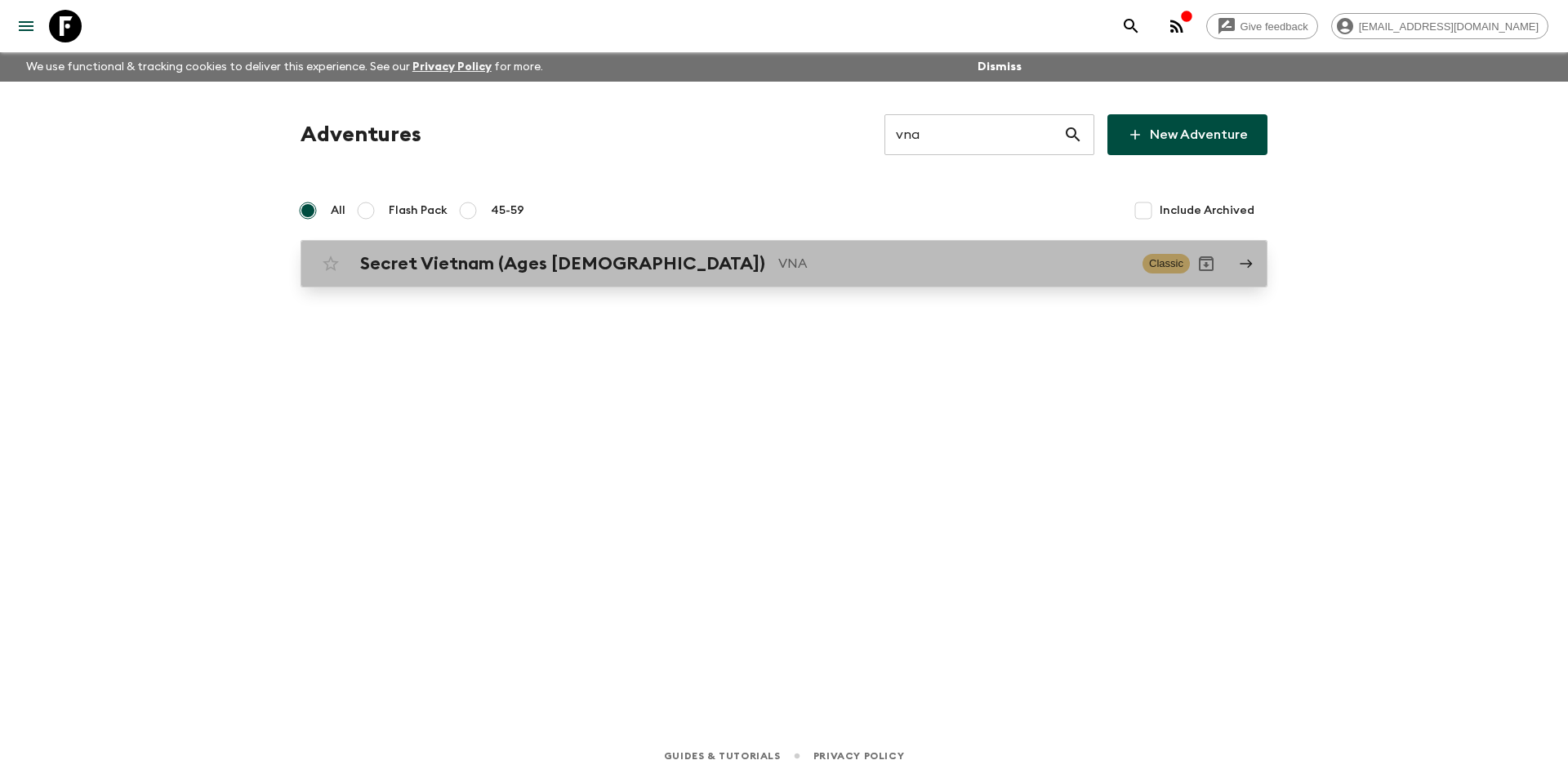
click at [814, 259] on p "VNA" at bounding box center [954, 263] width 351 height 20
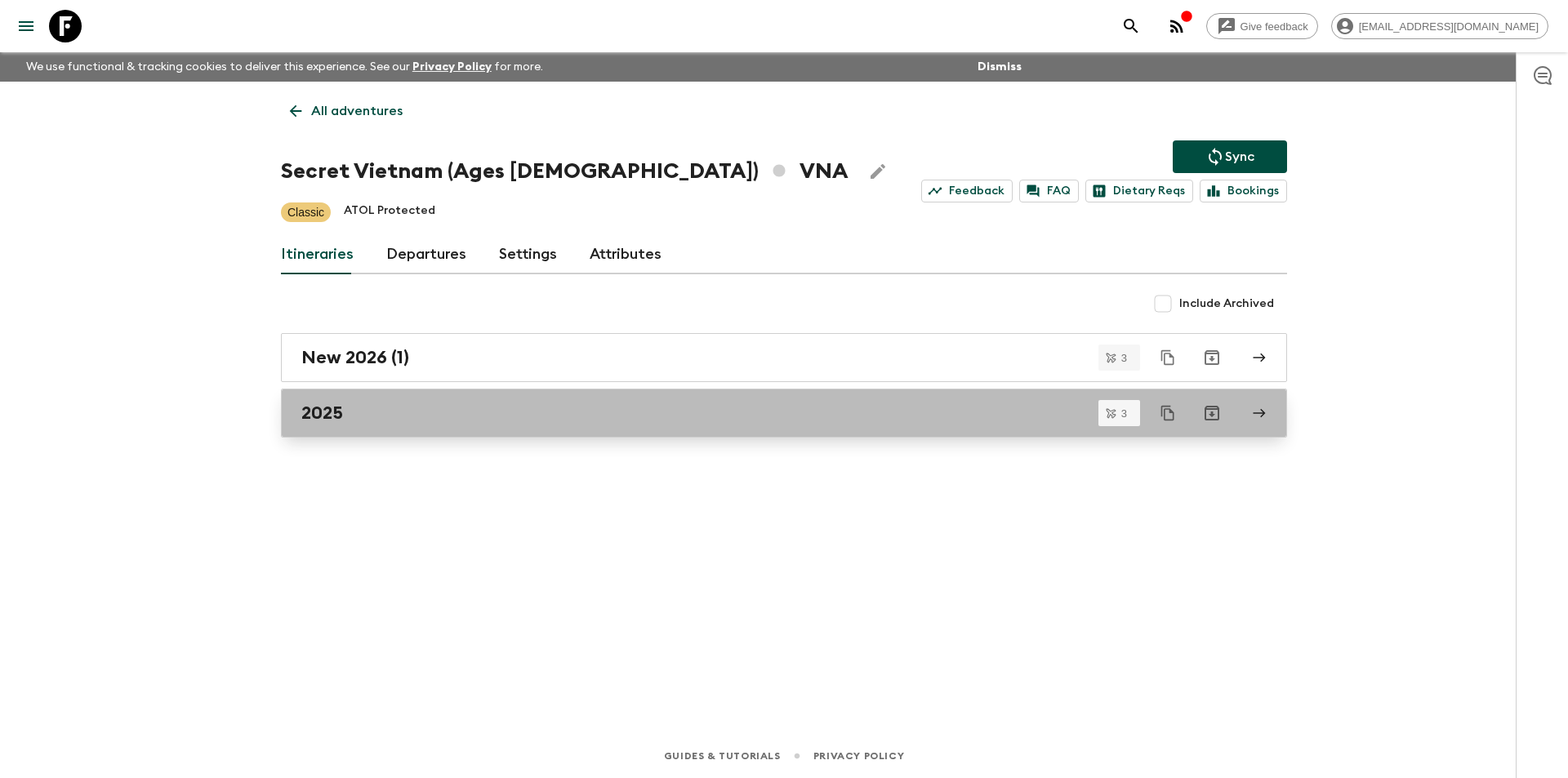
click at [578, 423] on link "2025" at bounding box center [784, 414] width 1006 height 49
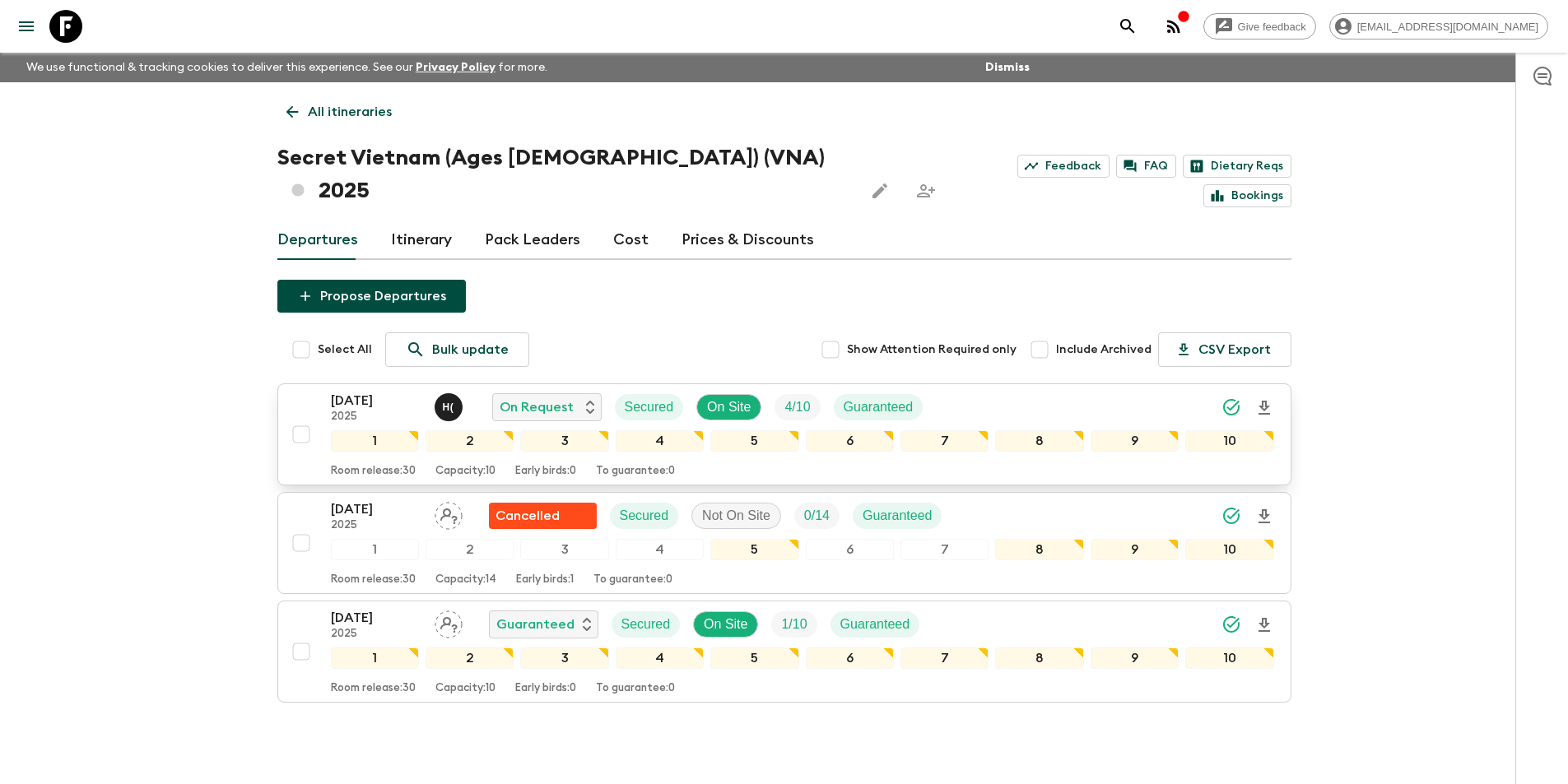
click at [390, 391] on p "[DATE]" at bounding box center [376, 401] width 90 height 20
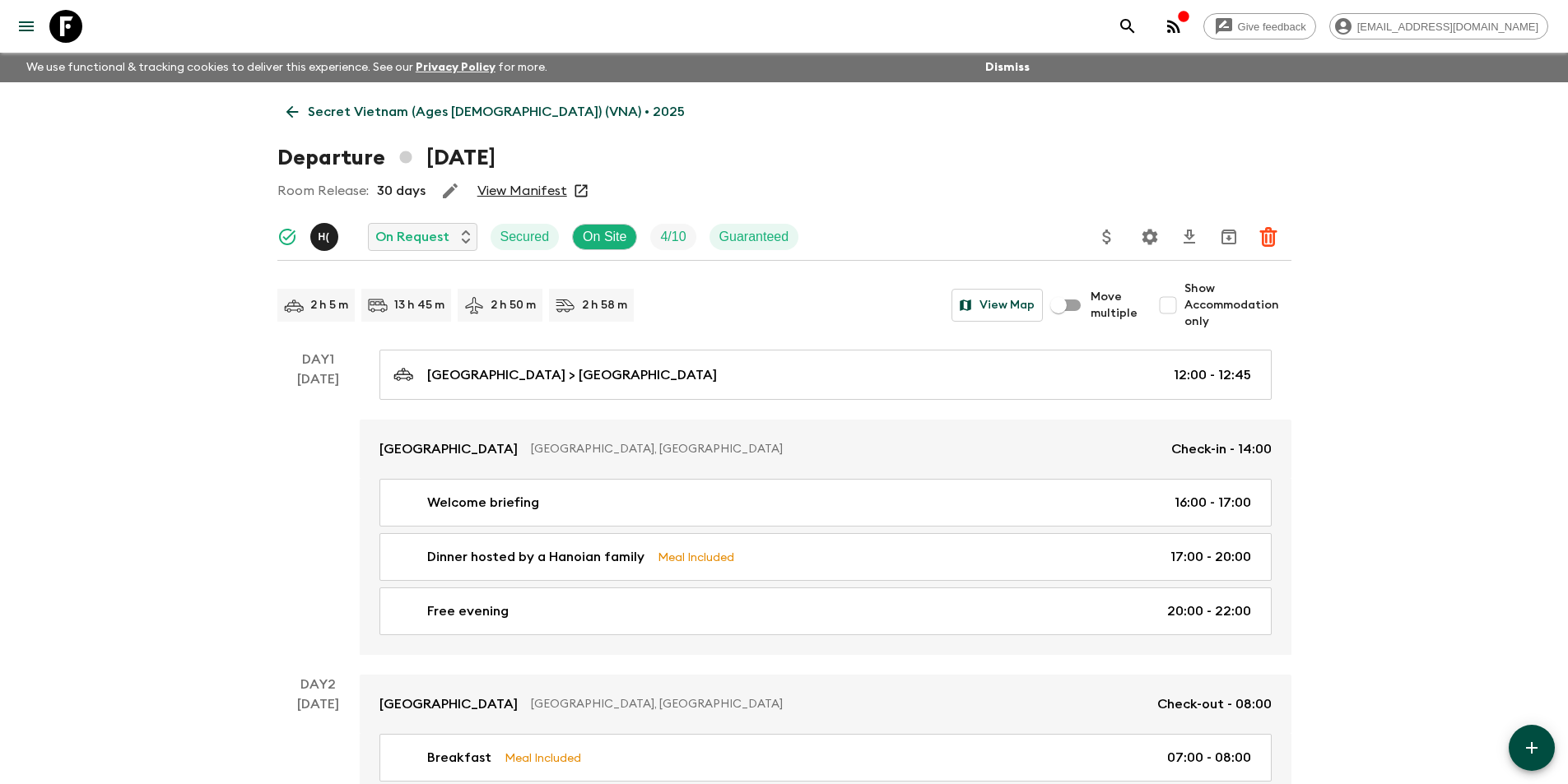
click at [291, 115] on icon at bounding box center [292, 112] width 18 height 18
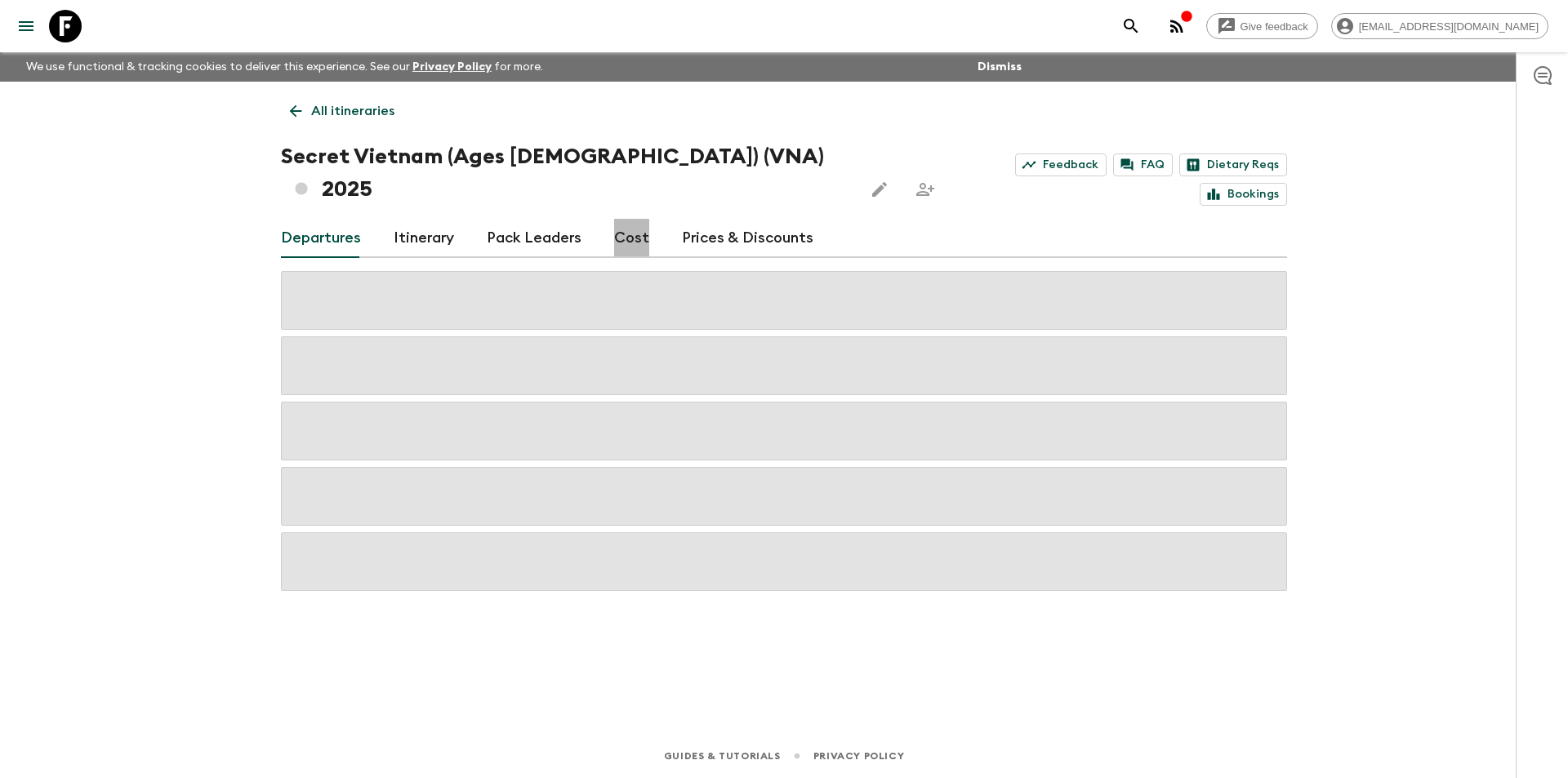
click at [614, 219] on link "Cost" at bounding box center [631, 239] width 35 height 39
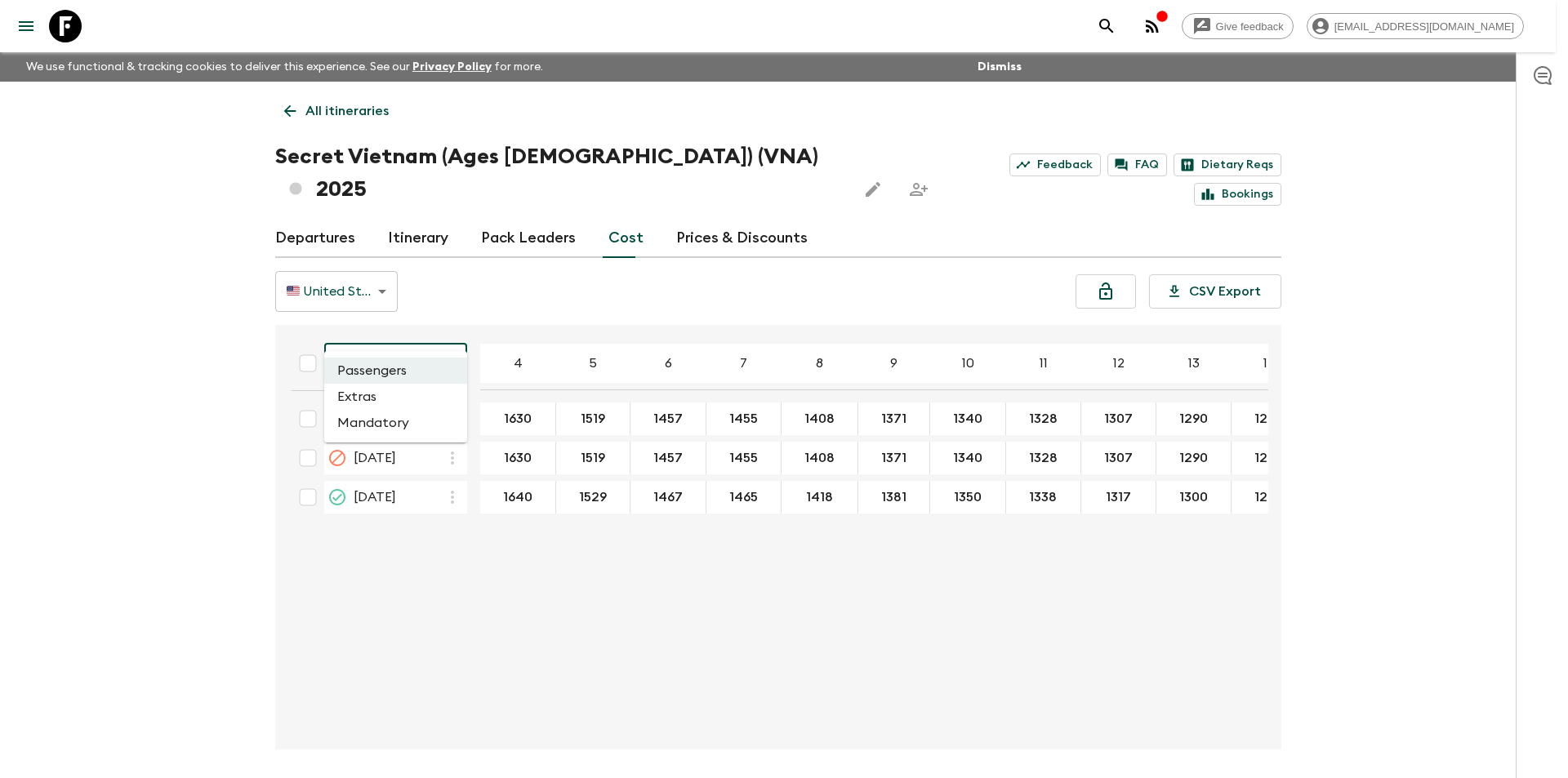
click at [386, 344] on body "Give feedback [EMAIL_ADDRESS][DOMAIN_NAME] We use functional & tracking cookies…" at bounding box center [784, 419] width 1568 height 840
click at [396, 402] on li "Extras" at bounding box center [396, 397] width 143 height 26
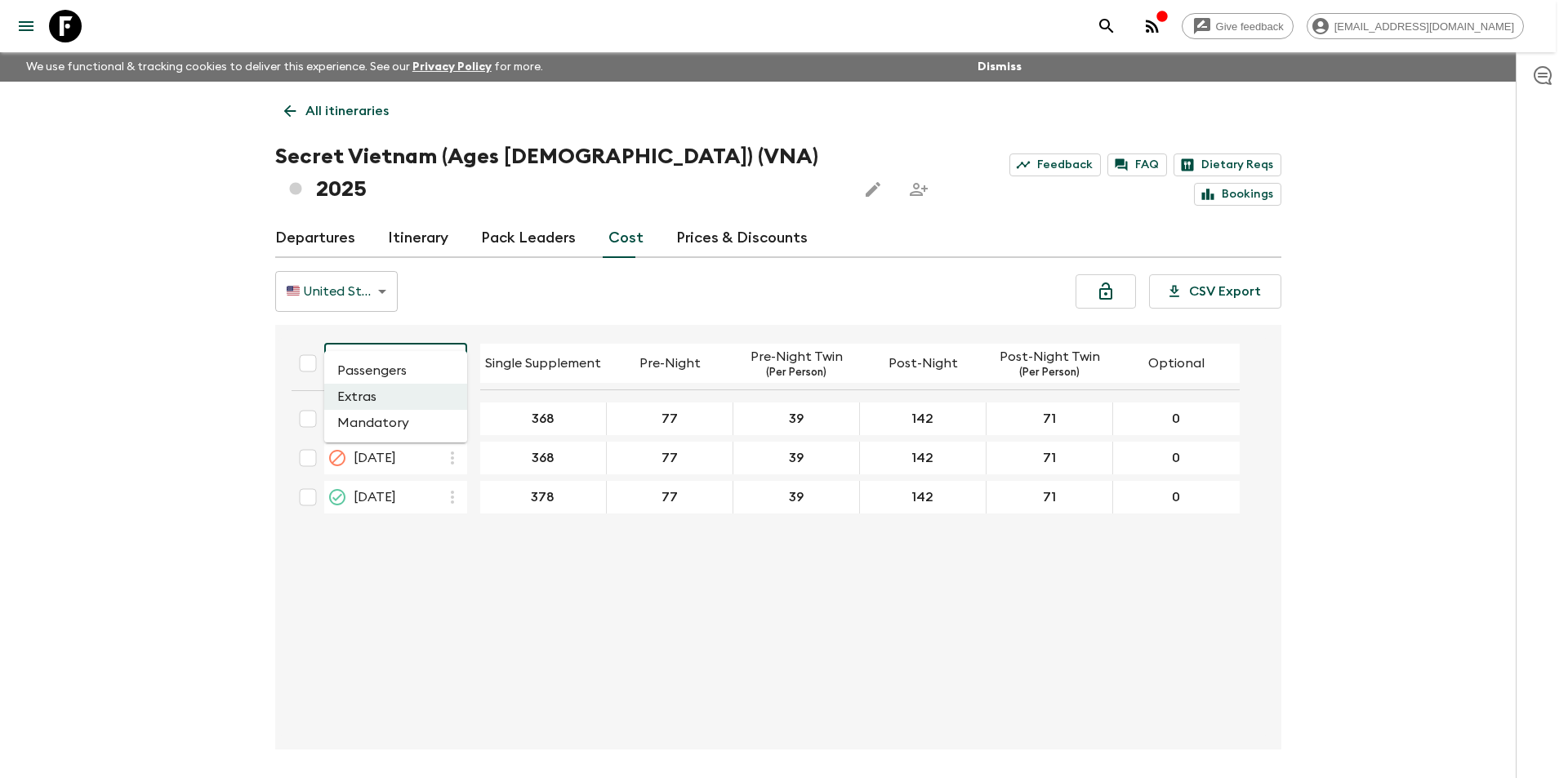
click at [362, 346] on body "Give feedback [EMAIL_ADDRESS][DOMAIN_NAME] We use functional & tracking cookies…" at bounding box center [784, 419] width 1568 height 840
click at [317, 579] on div at bounding box center [784, 389] width 1568 height 778
click at [395, 341] on body "Give feedback [EMAIL_ADDRESS][DOMAIN_NAME] We use functional & tracking cookies…" at bounding box center [777, 419] width 1556 height 840
click at [388, 429] on li "Mandatory" at bounding box center [396, 423] width 143 height 26
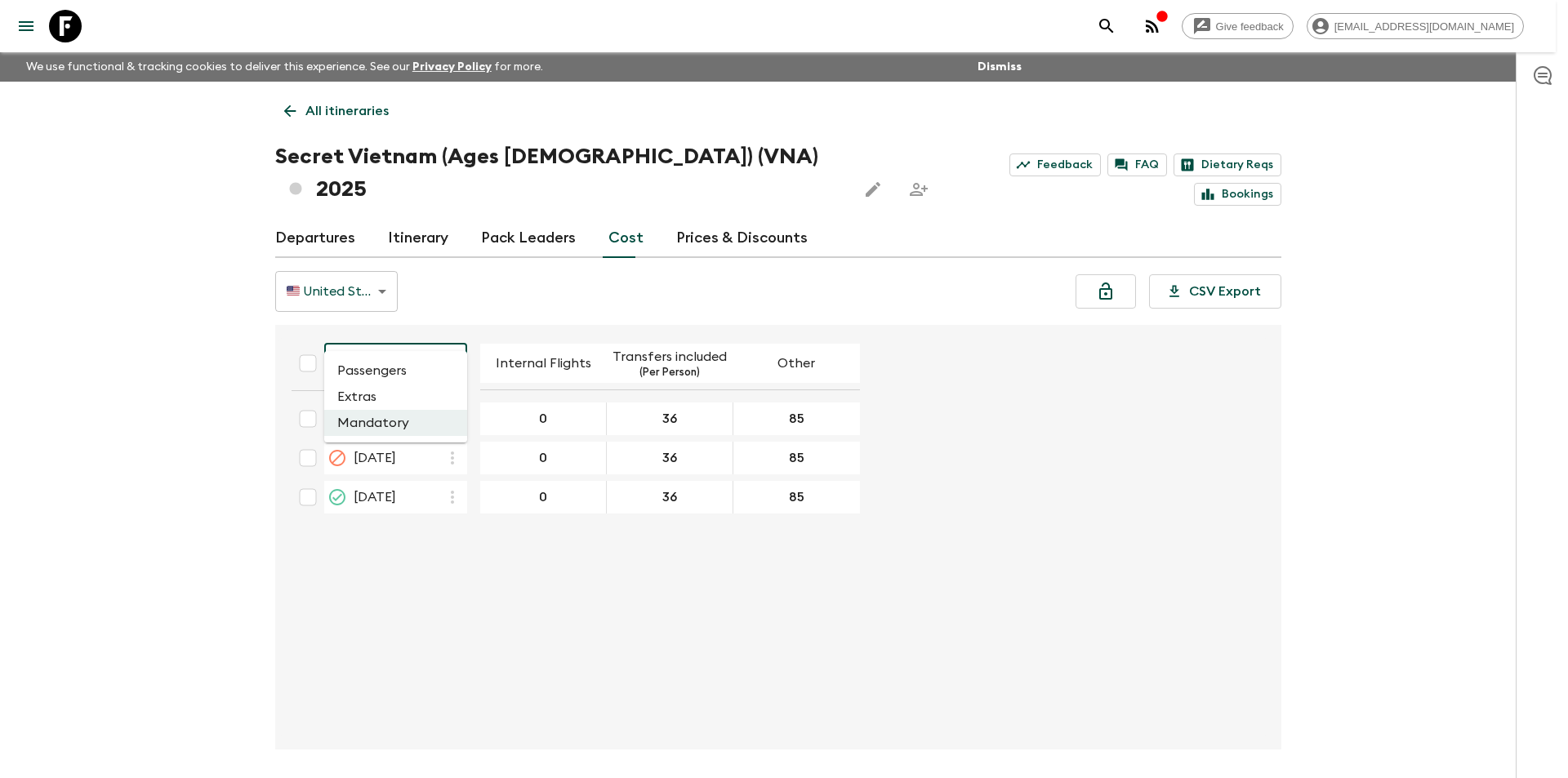
click at [361, 332] on body "Give feedback [EMAIL_ADDRESS][DOMAIN_NAME] We use functional & tracking cookies…" at bounding box center [784, 419] width 1568 height 840
click at [370, 373] on li "Passengers" at bounding box center [396, 371] width 143 height 26
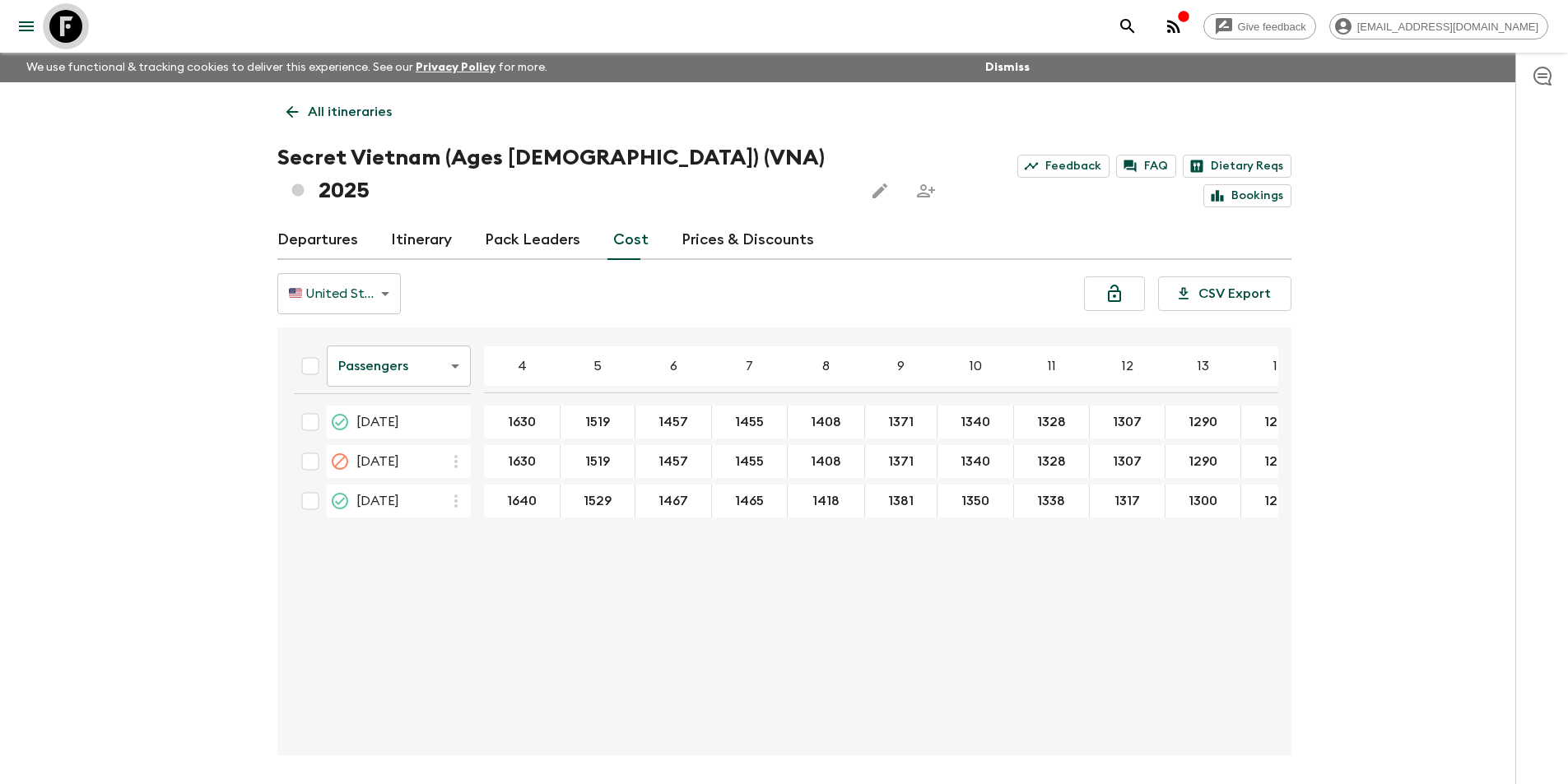
click at [83, 38] on link at bounding box center [66, 26] width 46 height 46
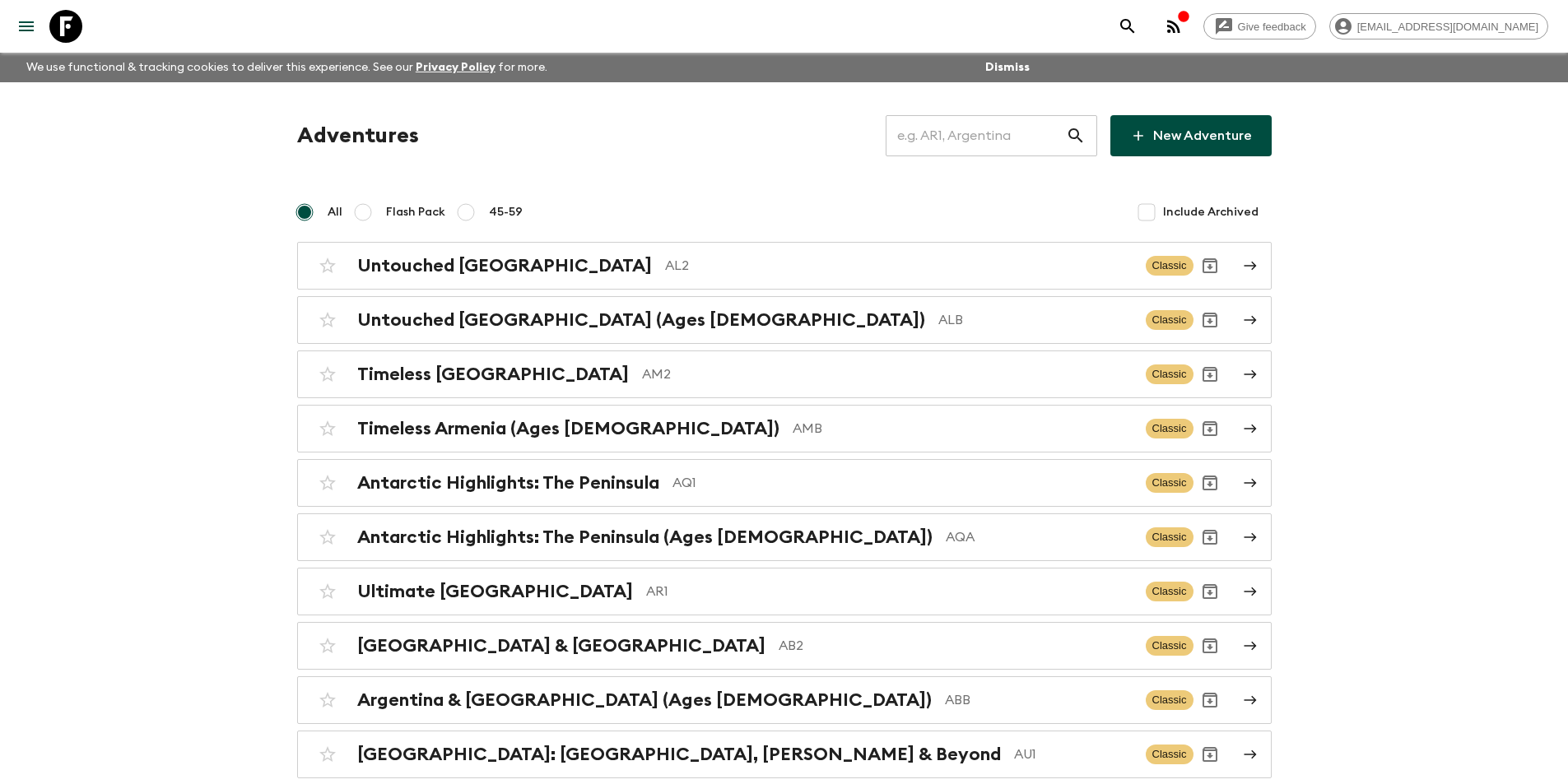
click at [965, 145] on input "text" at bounding box center [976, 136] width 180 height 46
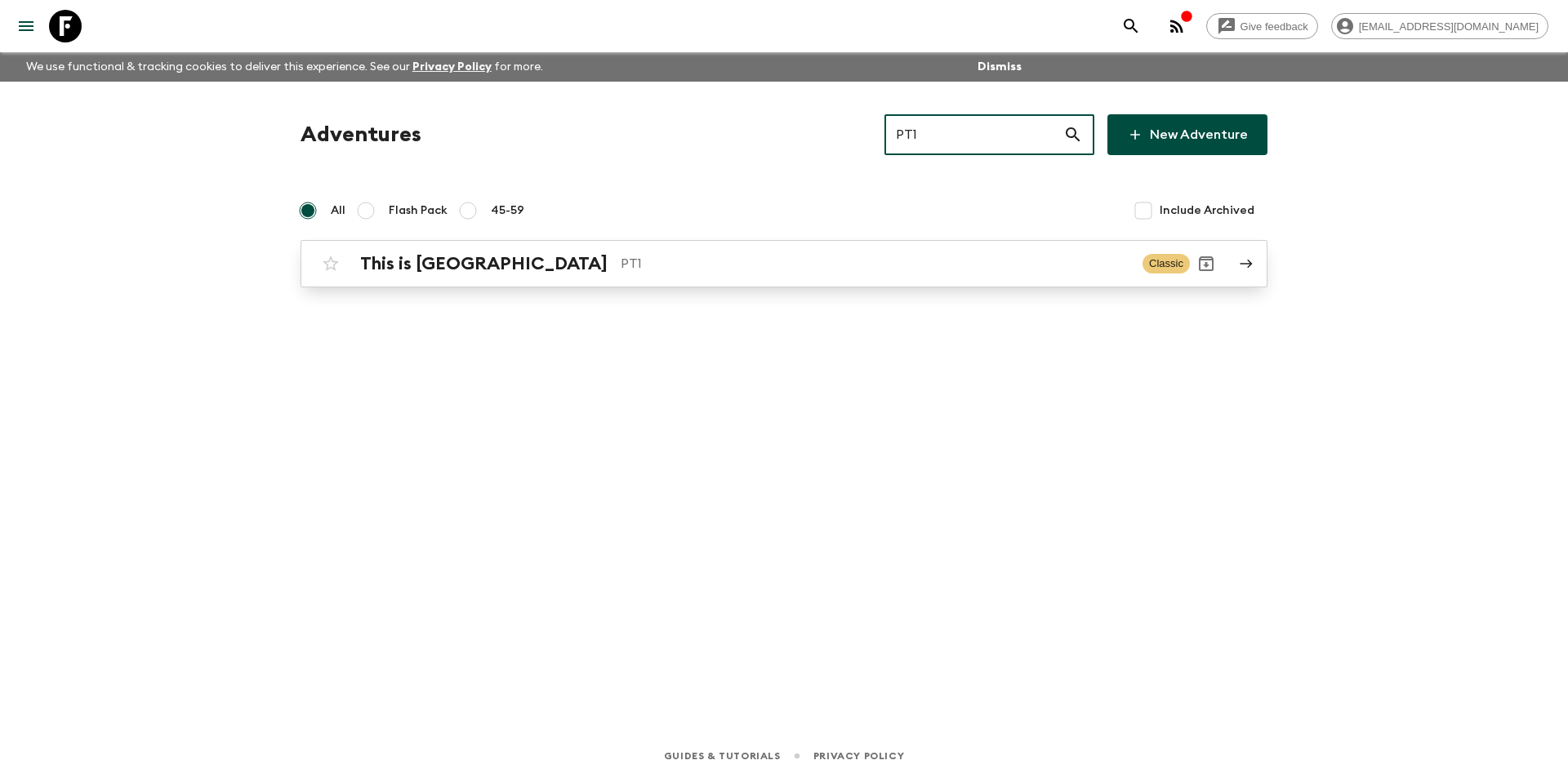
type input "PT1"
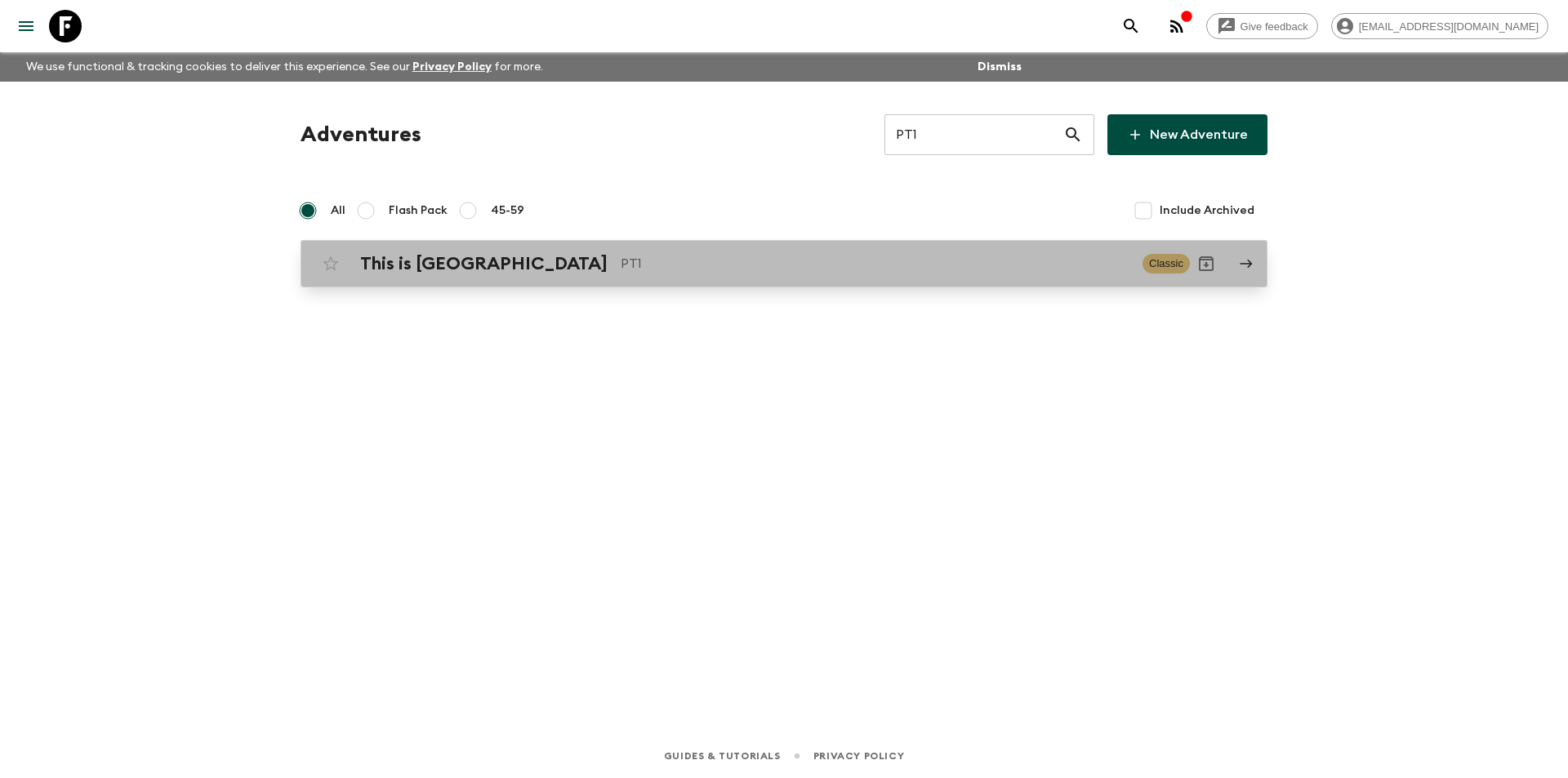
click at [838, 272] on p "PT1" at bounding box center [875, 263] width 509 height 20
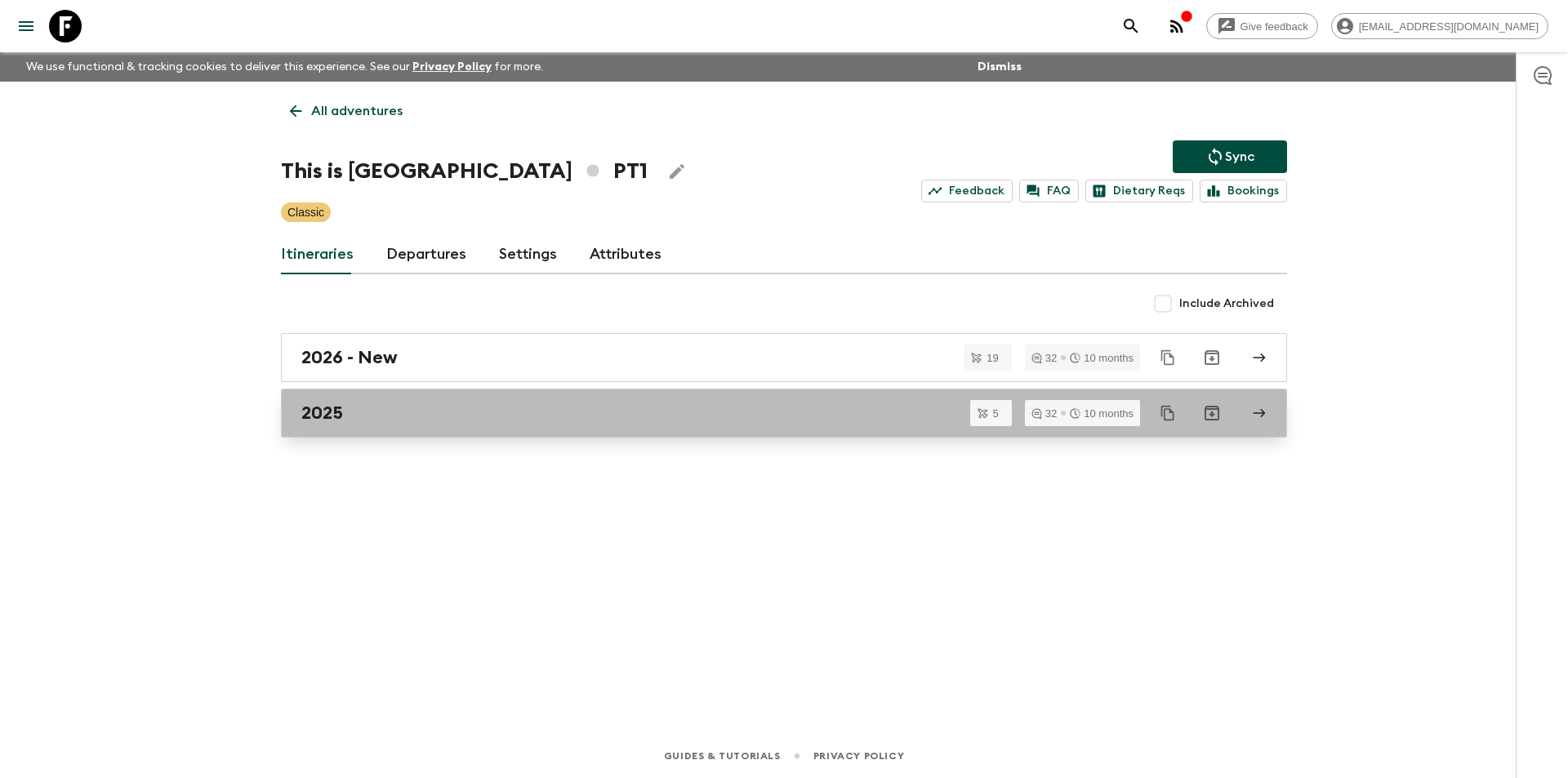
click at [527, 405] on div "2025" at bounding box center [768, 413] width 934 height 21
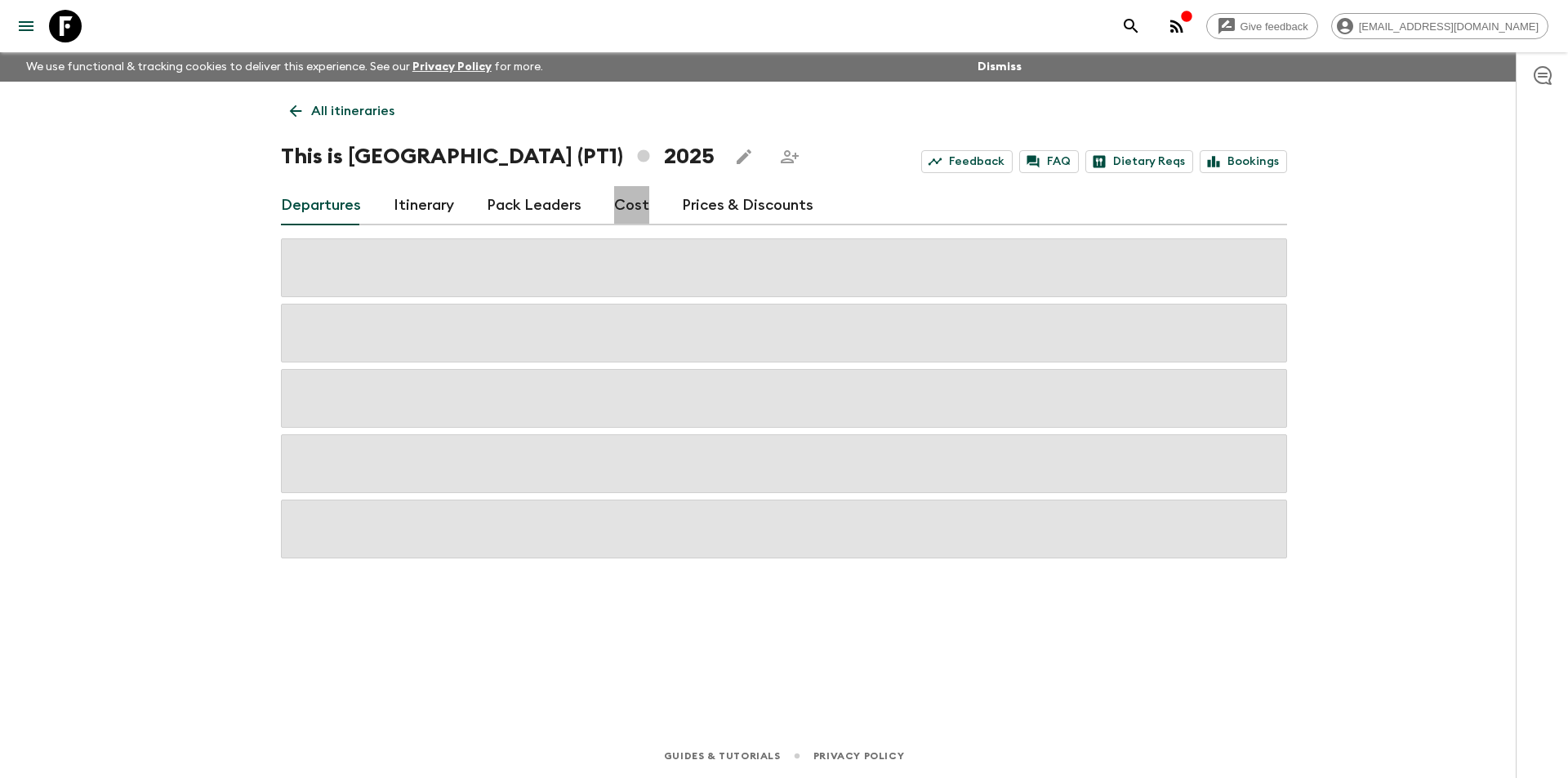
click at [627, 213] on link "Cost" at bounding box center [631, 206] width 35 height 39
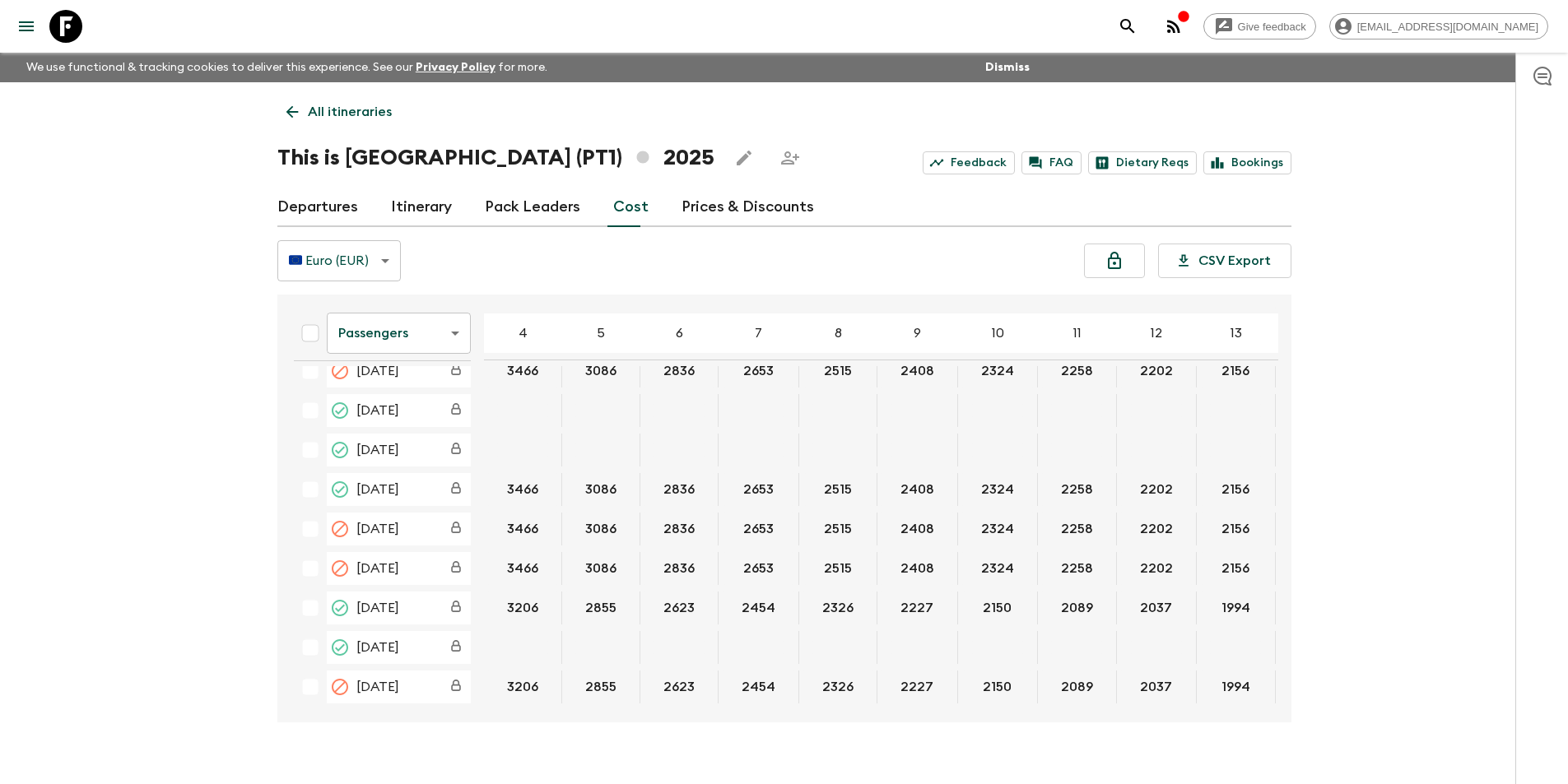
scroll to position [823, 0]
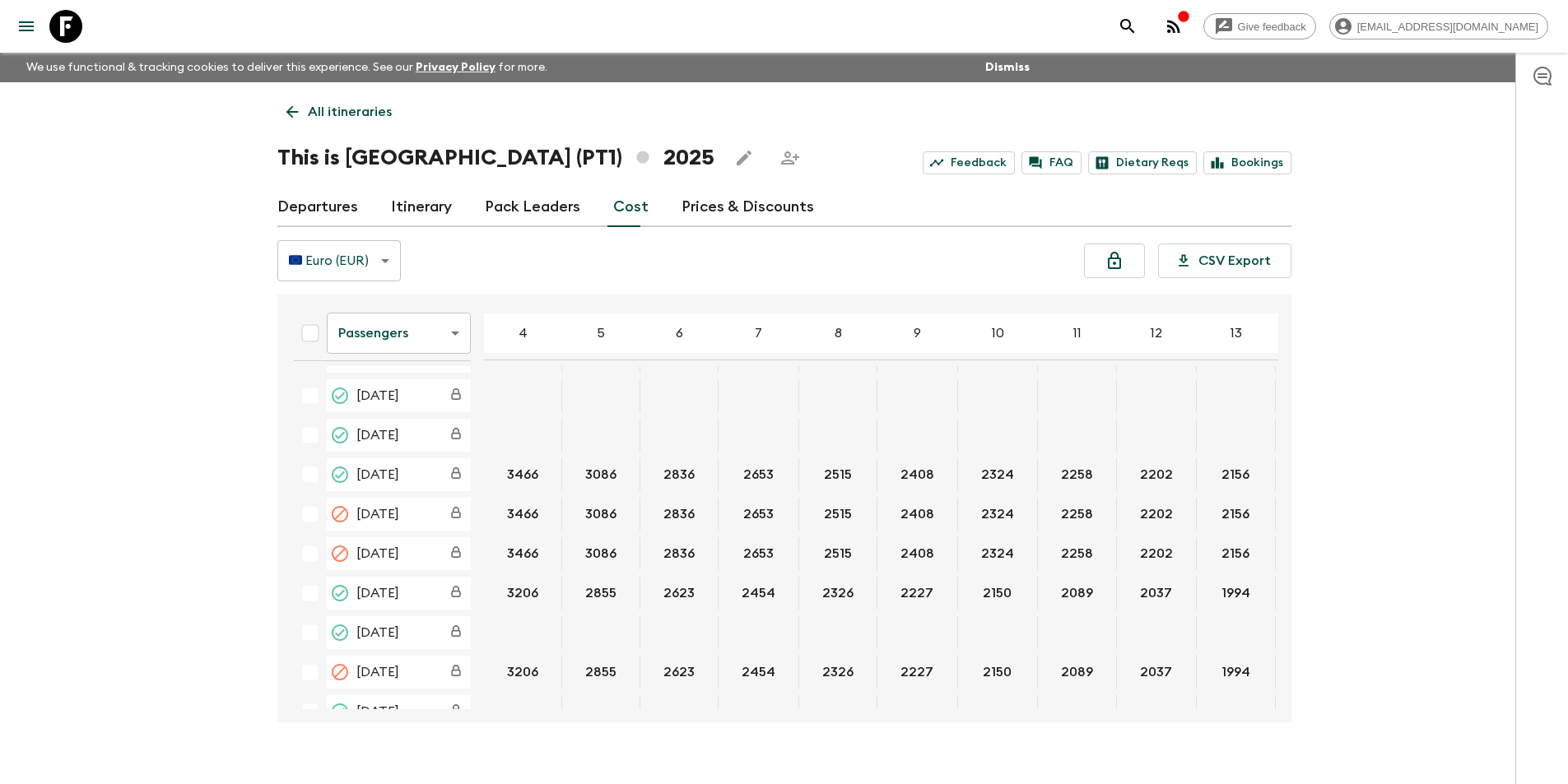
click at [400, 327] on body "Give feedback [EMAIL_ADDRESS][DOMAIN_NAME] We use functional & tracking cookies…" at bounding box center [784, 406] width 1568 height 813
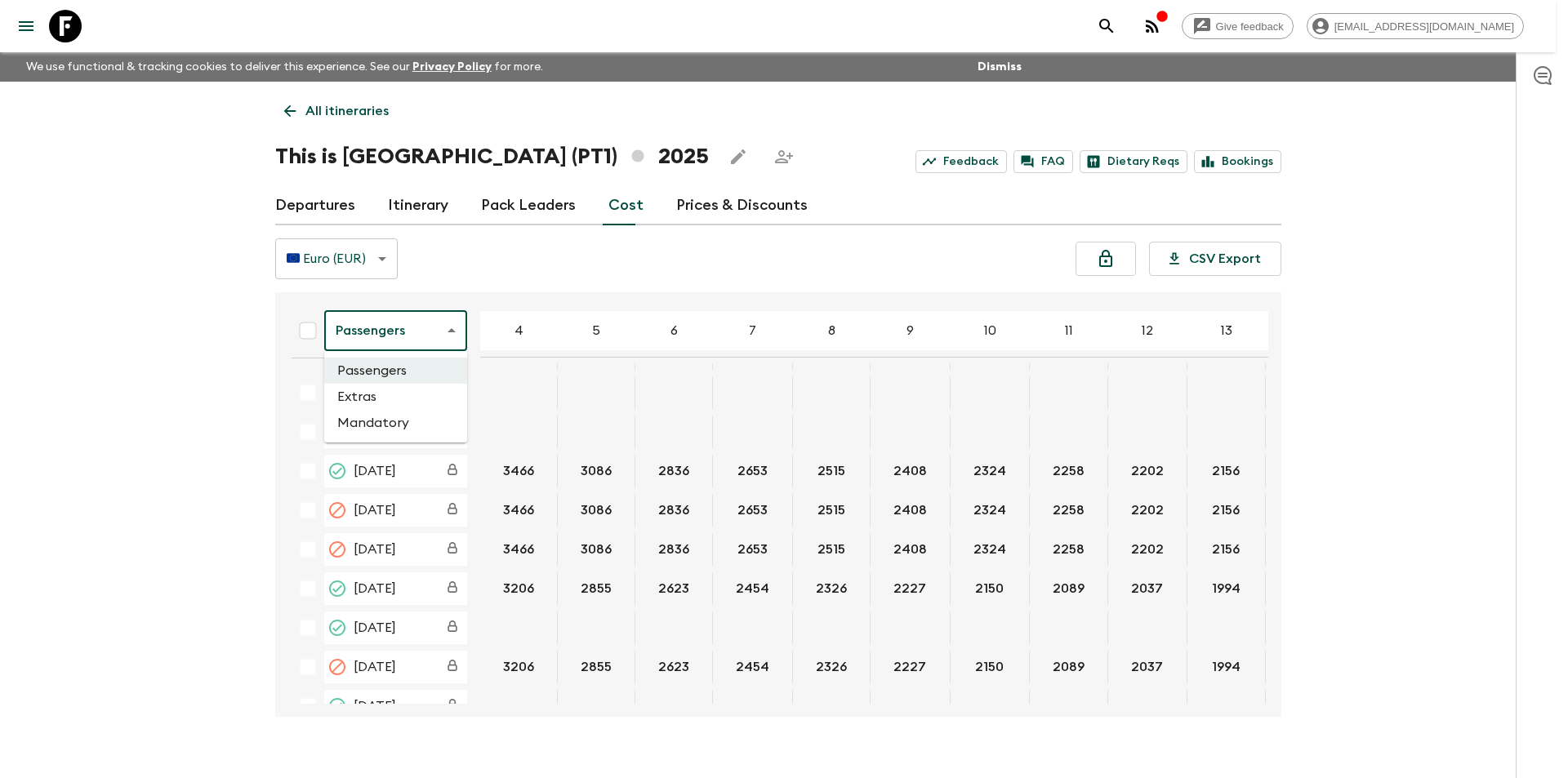
click at [411, 419] on li "Mandatory" at bounding box center [396, 423] width 143 height 26
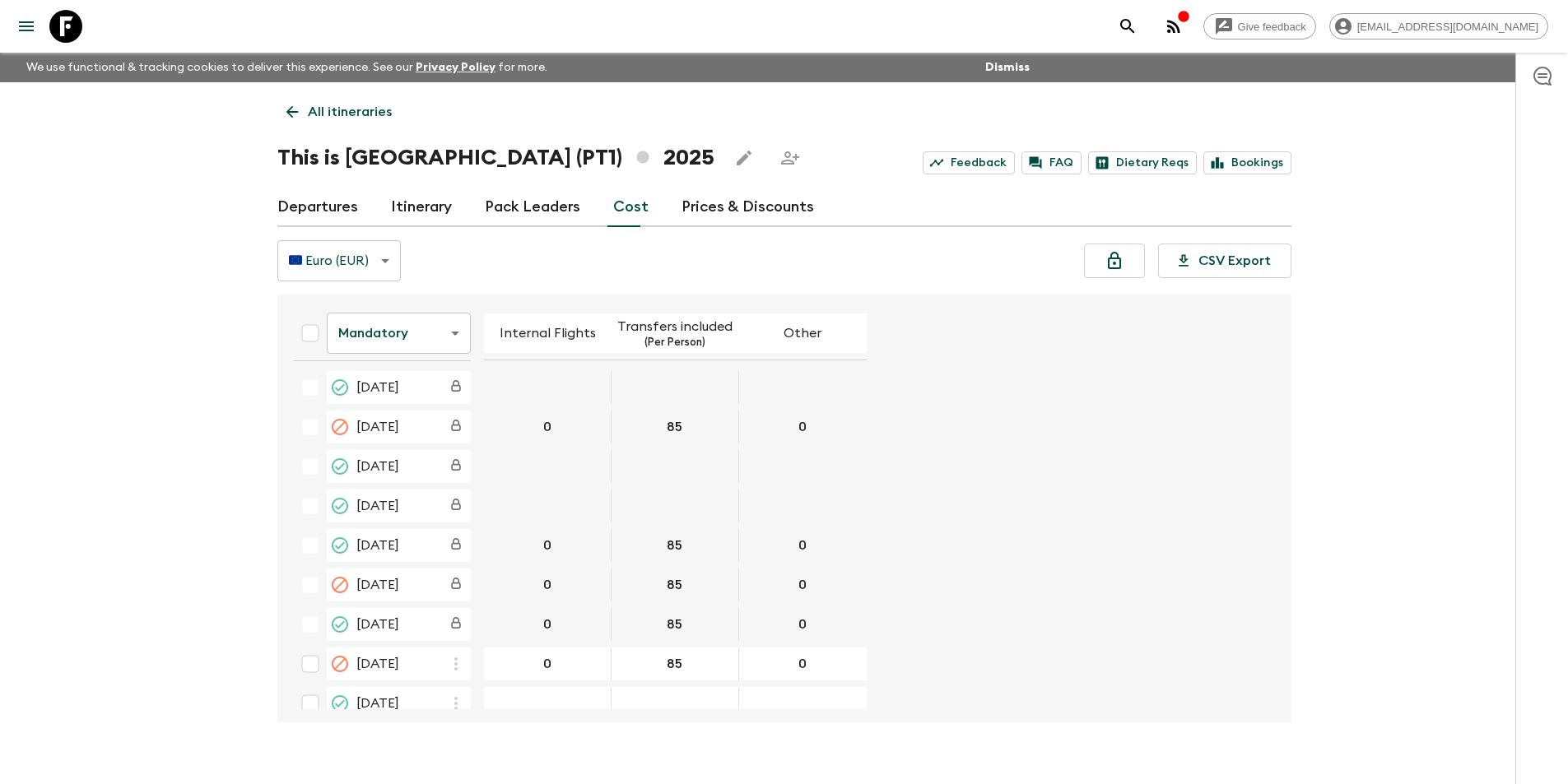
scroll to position [1757, 0]
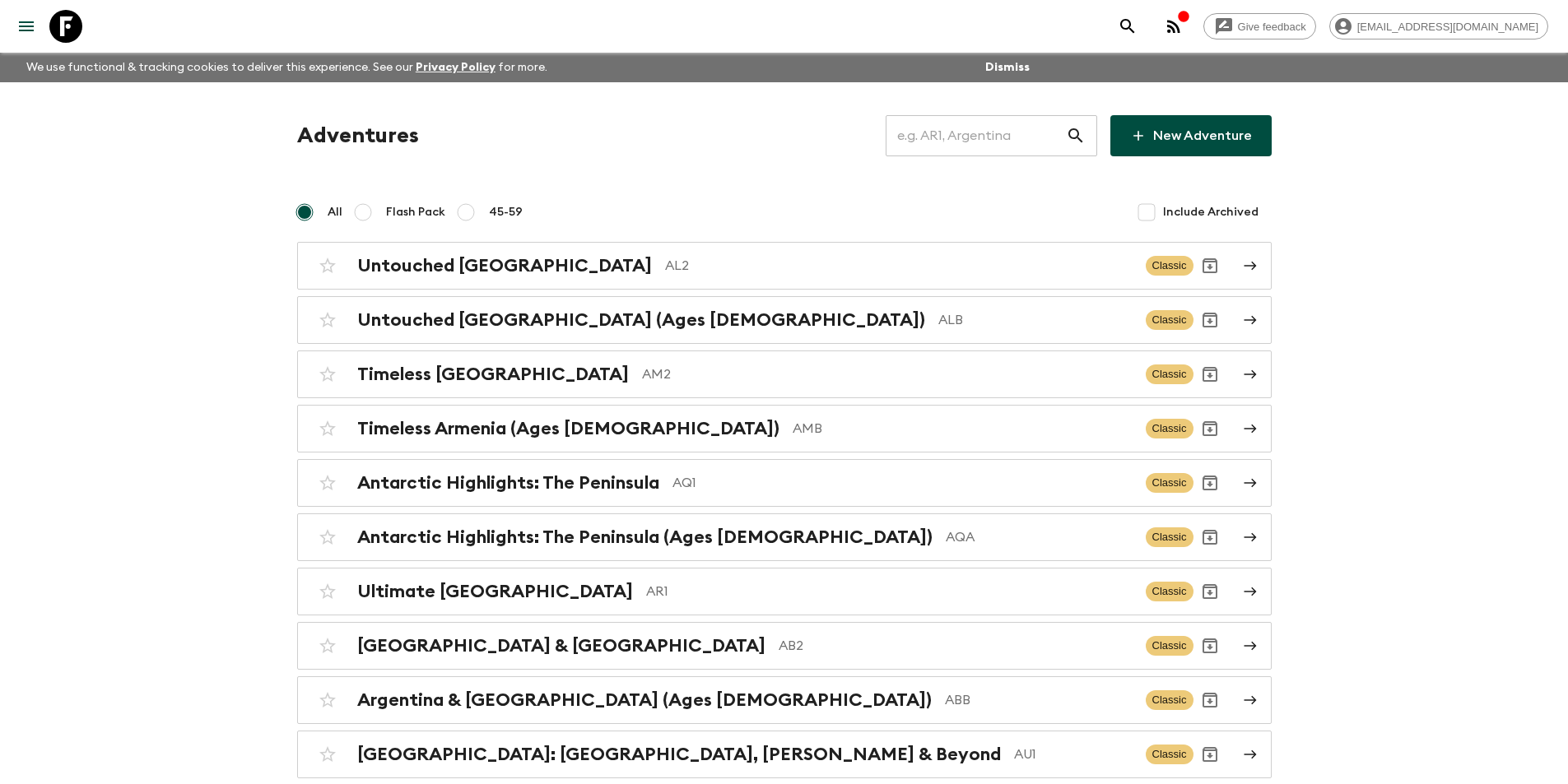
click at [975, 131] on input "text" at bounding box center [976, 136] width 180 height 46
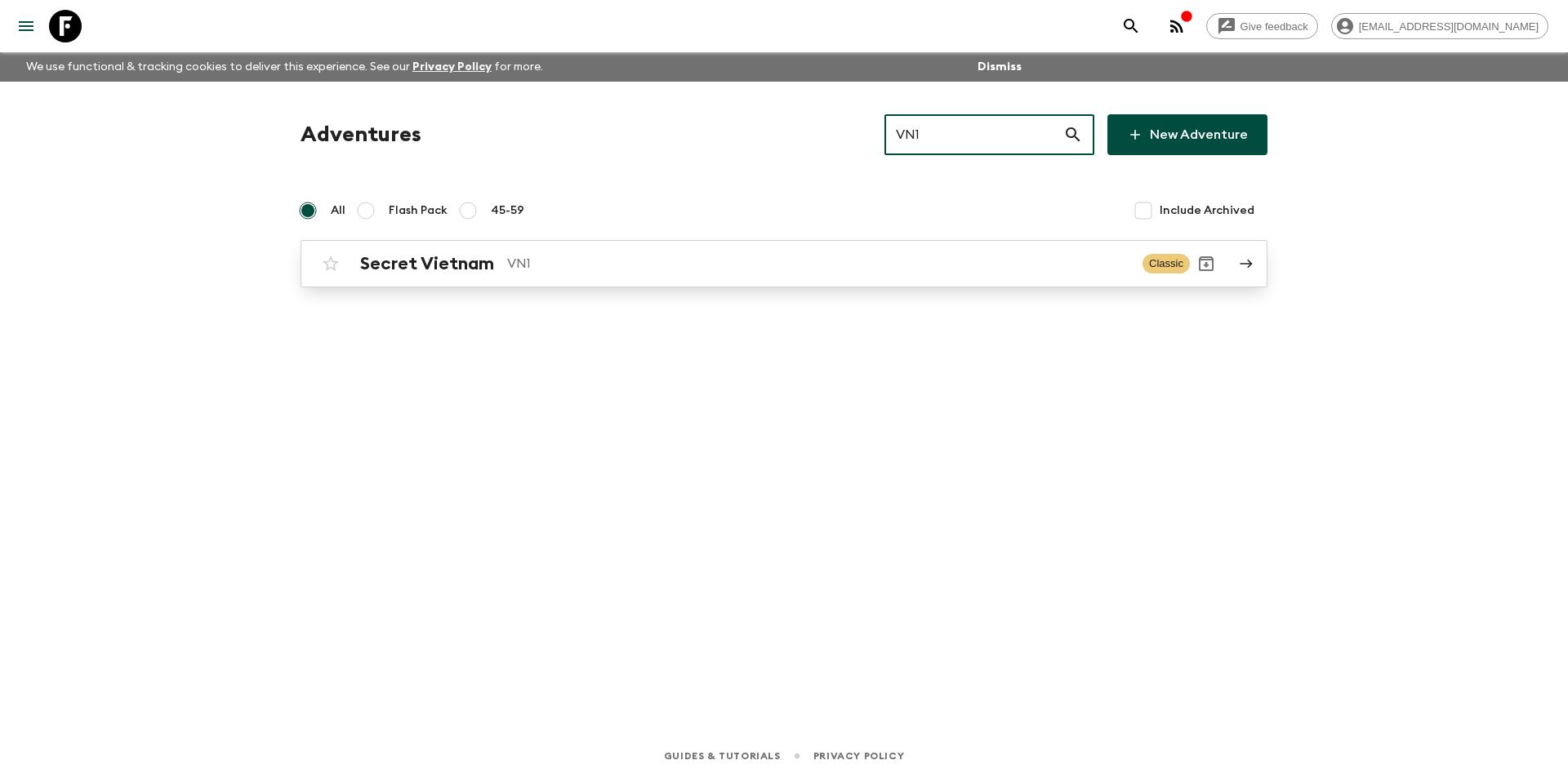
type input "VN1"
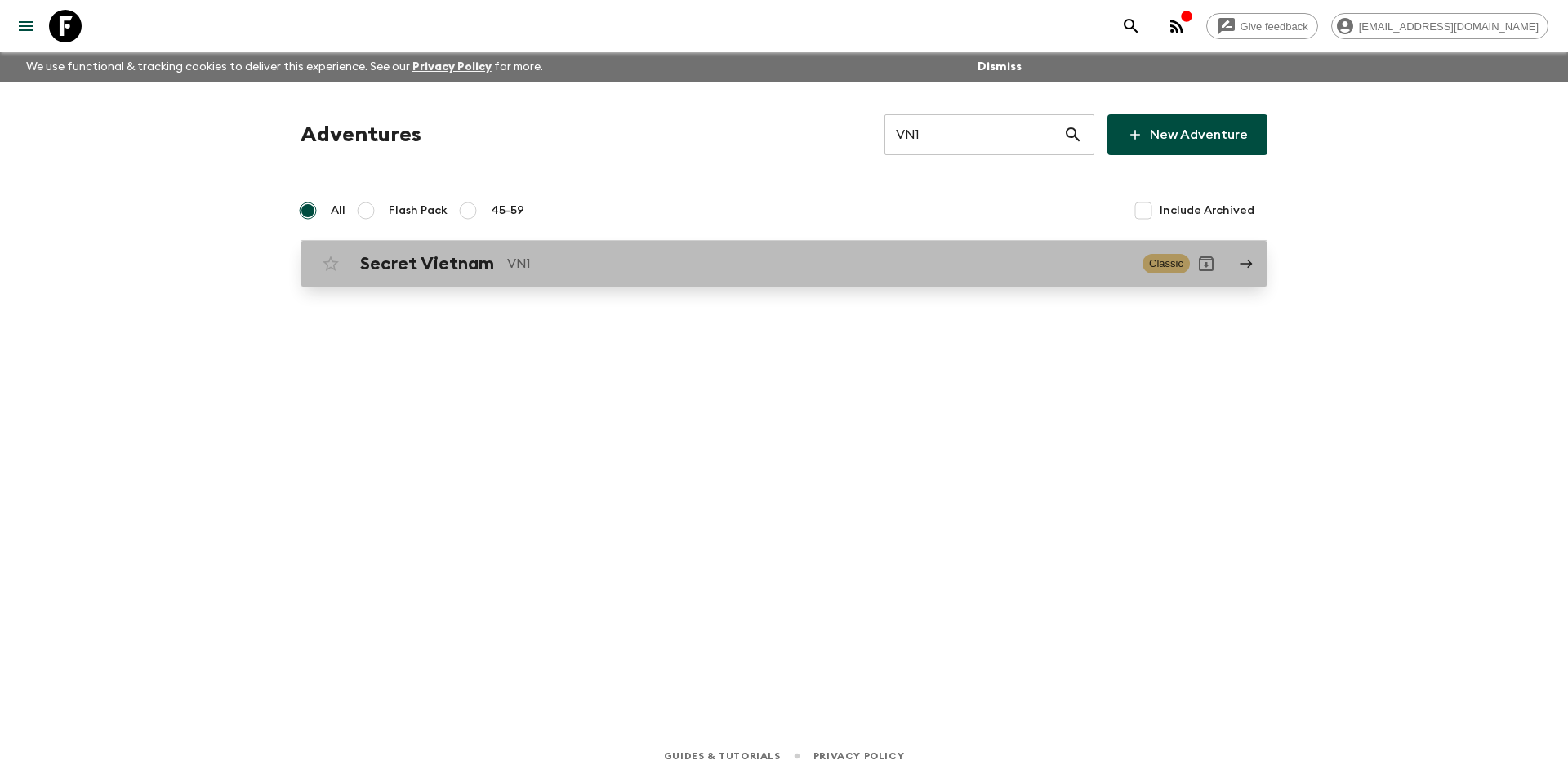
click at [713, 248] on div "Secret Vietnam VN1 Classic" at bounding box center [752, 263] width 875 height 33
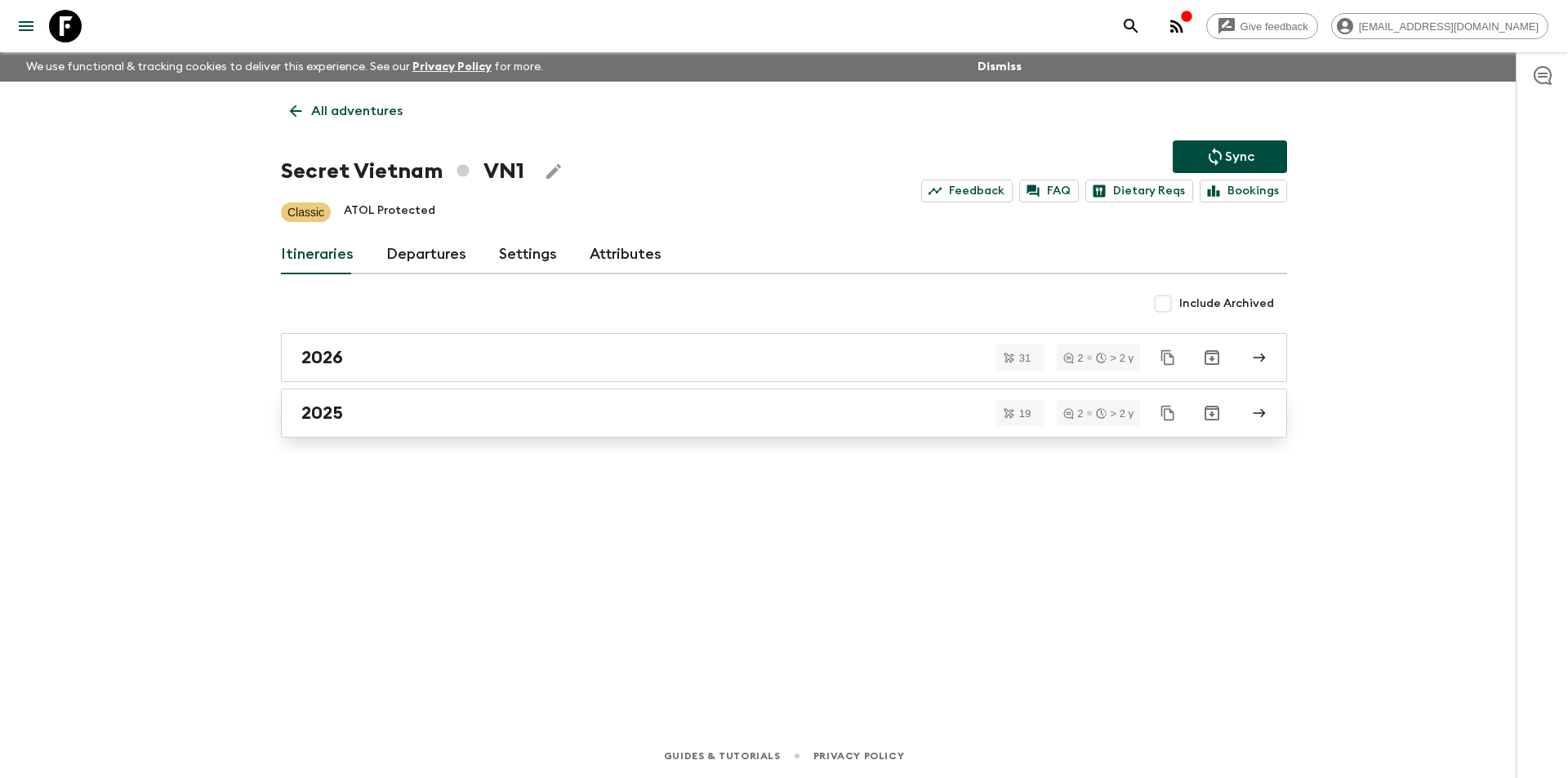
click at [402, 407] on div "2025" at bounding box center [768, 413] width 934 height 21
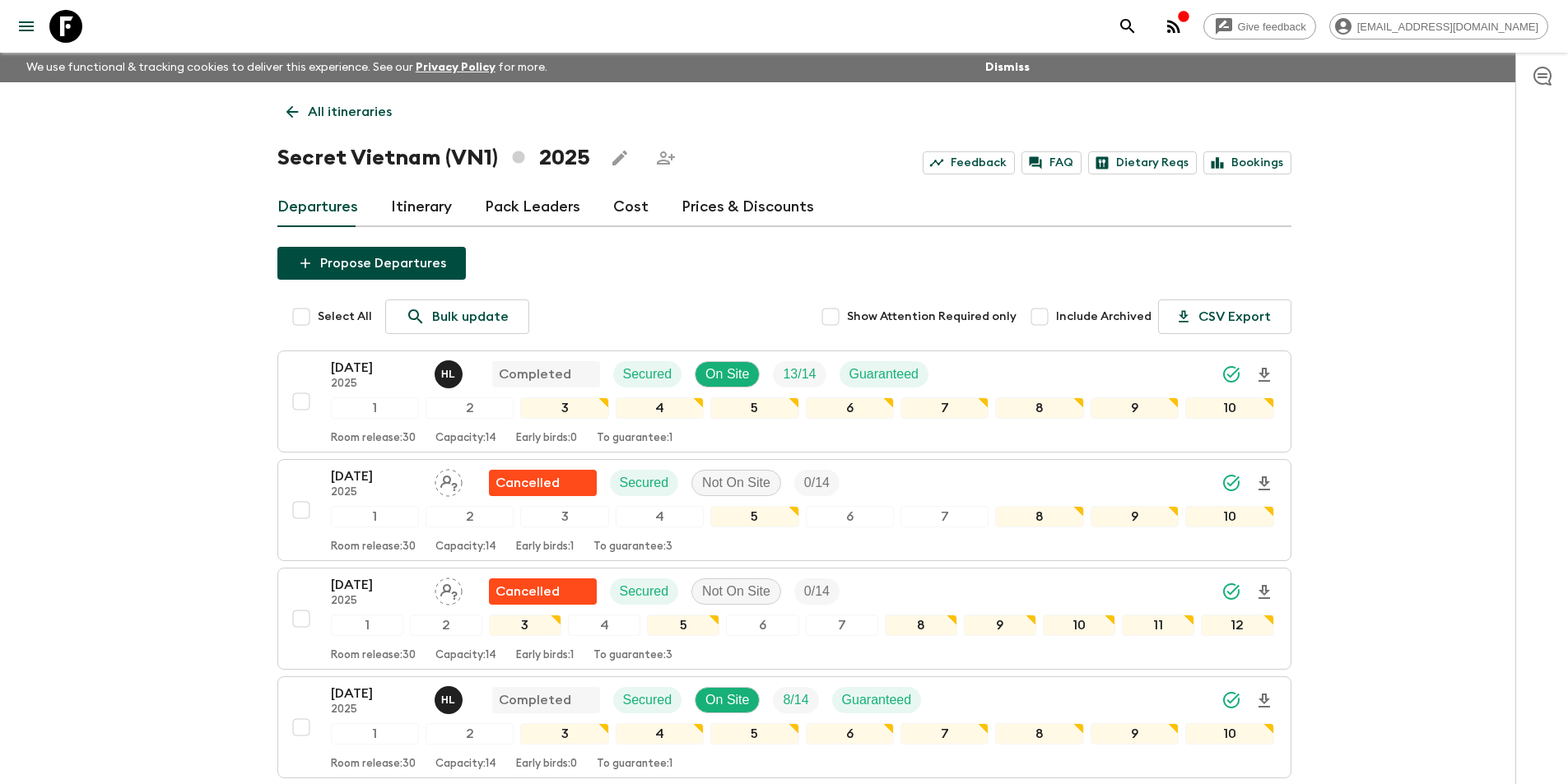
click at [639, 215] on link "Cost" at bounding box center [631, 208] width 36 height 40
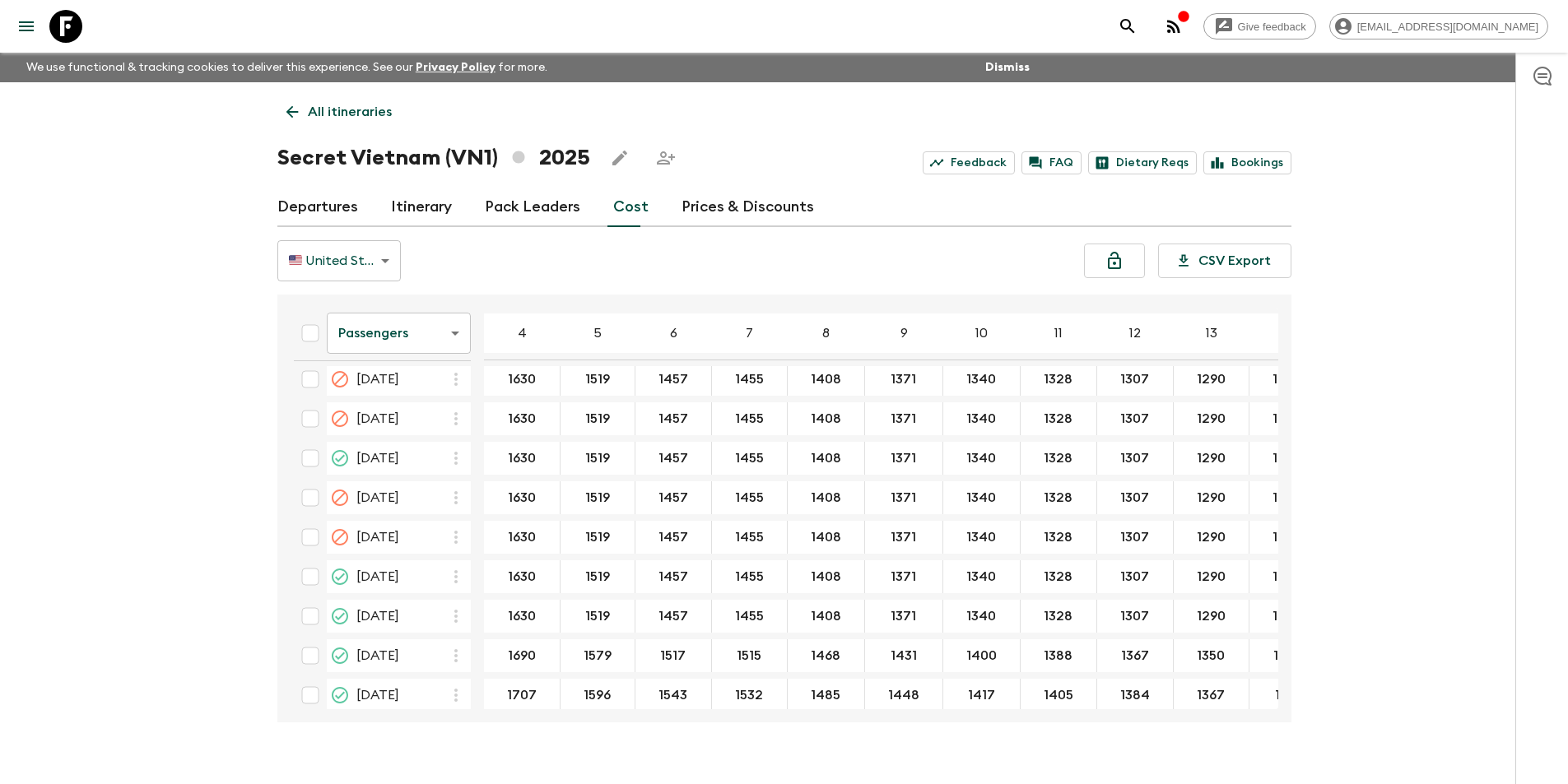
scroll to position [823, 0]
